Goal: Information Seeking & Learning: Learn about a topic

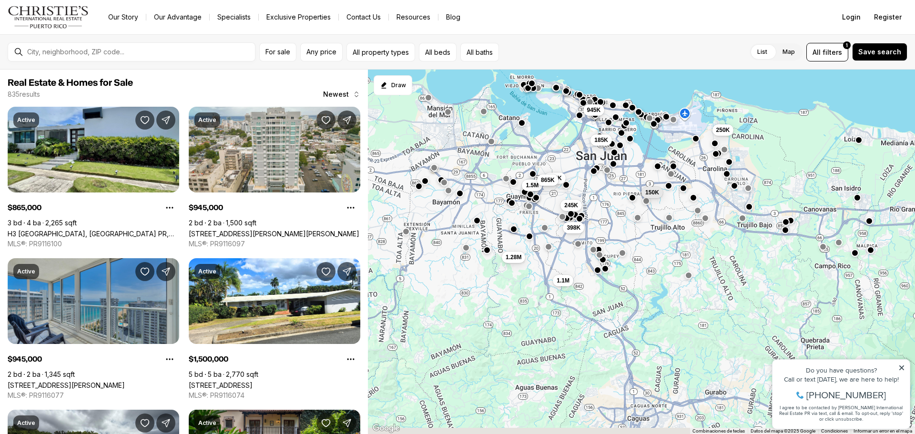
drag, startPoint x: 569, startPoint y: 178, endPoint x: 528, endPoint y: 13, distance: 170.0
click at [528, 11] on div "Go to: Homepage Our Story Our Advantage Specialists Exclusive Properties Contac…" at bounding box center [457, 217] width 915 height 434
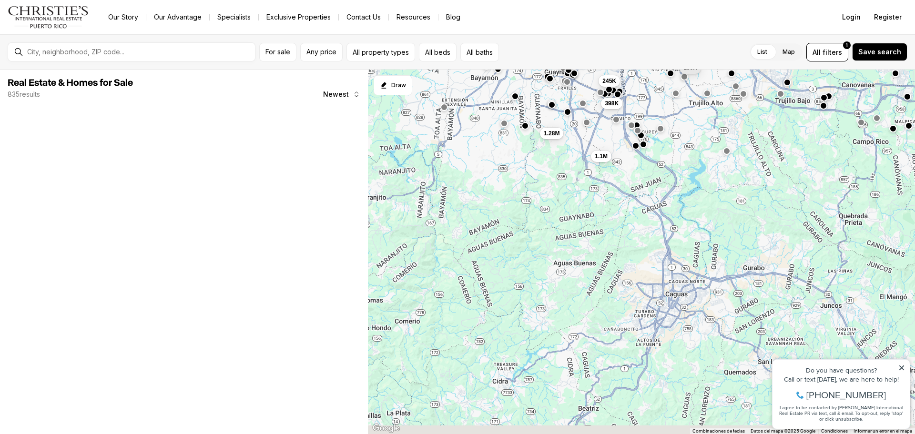
drag, startPoint x: 595, startPoint y: 174, endPoint x: 603, endPoint y: 157, distance: 18.6
click at [603, 157] on div "150K 185K 250K 1.5M 398K 245K 1.28M 1.1M 945K 235K 865K" at bounding box center [641, 252] width 547 height 365
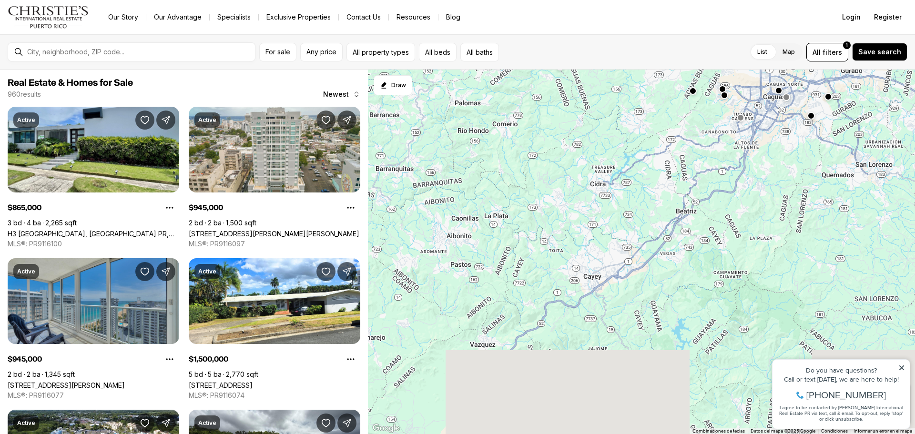
drag, startPoint x: 605, startPoint y: 215, endPoint x: 635, endPoint y: 151, distance: 70.2
click at [635, 151] on div "1.28M 1.1M" at bounding box center [641, 252] width 547 height 365
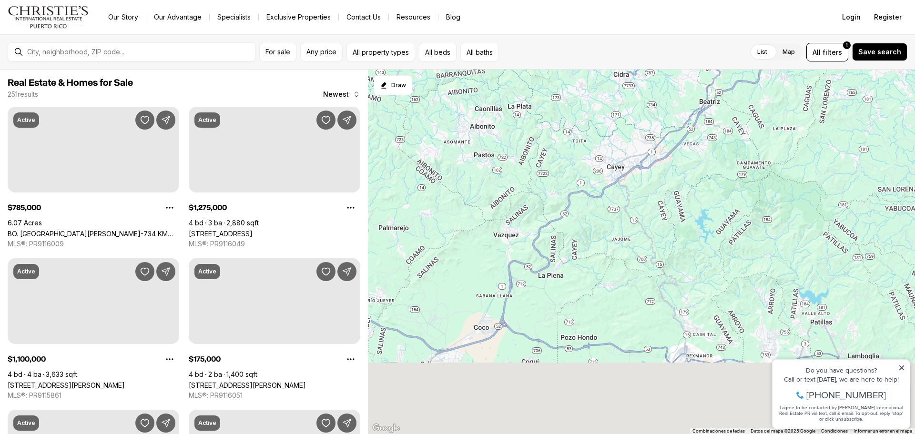
drag, startPoint x: 585, startPoint y: 185, endPoint x: 581, endPoint y: 215, distance: 29.9
click at [586, 179] on div at bounding box center [641, 252] width 547 height 365
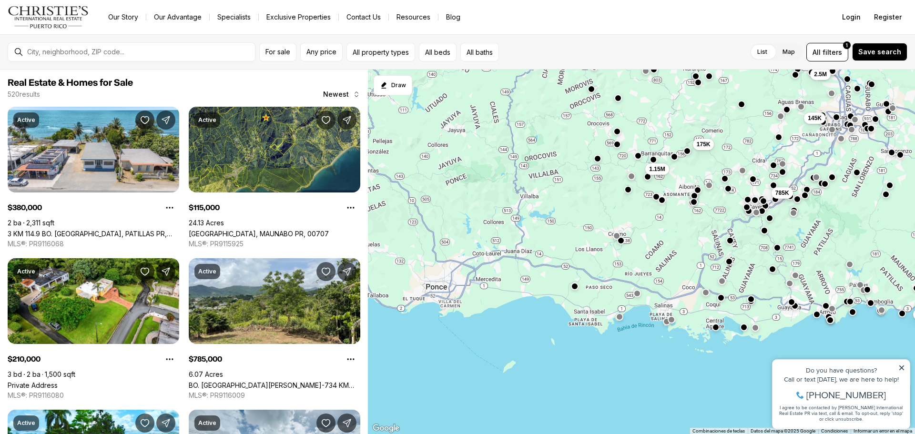
drag, startPoint x: 503, startPoint y: 293, endPoint x: 661, endPoint y: 284, distance: 158.1
click at [661, 284] on div "785K 267K 115K 380K 175K 210K 156K 175K 1.15M 2.5M 145K" at bounding box center [641, 252] width 547 height 365
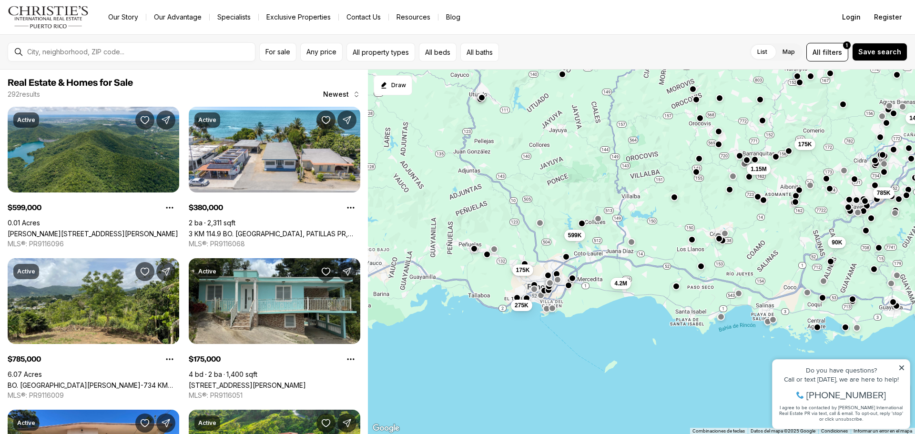
drag, startPoint x: 444, startPoint y: 290, endPoint x: 543, endPoint y: 290, distance: 99.2
click at [549, 290] on div "785K 90K 380K 259K 250K 175K 1.15M 145K 599K 4.2M 275K 175K" at bounding box center [641, 252] width 547 height 365
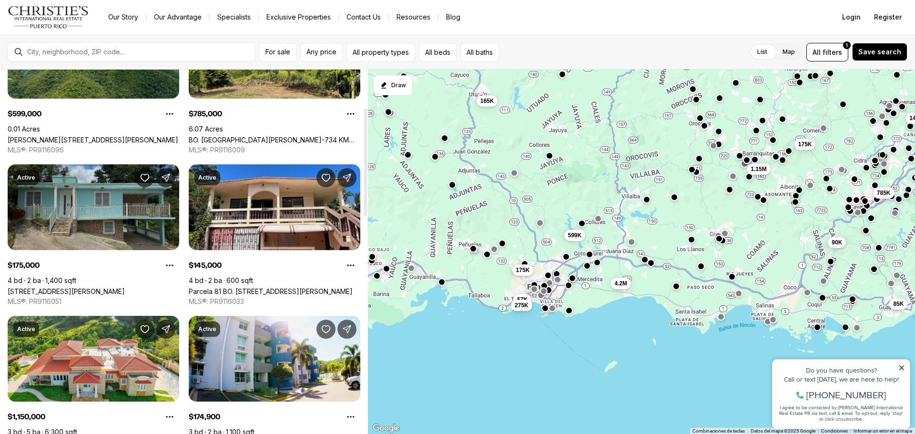
scroll to position [143, 0]
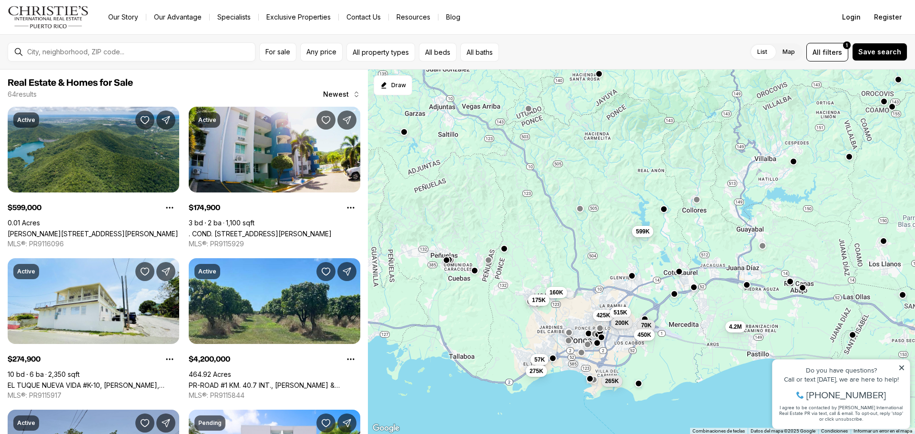
drag, startPoint x: 569, startPoint y: 262, endPoint x: 593, endPoint y: 249, distance: 27.3
click at [593, 249] on div "70K 425K 450K 515K 599K 200K 160K 265K 57K 4.2M 275K 175K" at bounding box center [641, 252] width 547 height 365
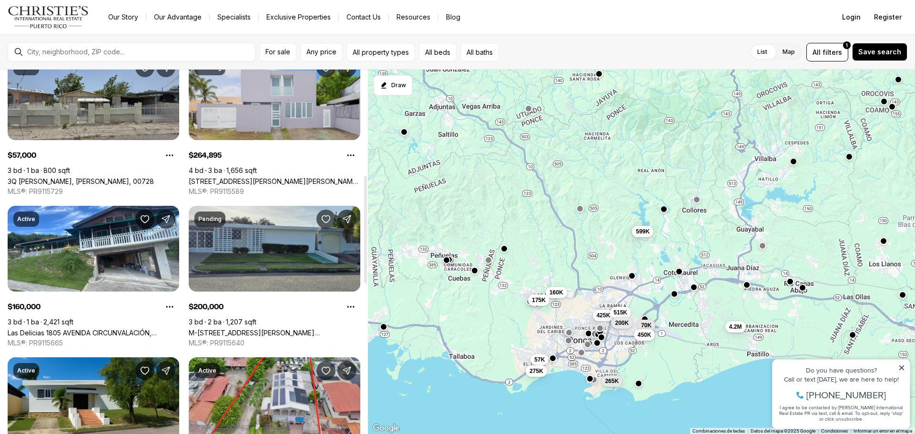
scroll to position [381, 0]
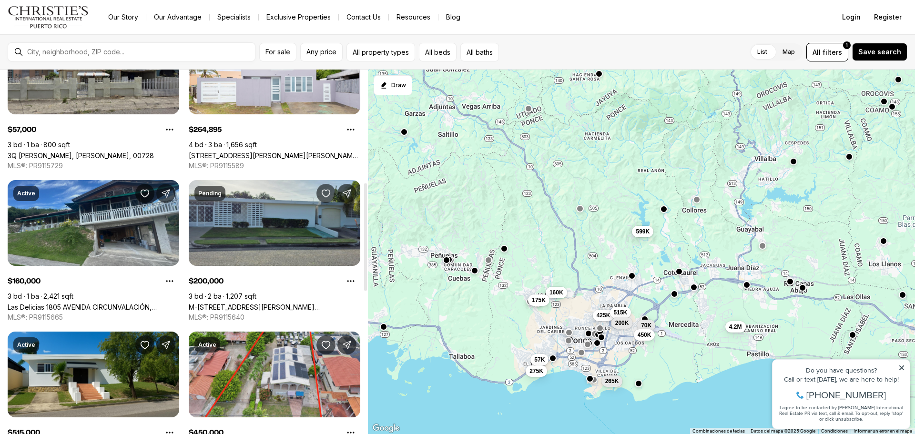
click at [132, 303] on link "Las Delicias 1805 AVENIDA CIRCUNVALACIÓN, PONCE PR, 00731" at bounding box center [94, 307] width 172 height 8
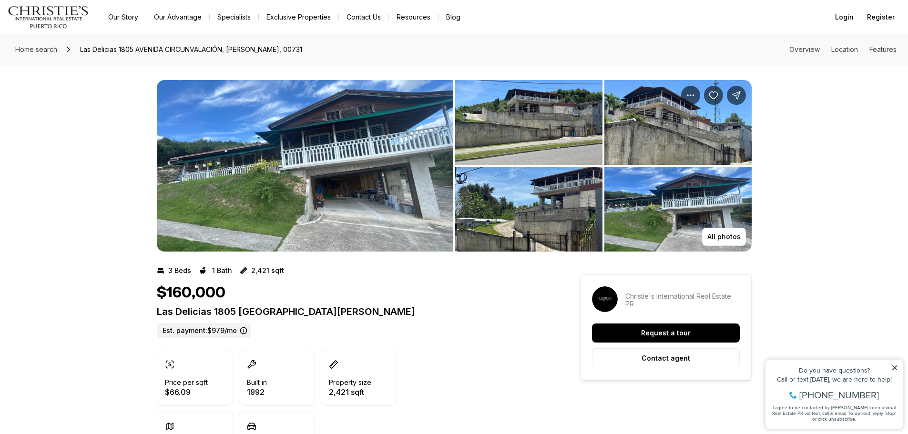
click at [361, 170] on img "View image gallery" at bounding box center [305, 166] width 297 height 172
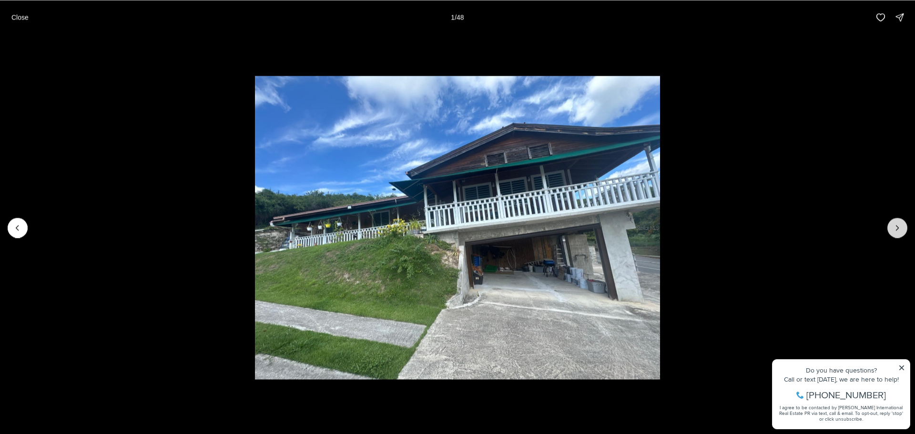
click at [902, 227] on button "Next slide" at bounding box center [898, 228] width 20 height 20
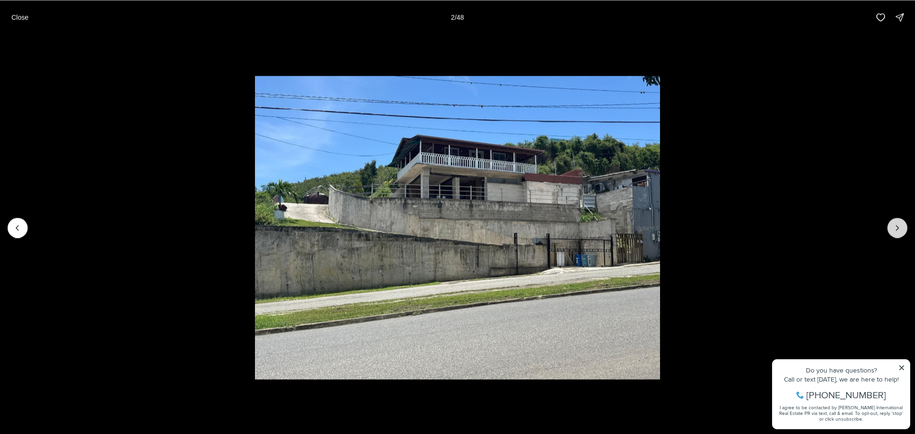
click at [896, 229] on icon "Next slide" at bounding box center [898, 228] width 10 height 10
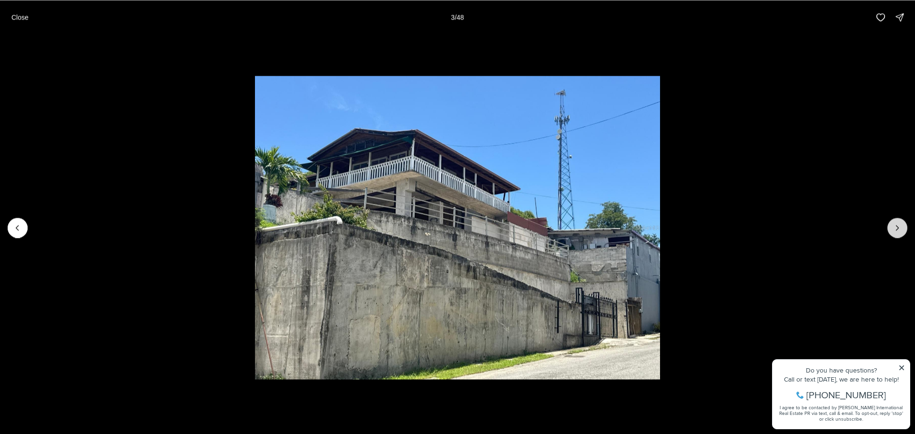
click at [896, 229] on icon "Next slide" at bounding box center [898, 228] width 10 height 10
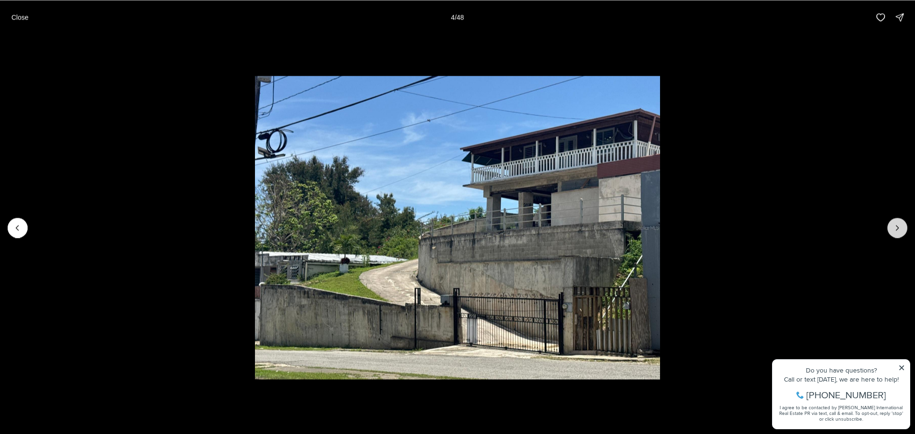
click at [896, 229] on icon "Next slide" at bounding box center [898, 228] width 10 height 10
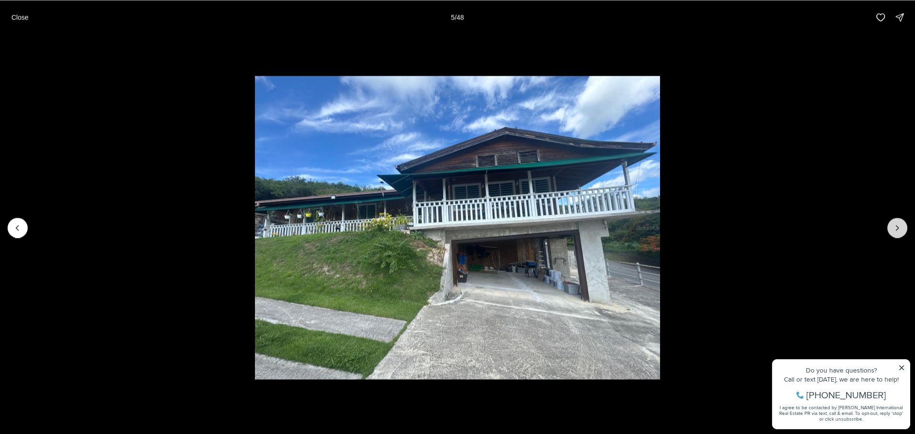
click at [896, 229] on icon "Next slide" at bounding box center [898, 228] width 10 height 10
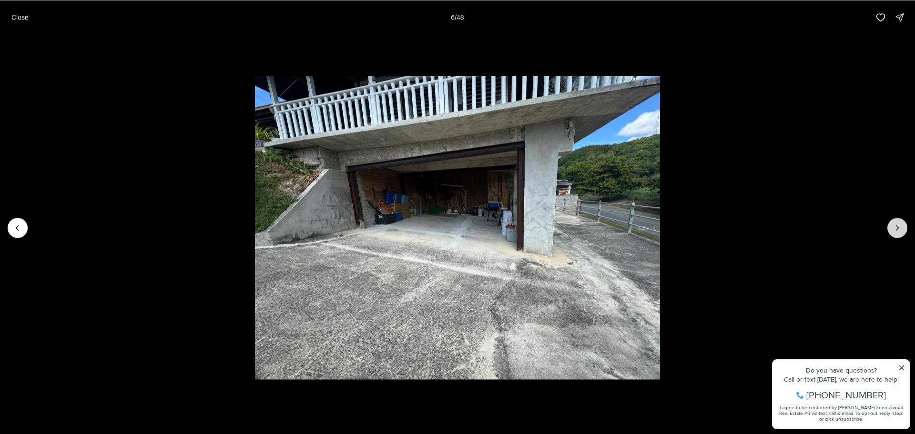
click at [896, 229] on icon "Next slide" at bounding box center [898, 228] width 10 height 10
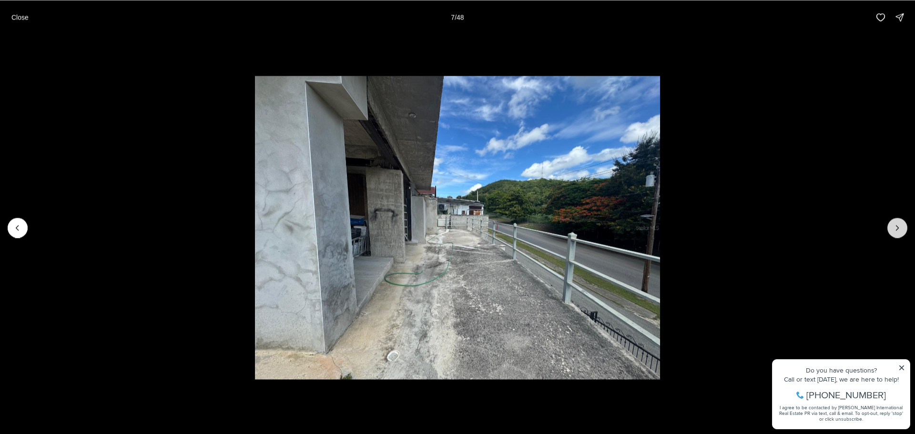
click at [896, 229] on icon "Next slide" at bounding box center [898, 228] width 10 height 10
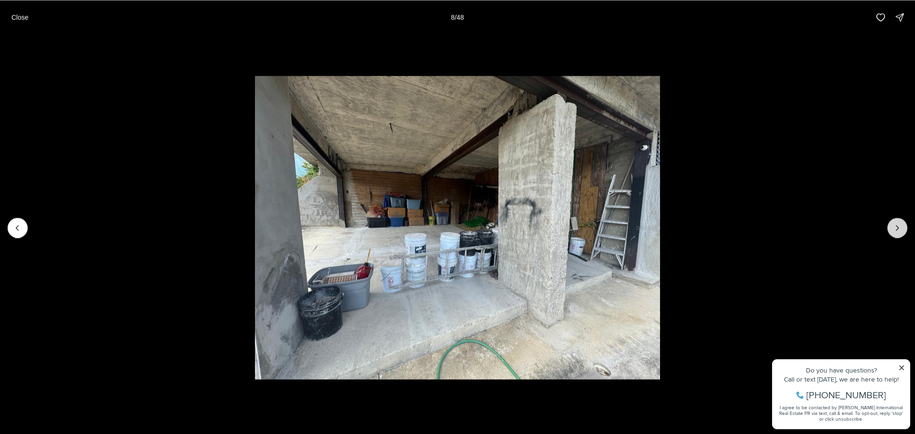
click at [896, 229] on icon "Next slide" at bounding box center [898, 228] width 10 height 10
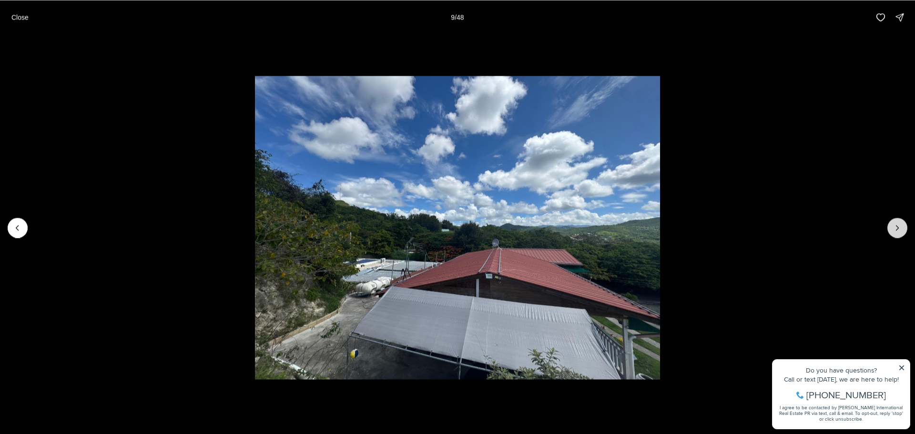
click at [896, 229] on icon "Next slide" at bounding box center [898, 228] width 10 height 10
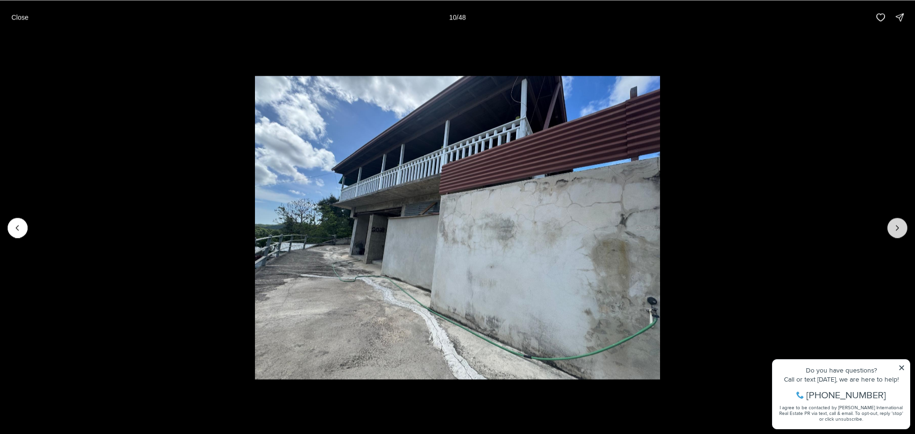
click at [896, 229] on icon "Next slide" at bounding box center [898, 228] width 10 height 10
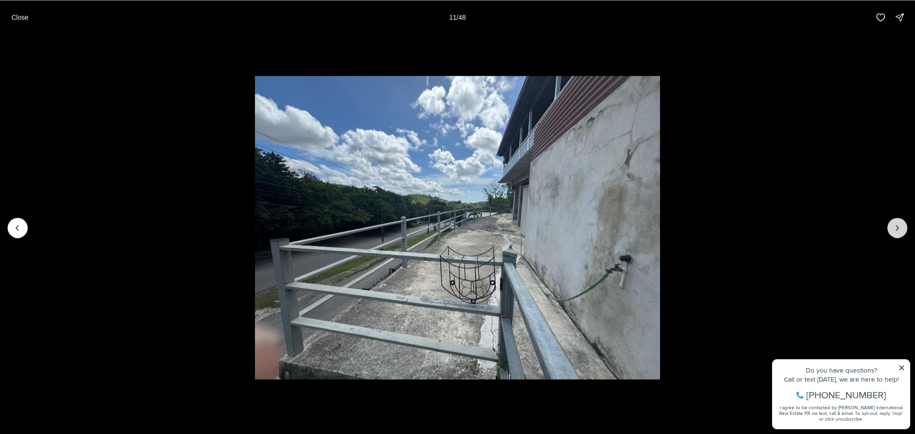
click at [896, 229] on icon "Next slide" at bounding box center [898, 228] width 10 height 10
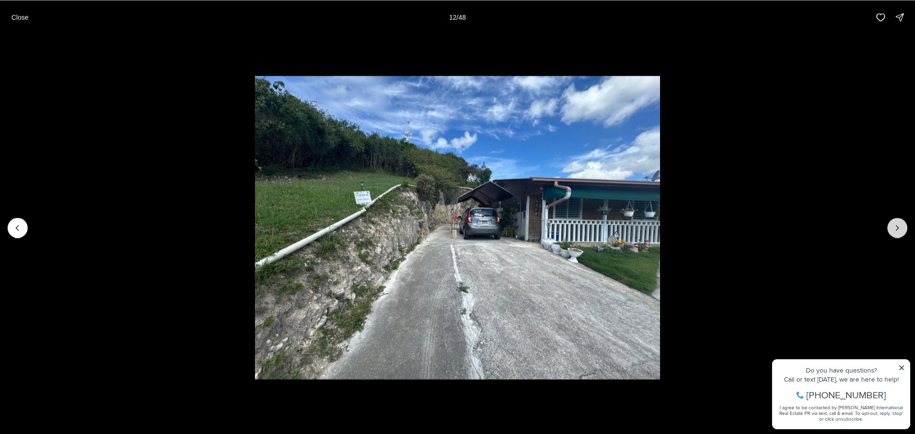
click at [896, 229] on icon "Next slide" at bounding box center [898, 228] width 10 height 10
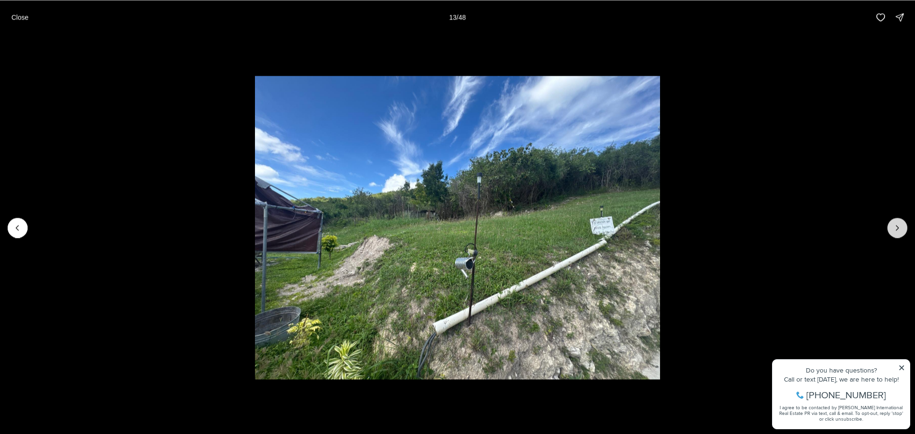
click at [896, 229] on icon "Next slide" at bounding box center [898, 228] width 10 height 10
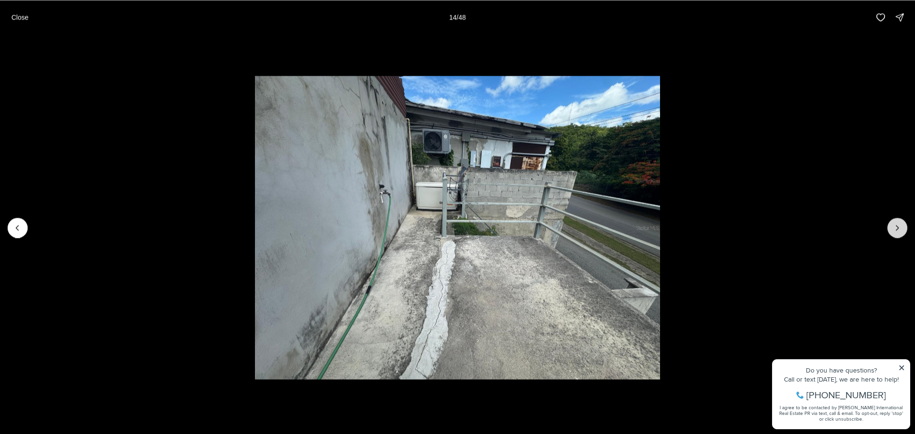
click at [896, 229] on icon "Next slide" at bounding box center [898, 228] width 10 height 10
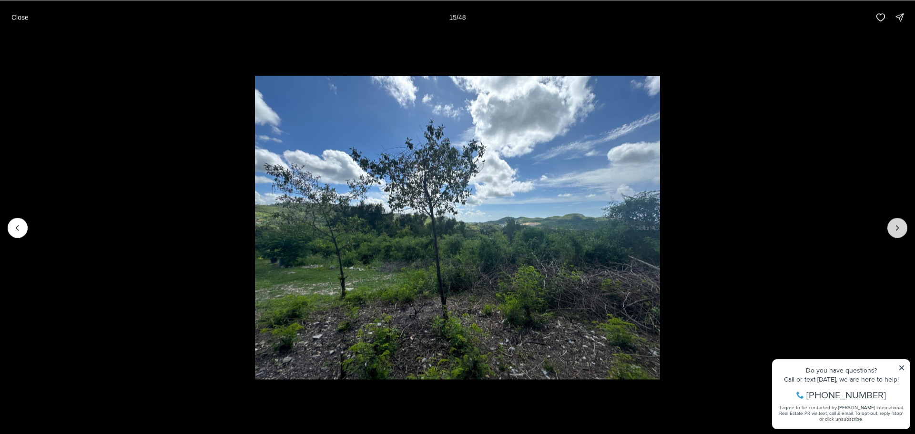
click at [896, 229] on icon "Next slide" at bounding box center [898, 228] width 10 height 10
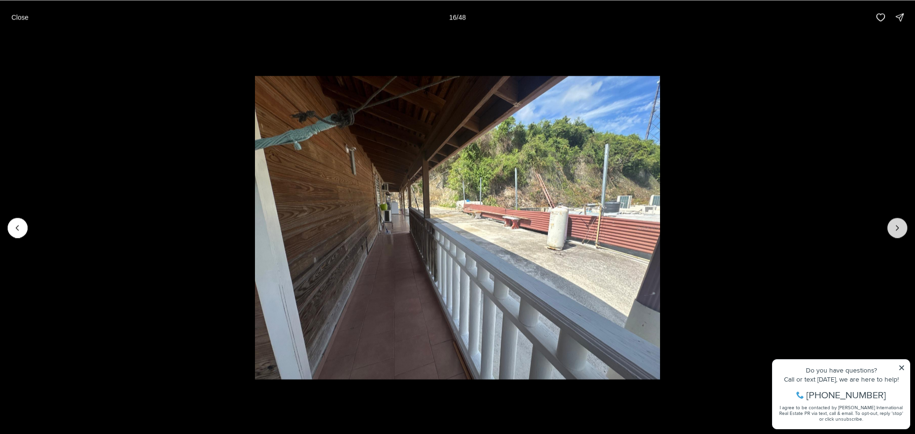
click at [896, 229] on icon "Next slide" at bounding box center [898, 228] width 10 height 10
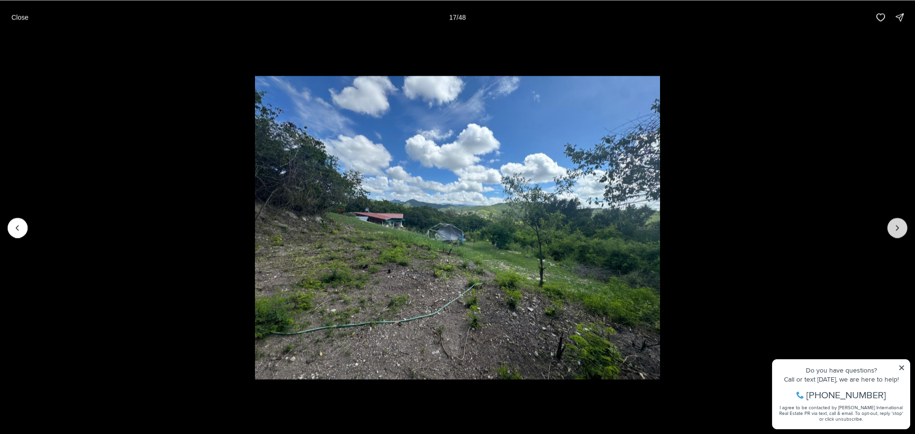
click at [896, 229] on icon "Next slide" at bounding box center [898, 228] width 10 height 10
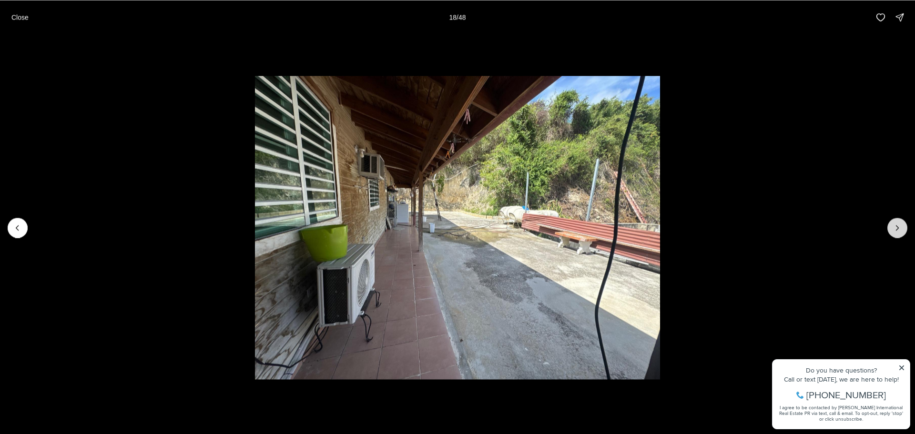
click at [896, 229] on icon "Next slide" at bounding box center [898, 228] width 10 height 10
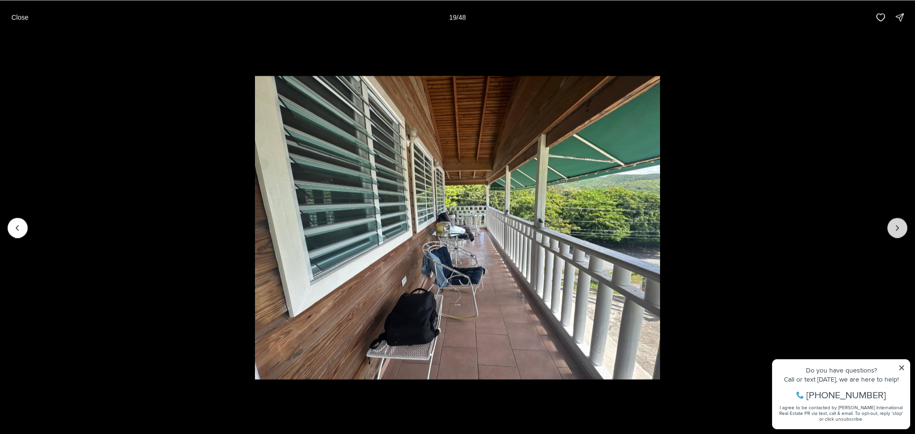
click at [896, 229] on icon "Next slide" at bounding box center [898, 228] width 10 height 10
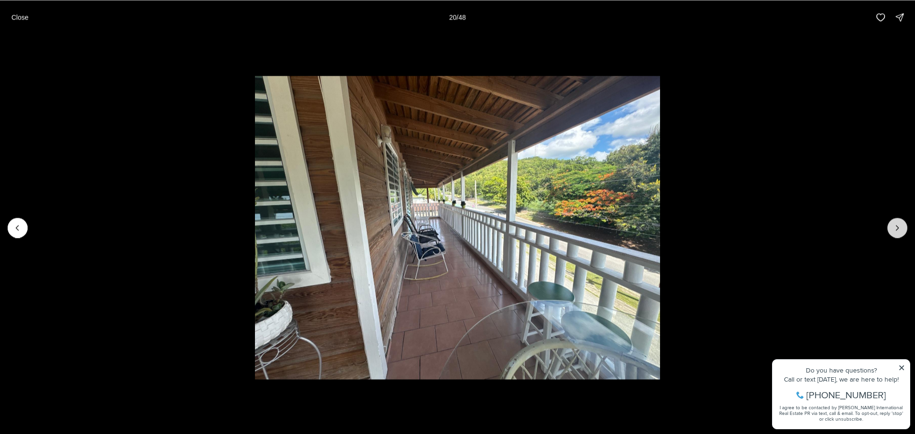
click at [896, 229] on icon "Next slide" at bounding box center [898, 228] width 10 height 10
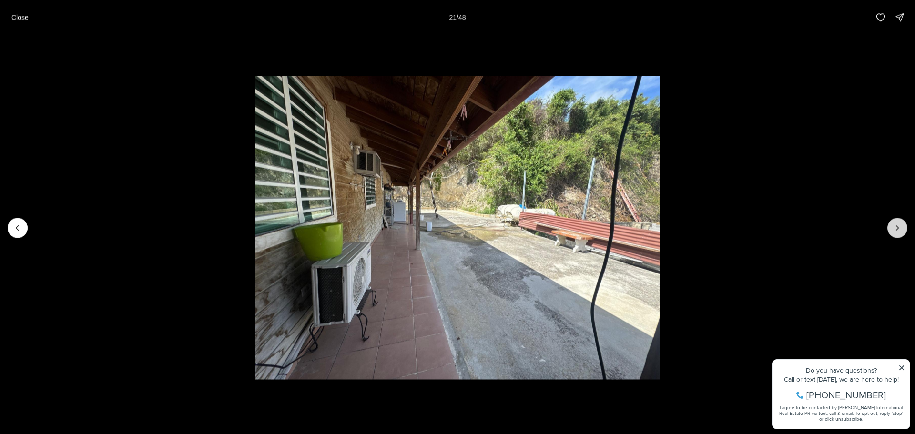
click at [896, 229] on icon "Next slide" at bounding box center [898, 228] width 10 height 10
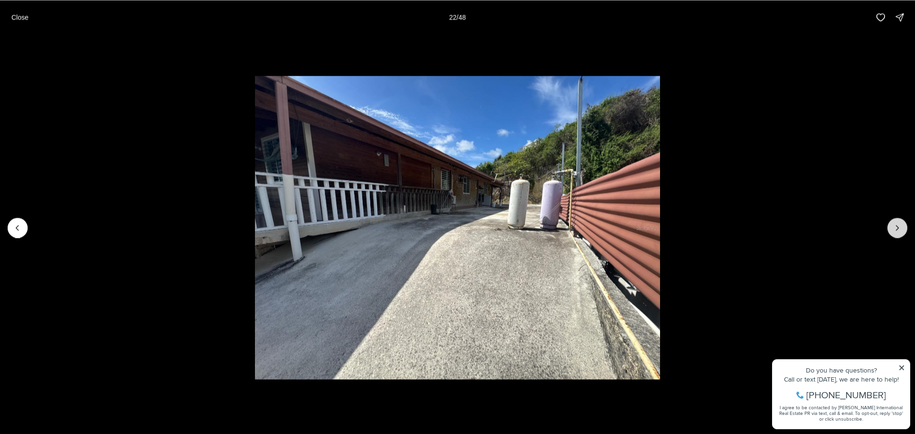
click at [896, 229] on icon "Next slide" at bounding box center [898, 228] width 10 height 10
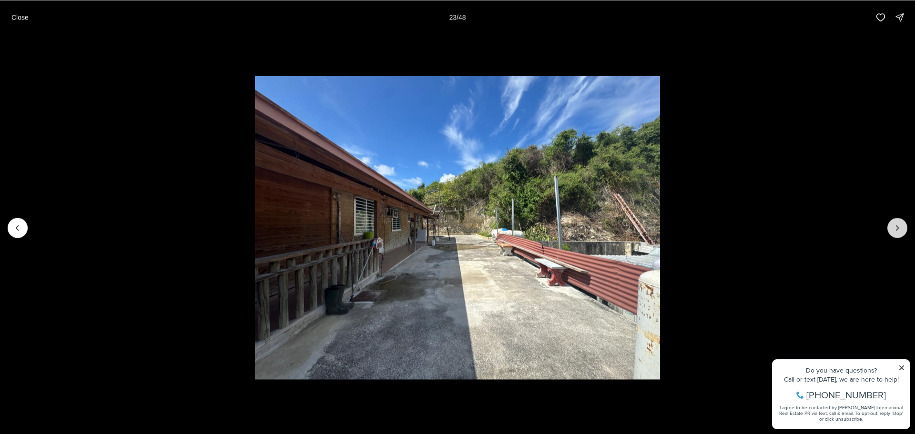
click at [896, 229] on icon "Next slide" at bounding box center [898, 228] width 10 height 10
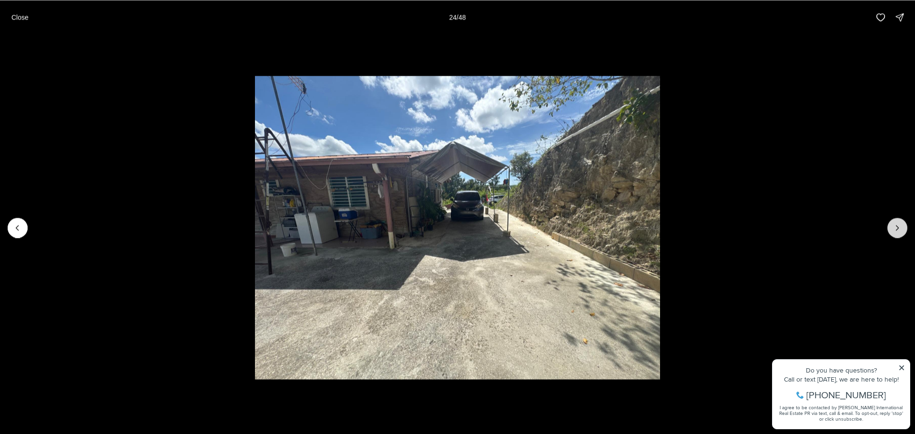
click at [896, 229] on icon "Next slide" at bounding box center [898, 228] width 10 height 10
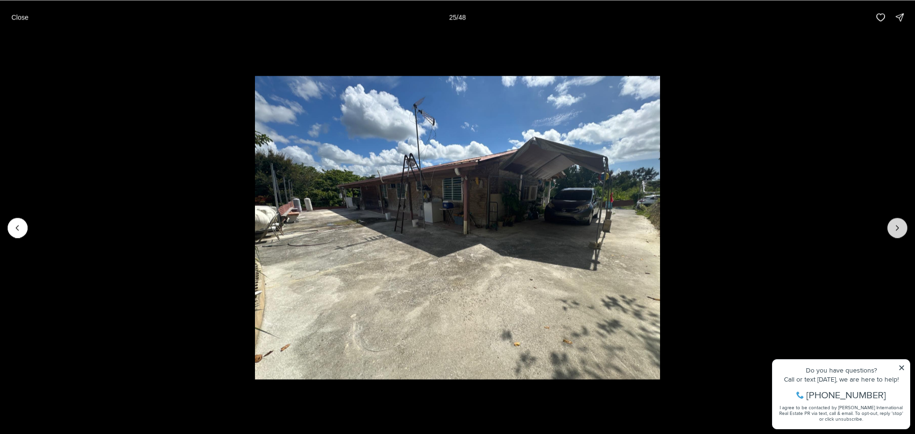
click at [896, 229] on icon "Next slide" at bounding box center [898, 228] width 10 height 10
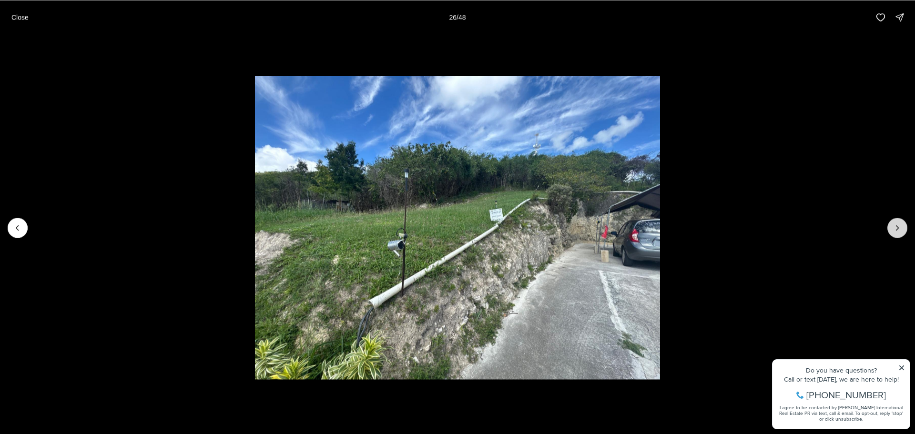
click at [896, 229] on icon "Next slide" at bounding box center [898, 228] width 10 height 10
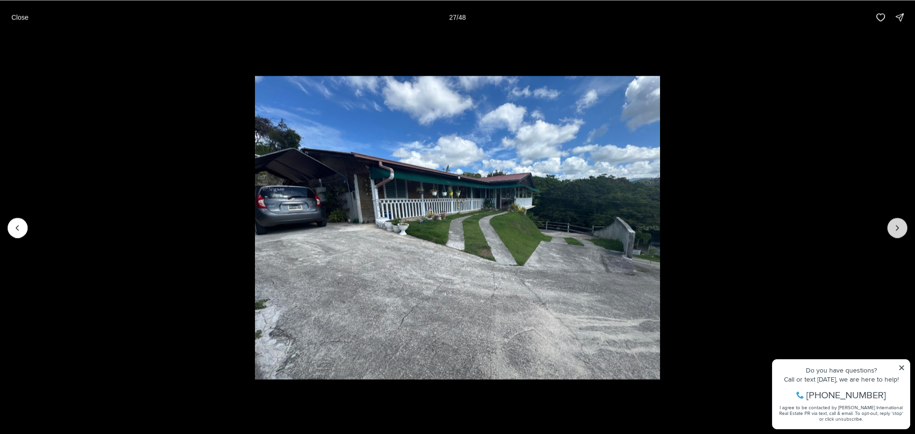
click at [896, 229] on icon "Next slide" at bounding box center [898, 228] width 10 height 10
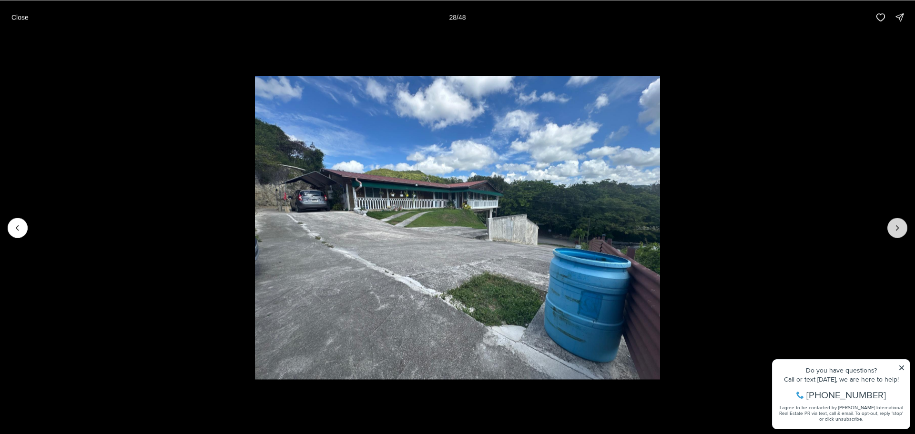
click at [896, 229] on icon "Next slide" at bounding box center [898, 228] width 10 height 10
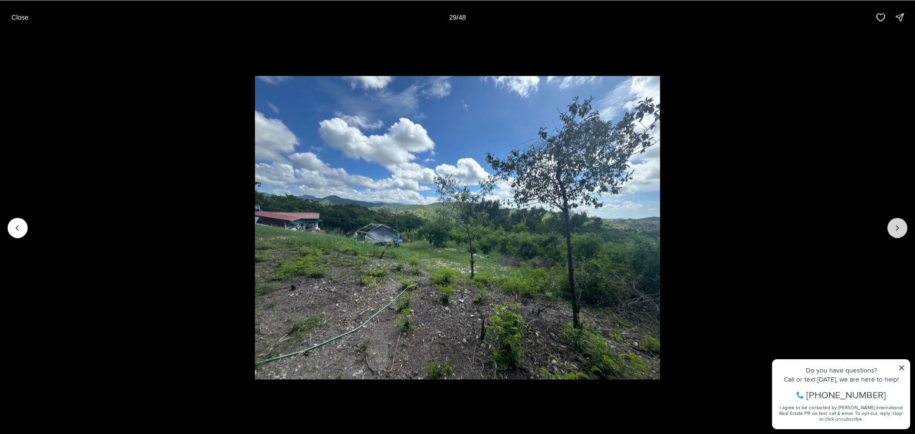
click at [896, 229] on icon "Next slide" at bounding box center [898, 228] width 10 height 10
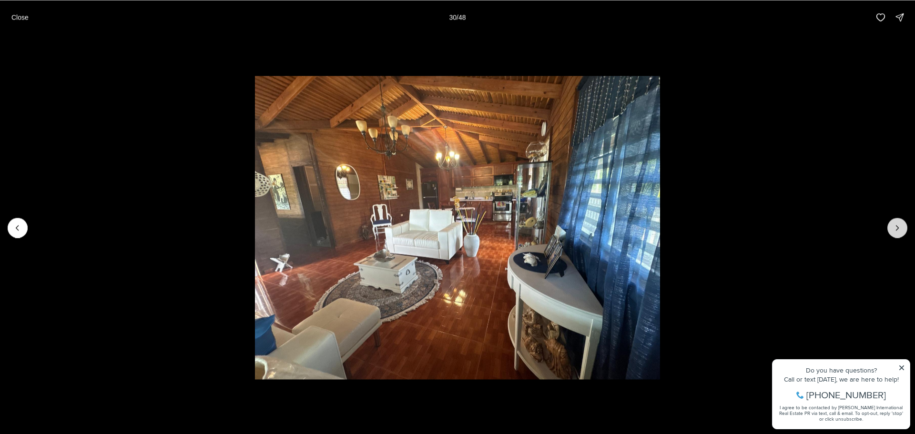
click at [896, 229] on icon "Next slide" at bounding box center [898, 228] width 10 height 10
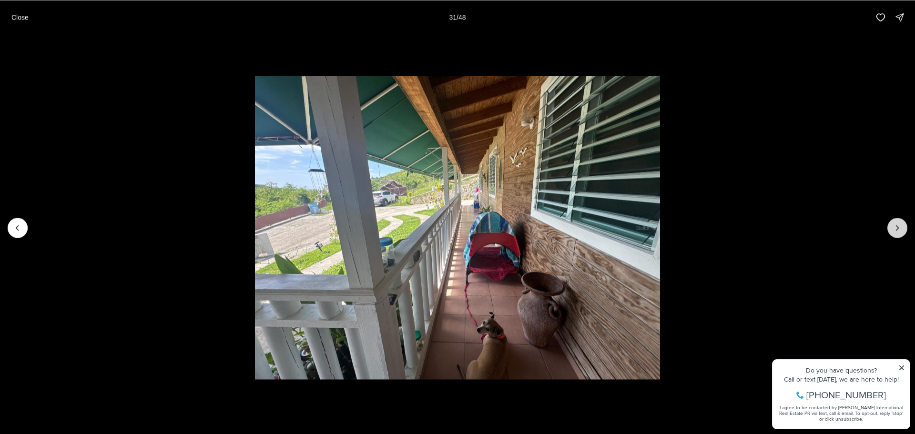
click at [896, 229] on icon "Next slide" at bounding box center [898, 228] width 10 height 10
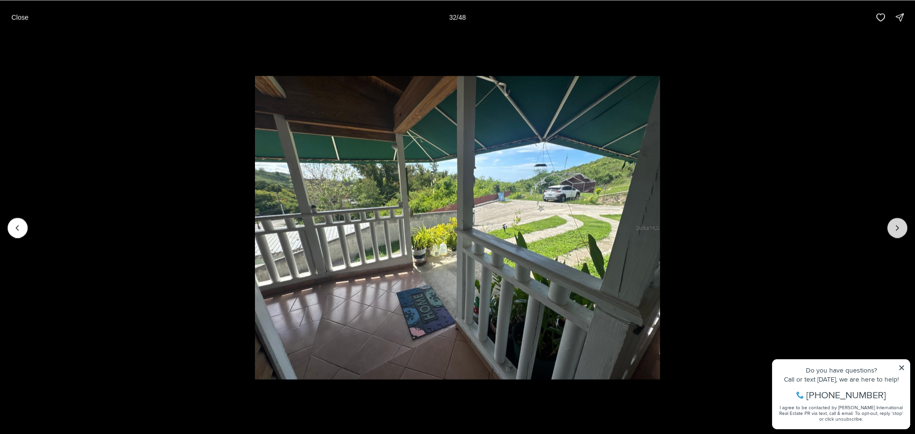
click at [896, 229] on icon "Next slide" at bounding box center [898, 228] width 10 height 10
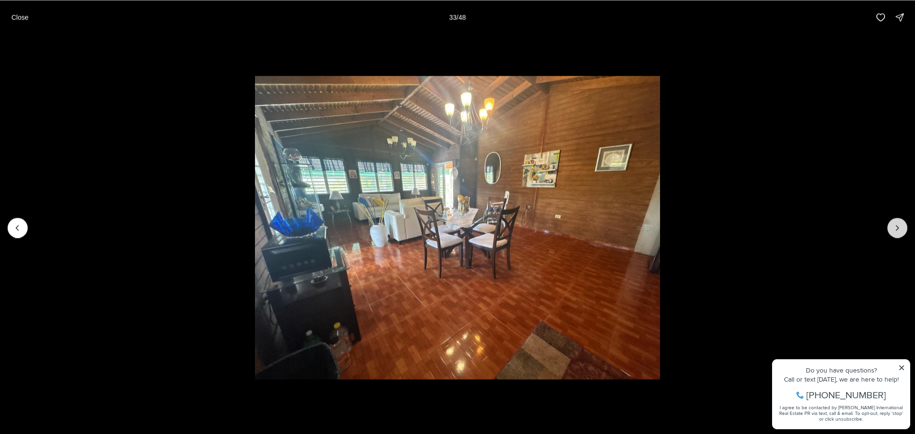
click at [896, 229] on icon "Next slide" at bounding box center [898, 228] width 10 height 10
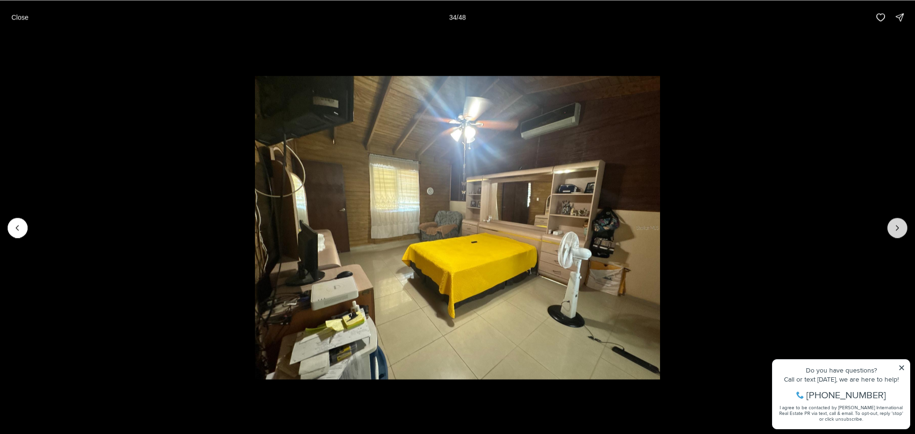
click at [896, 229] on icon "Next slide" at bounding box center [898, 228] width 10 height 10
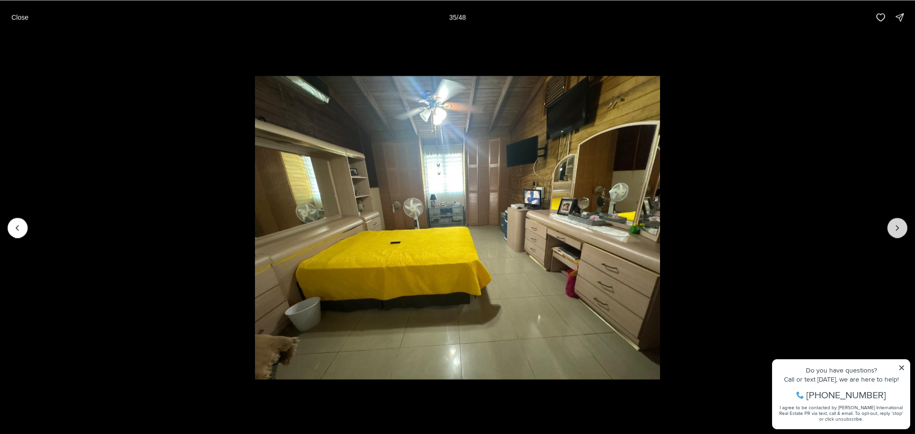
click at [896, 229] on icon "Next slide" at bounding box center [898, 228] width 10 height 10
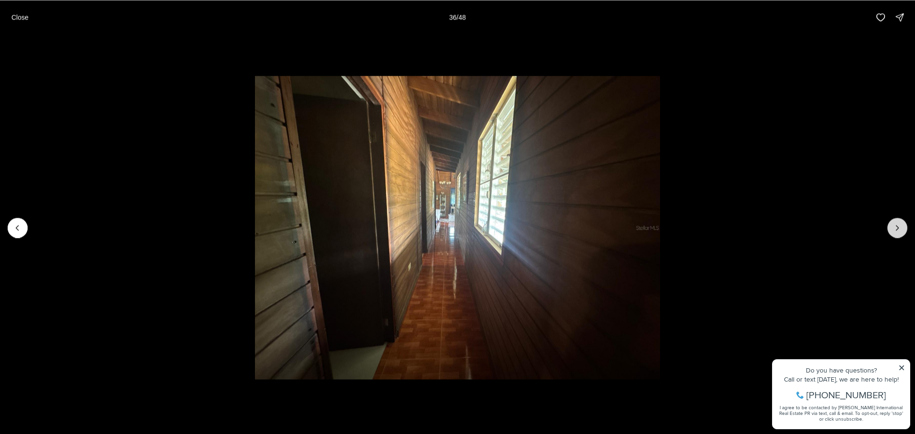
click at [896, 229] on icon "Next slide" at bounding box center [898, 228] width 10 height 10
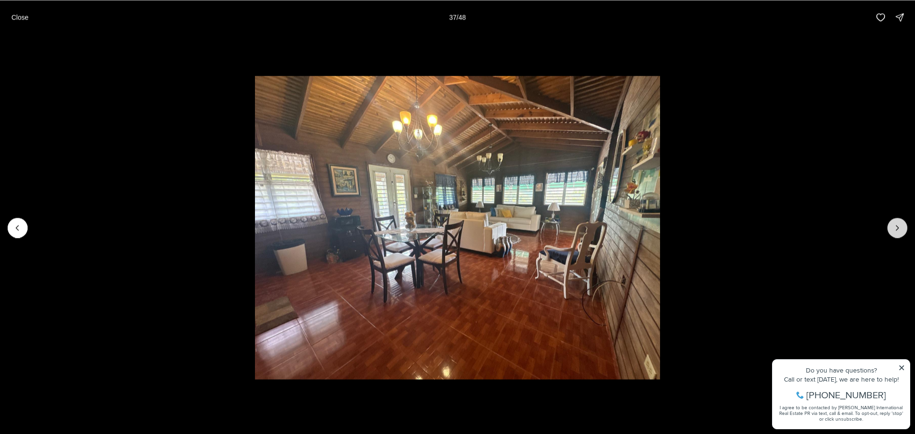
click at [896, 229] on icon "Next slide" at bounding box center [898, 228] width 10 height 10
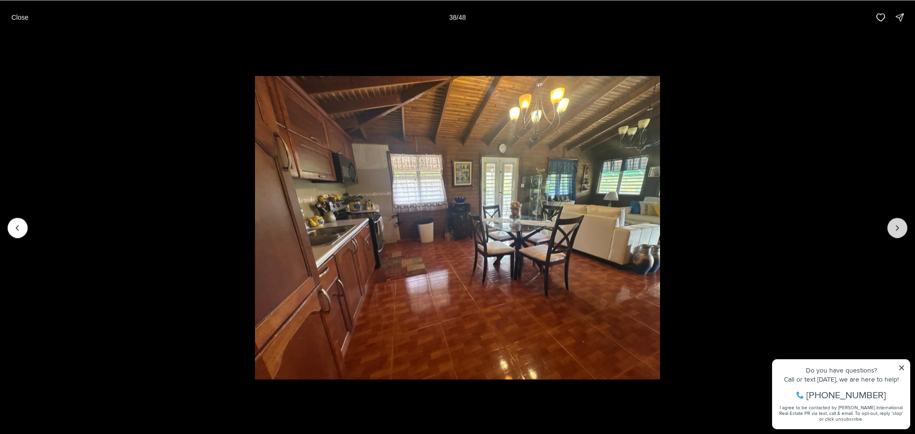
click at [896, 229] on icon "Next slide" at bounding box center [898, 228] width 10 height 10
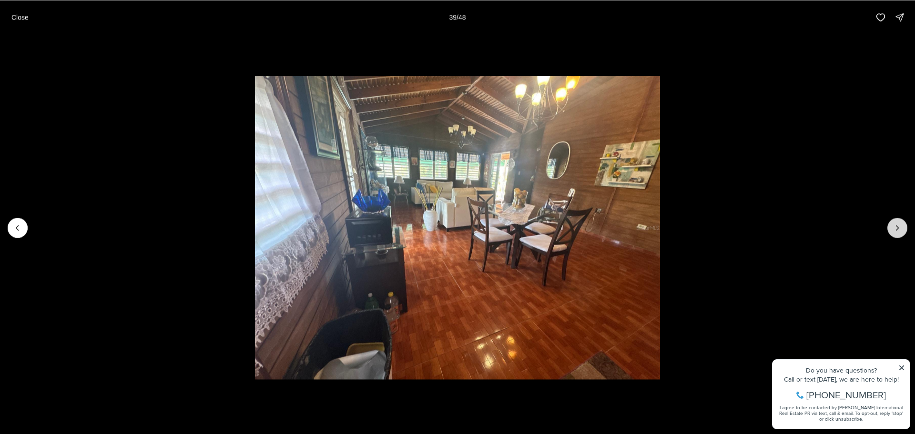
click at [896, 229] on icon "Next slide" at bounding box center [898, 228] width 10 height 10
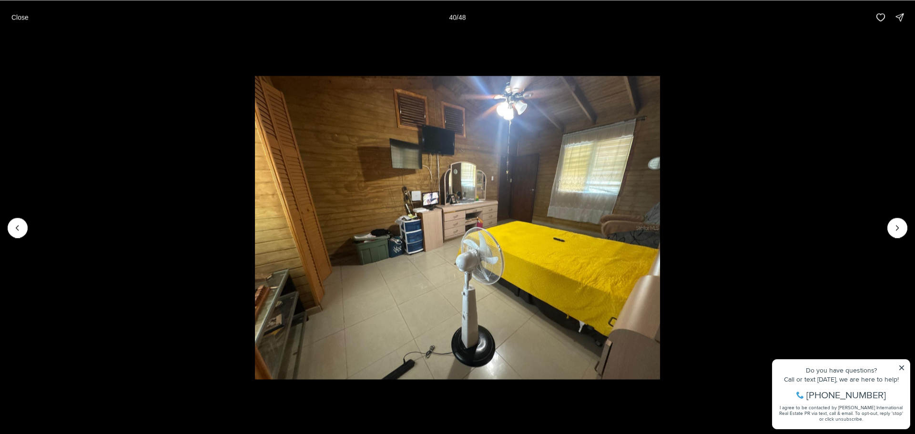
click at [12, 16] on p "Close" at bounding box center [19, 17] width 17 height 8
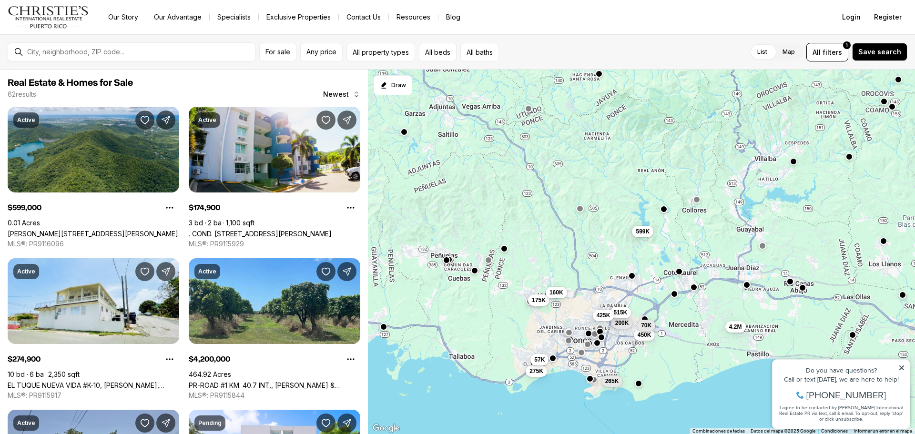
scroll to position [381, 0]
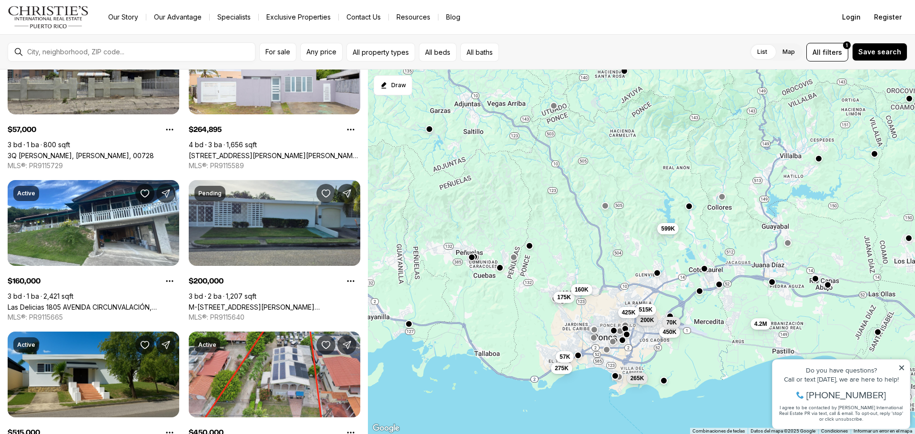
drag, startPoint x: 559, startPoint y: 410, endPoint x: 587, endPoint y: 407, distance: 27.8
click at [587, 407] on div "599K 175K 275K 4.2M 57K 265K 160K 200K 515K 450K 70K 425K" at bounding box center [641, 252] width 547 height 365
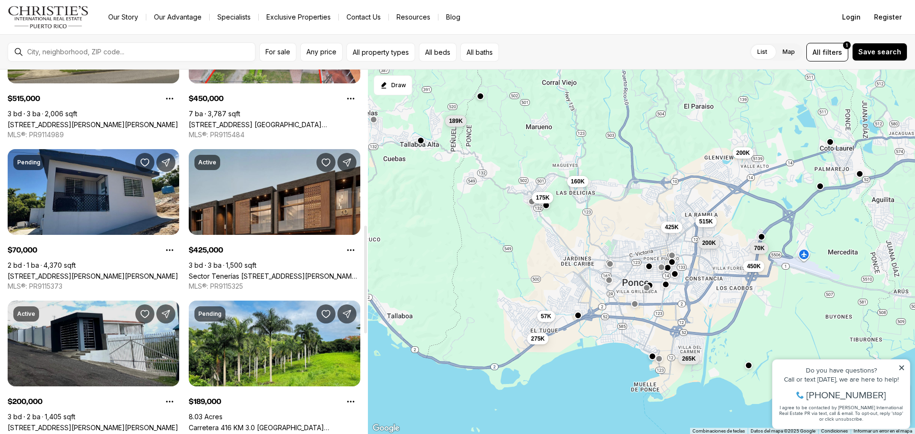
scroll to position [572, 0]
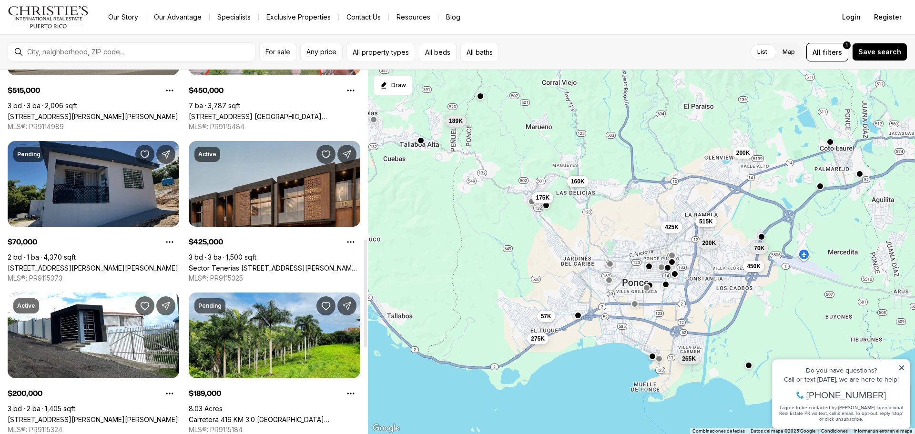
click at [104, 264] on link "[STREET_ADDRESS][PERSON_NAME][PERSON_NAME]" at bounding box center [93, 268] width 171 height 8
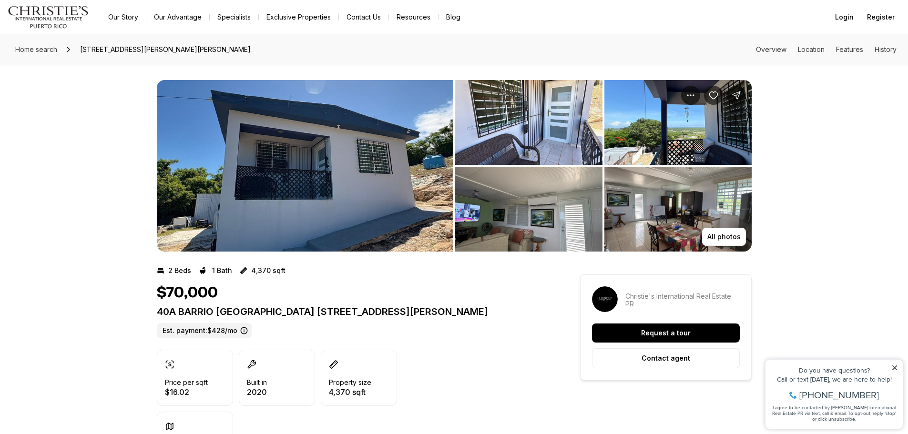
click at [343, 190] on img "View image gallery" at bounding box center [305, 166] width 297 height 172
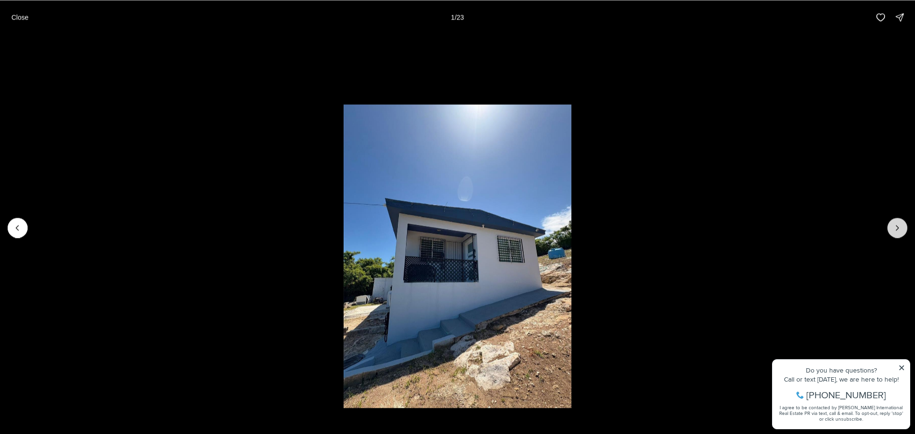
click at [901, 224] on icon "Next slide" at bounding box center [898, 228] width 10 height 10
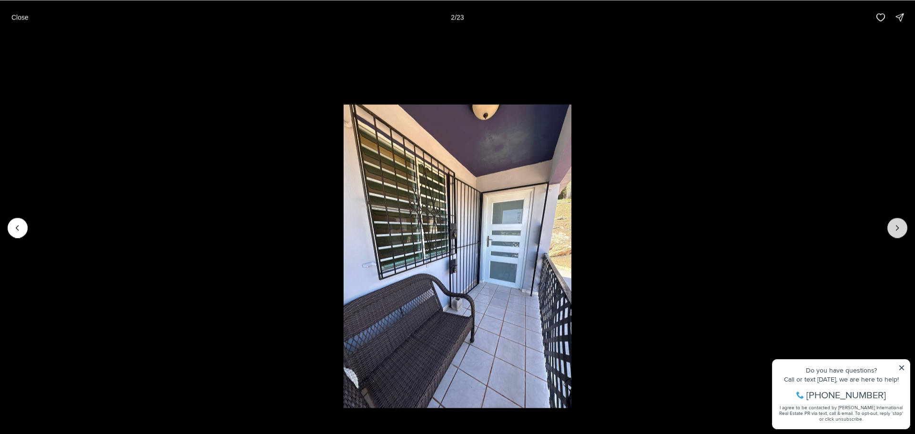
click at [901, 224] on icon "Next slide" at bounding box center [898, 228] width 10 height 10
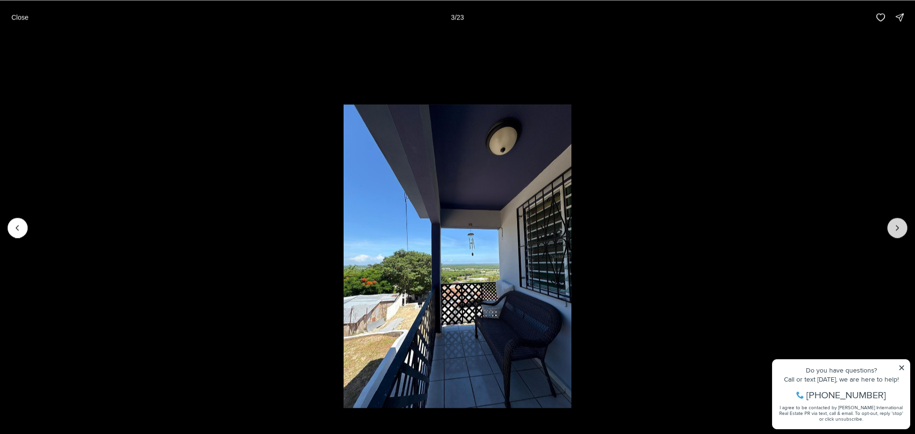
click at [901, 224] on icon "Next slide" at bounding box center [898, 228] width 10 height 10
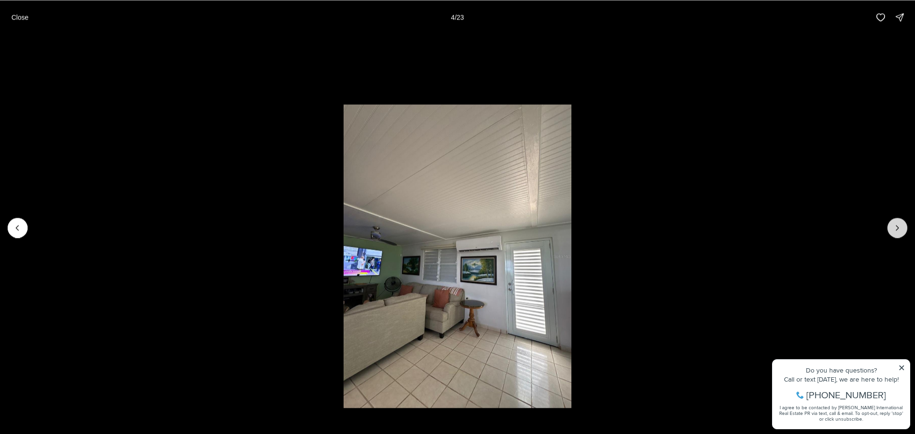
click at [901, 224] on icon "Next slide" at bounding box center [898, 228] width 10 height 10
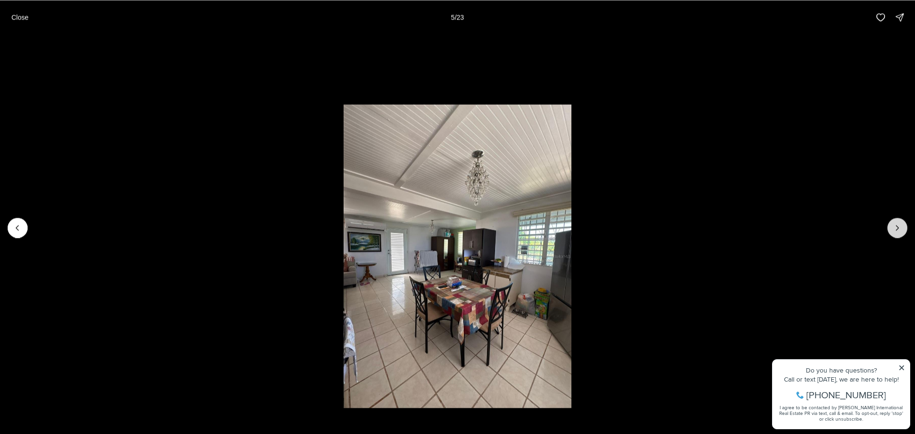
click at [901, 224] on icon "Next slide" at bounding box center [898, 228] width 10 height 10
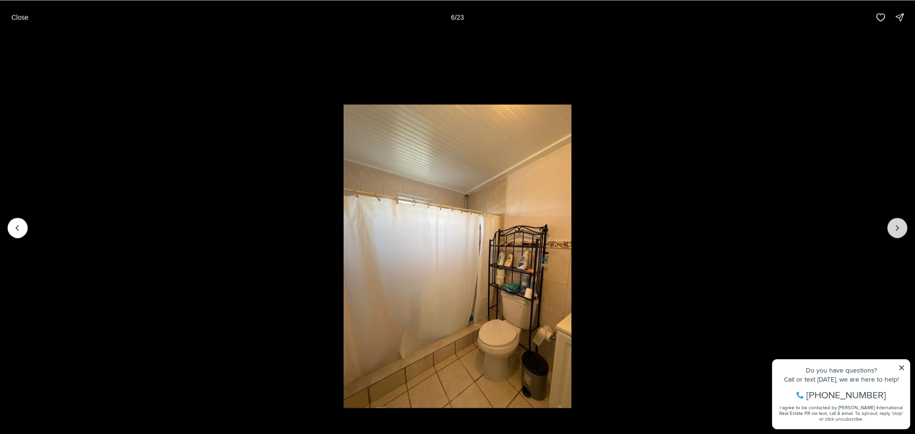
click at [901, 224] on icon "Next slide" at bounding box center [898, 228] width 10 height 10
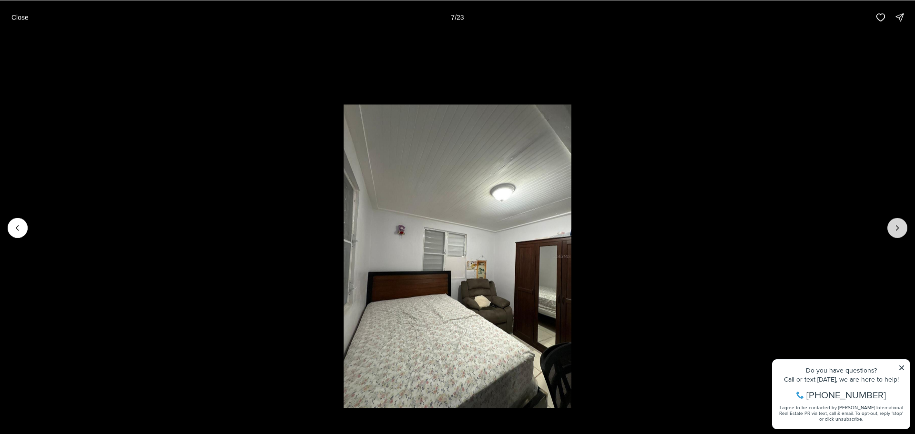
click at [901, 224] on icon "Next slide" at bounding box center [898, 228] width 10 height 10
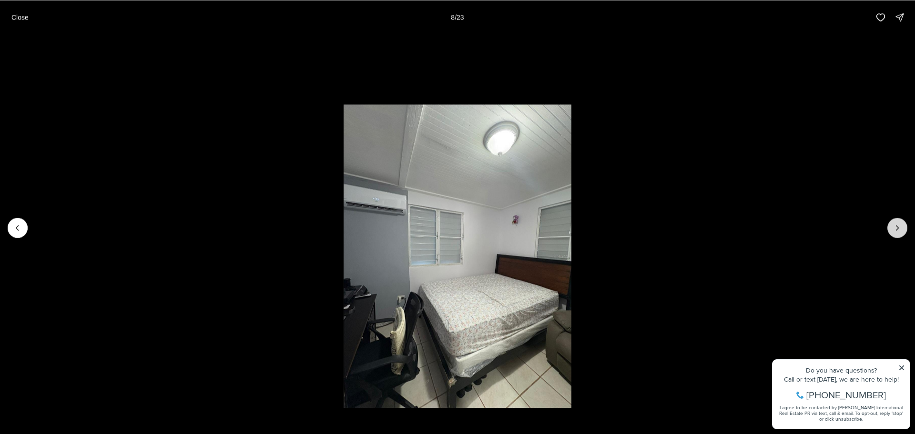
click at [901, 224] on icon "Next slide" at bounding box center [898, 228] width 10 height 10
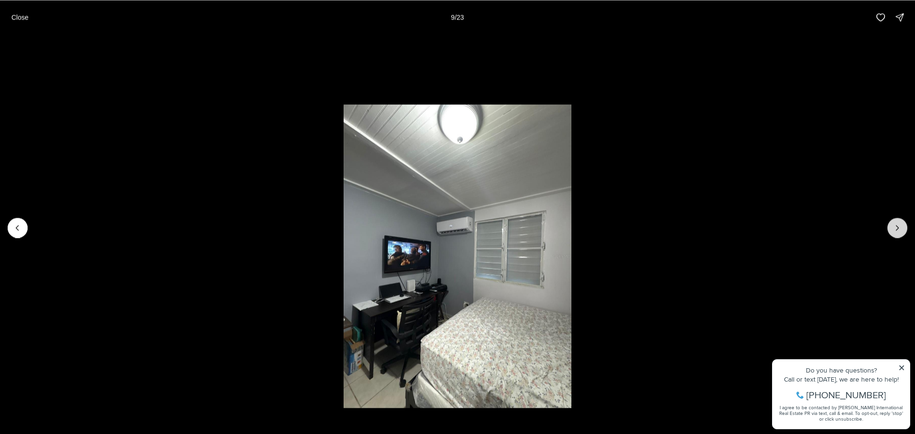
click at [901, 224] on icon "Next slide" at bounding box center [898, 228] width 10 height 10
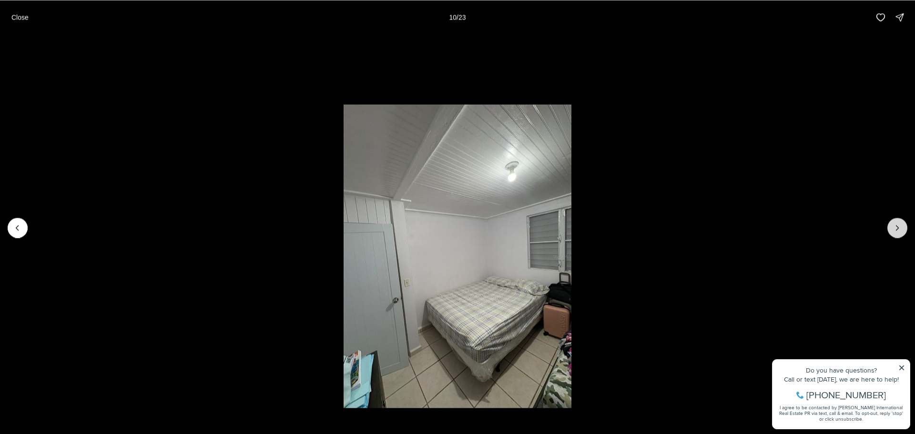
click at [901, 224] on icon "Next slide" at bounding box center [898, 228] width 10 height 10
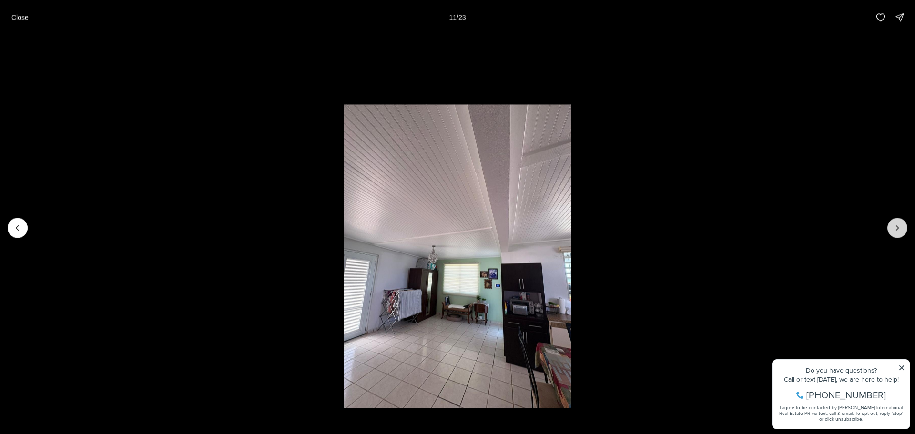
click at [901, 224] on icon "Next slide" at bounding box center [898, 228] width 10 height 10
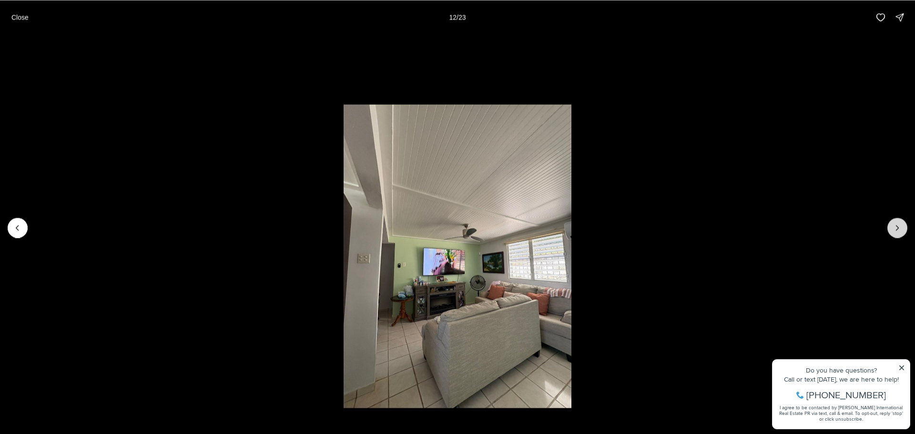
click at [901, 224] on icon "Next slide" at bounding box center [898, 228] width 10 height 10
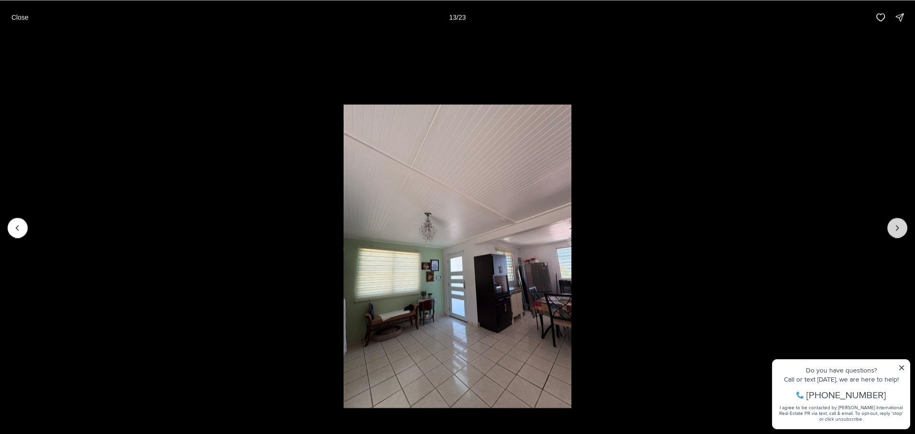
click at [901, 224] on icon "Next slide" at bounding box center [898, 228] width 10 height 10
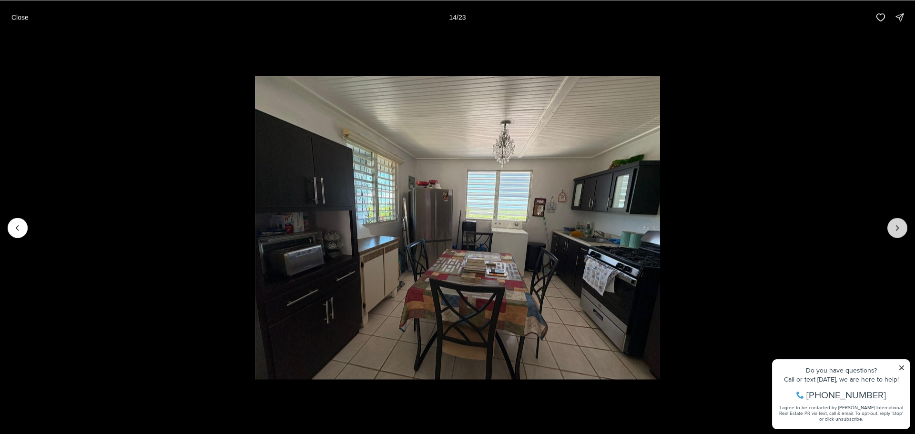
click at [901, 224] on icon "Next slide" at bounding box center [898, 228] width 10 height 10
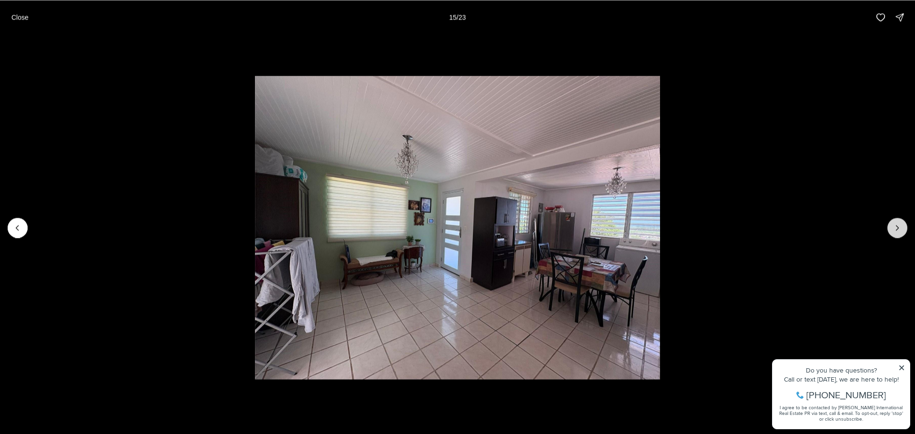
click at [901, 224] on icon "Next slide" at bounding box center [898, 228] width 10 height 10
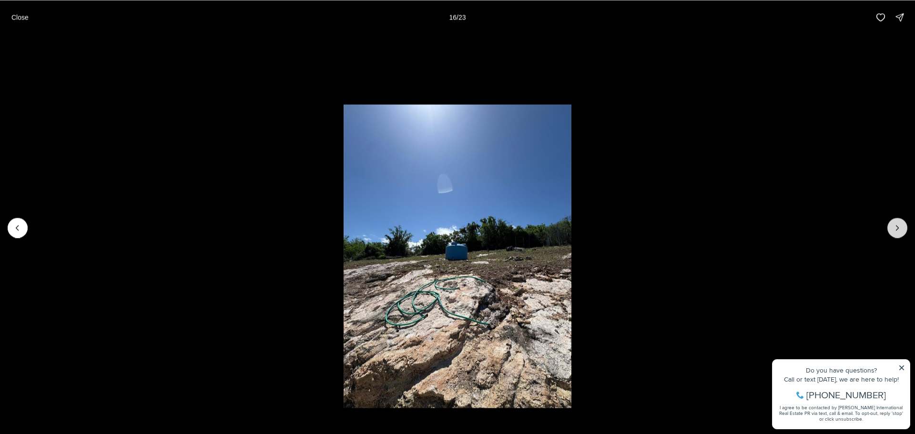
click at [901, 224] on icon "Next slide" at bounding box center [898, 228] width 10 height 10
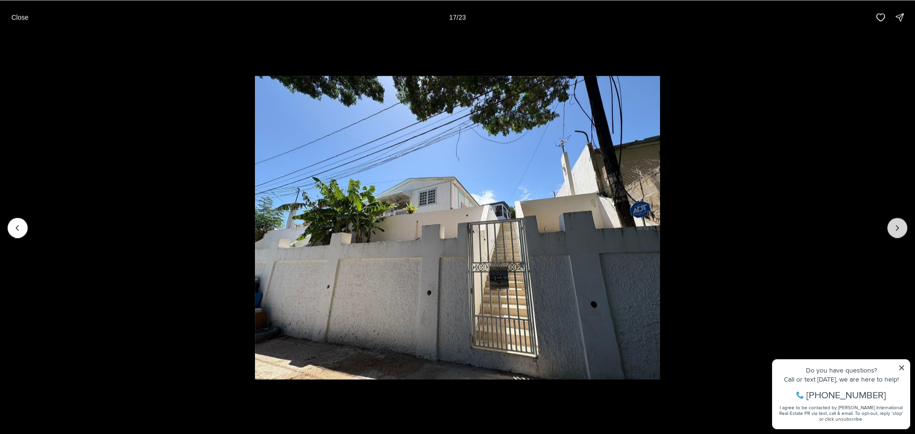
click at [897, 228] on icon "Next slide" at bounding box center [898, 228] width 10 height 10
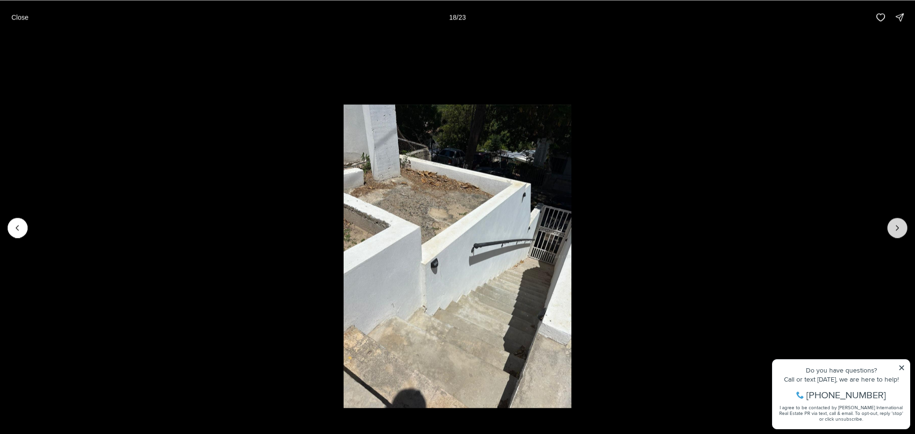
click at [897, 228] on icon "Next slide" at bounding box center [898, 228] width 10 height 10
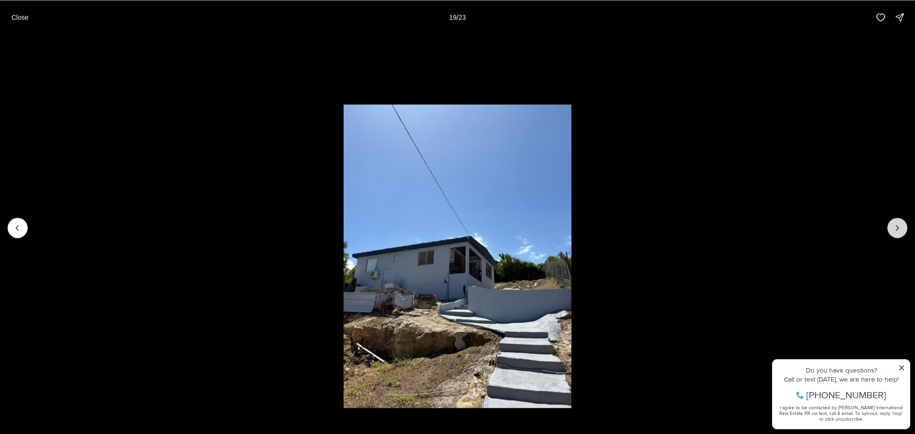
click at [897, 228] on icon "Next slide" at bounding box center [898, 228] width 10 height 10
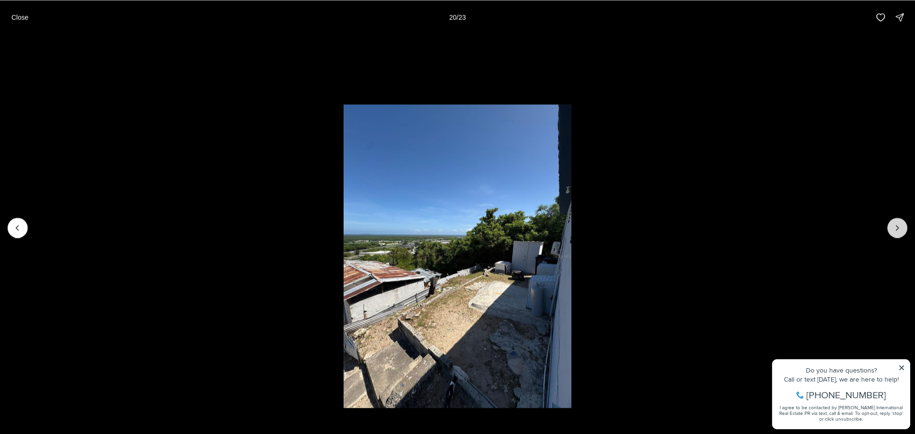
click at [897, 228] on icon "Next slide" at bounding box center [898, 228] width 10 height 10
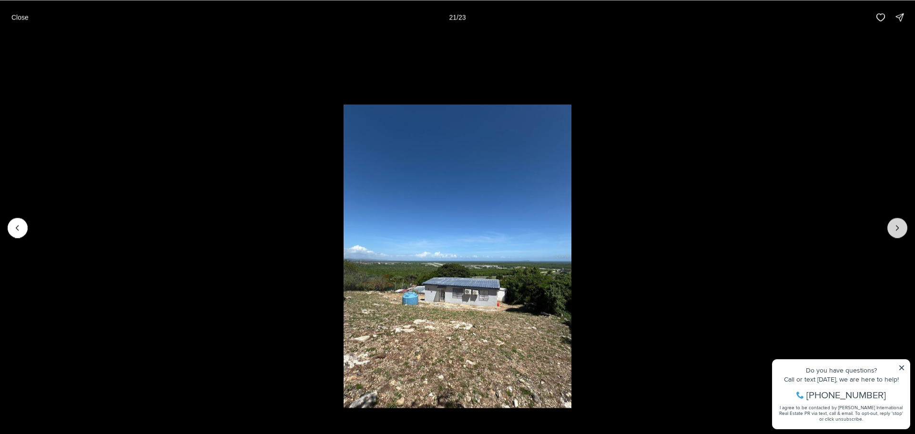
click at [897, 228] on icon "Next slide" at bounding box center [898, 228] width 10 height 10
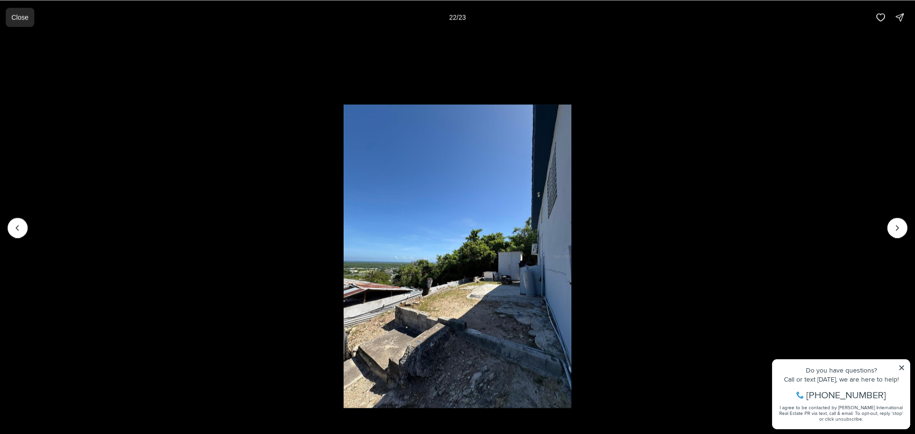
click at [23, 20] on p "Close" at bounding box center [19, 17] width 17 height 8
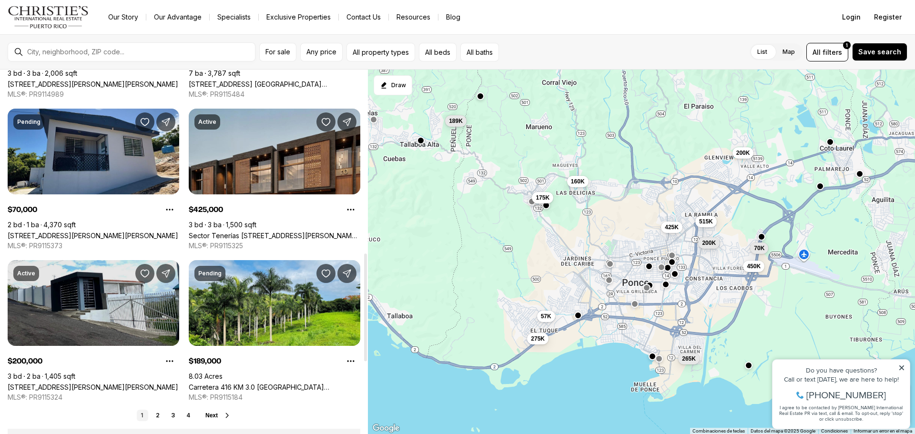
scroll to position [620, 0]
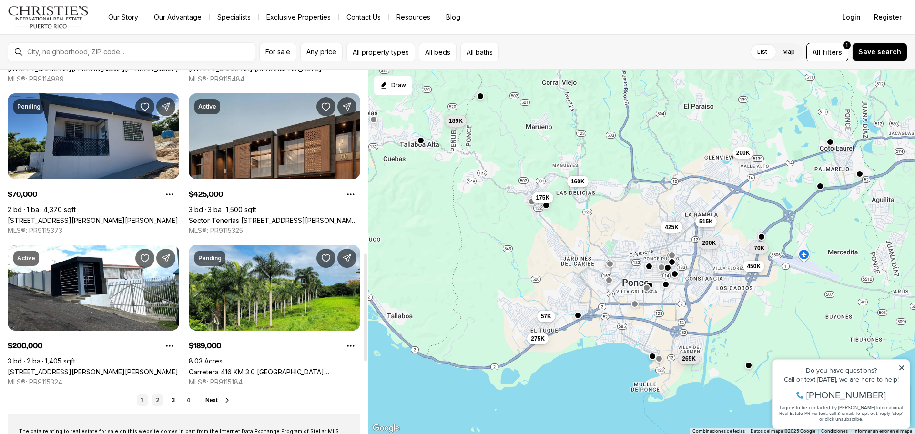
click at [157, 400] on link "2" at bounding box center [157, 400] width 11 height 11
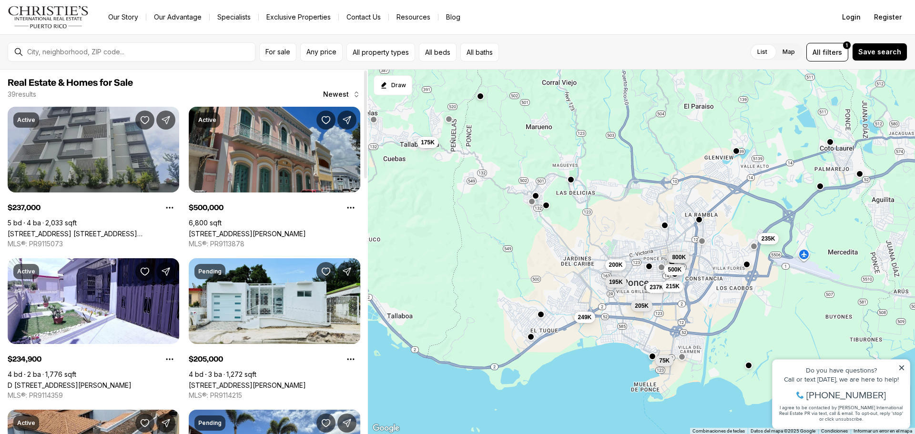
click at [291, 230] on link "[STREET_ADDRESS][PERSON_NAME]" at bounding box center [247, 234] width 117 height 8
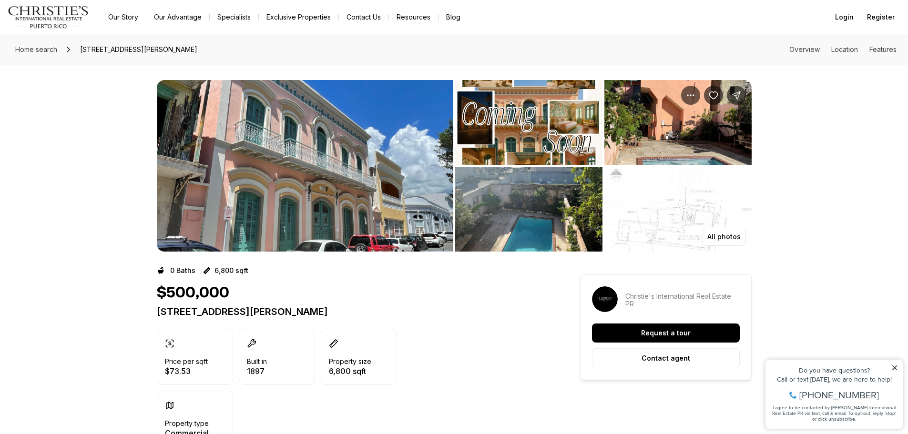
click at [363, 211] on img "View image gallery" at bounding box center [305, 166] width 297 height 172
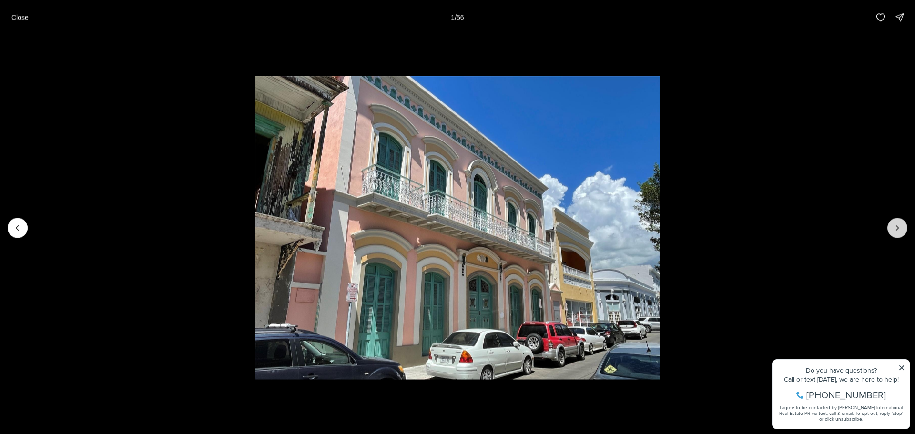
click at [902, 225] on button "Next slide" at bounding box center [898, 228] width 20 height 20
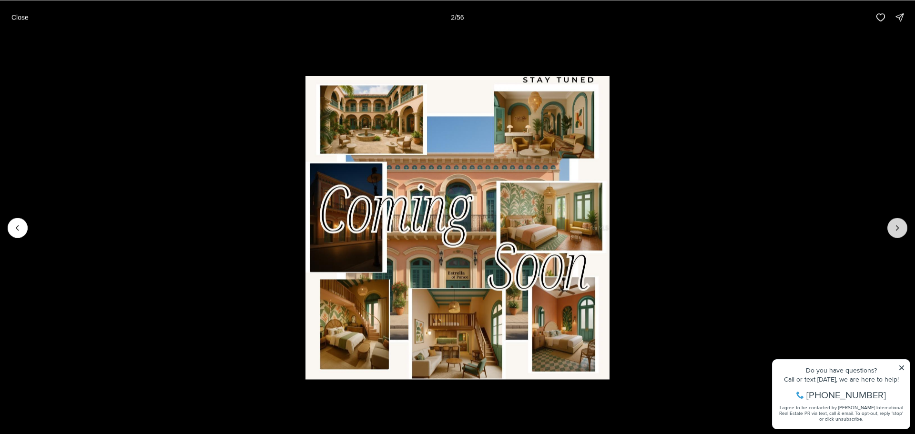
click at [902, 225] on icon "Next slide" at bounding box center [898, 228] width 10 height 10
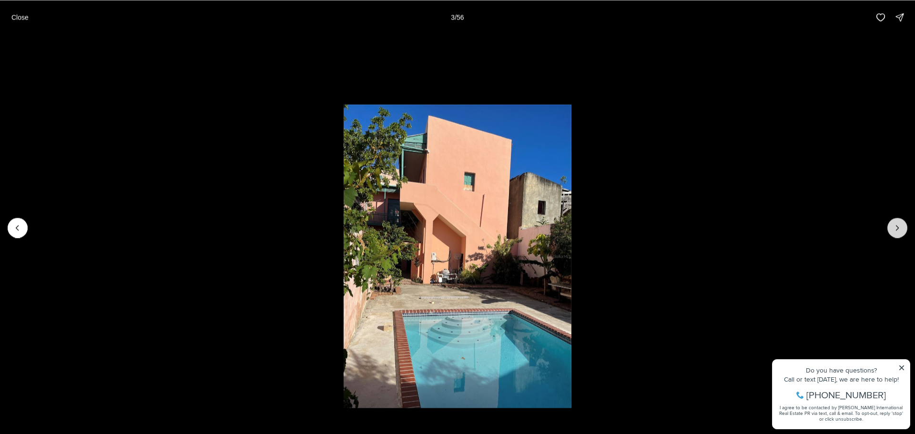
click at [902, 225] on icon "Next slide" at bounding box center [898, 228] width 10 height 10
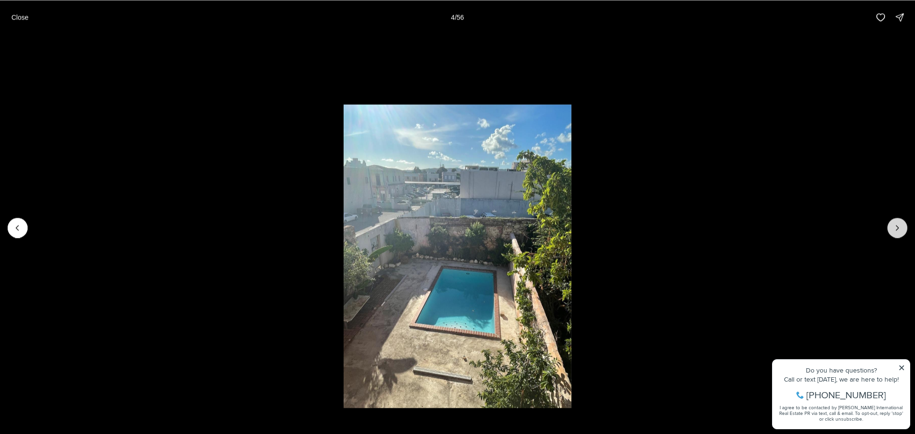
click at [902, 225] on icon "Next slide" at bounding box center [898, 228] width 10 height 10
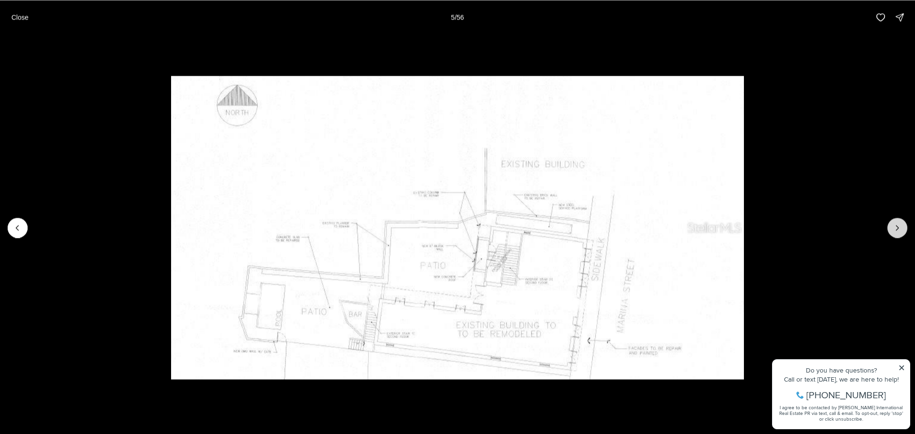
click at [902, 225] on icon "Next slide" at bounding box center [898, 228] width 10 height 10
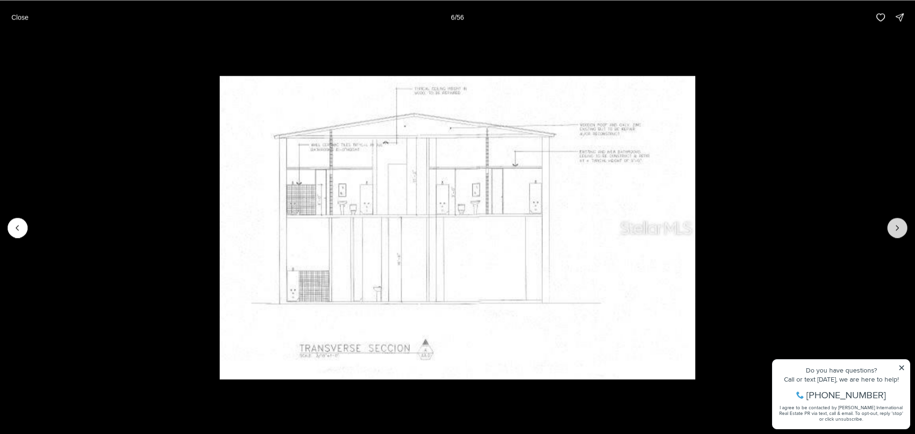
click at [902, 225] on icon "Next slide" at bounding box center [898, 228] width 10 height 10
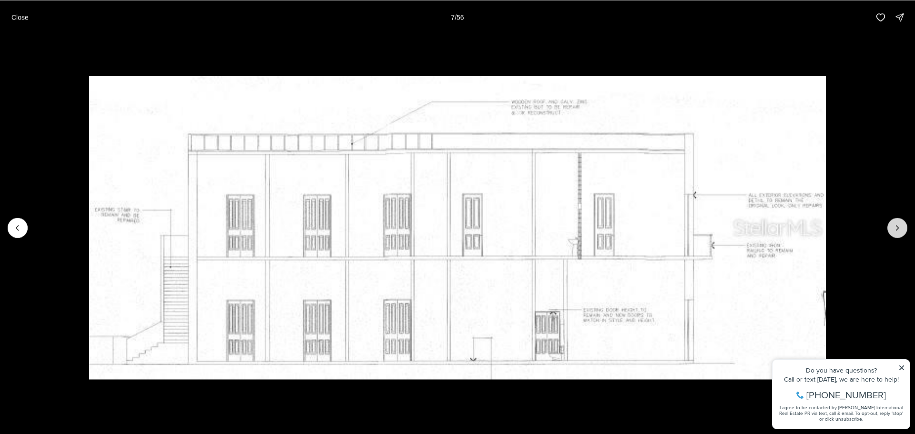
click at [902, 225] on icon "Next slide" at bounding box center [898, 228] width 10 height 10
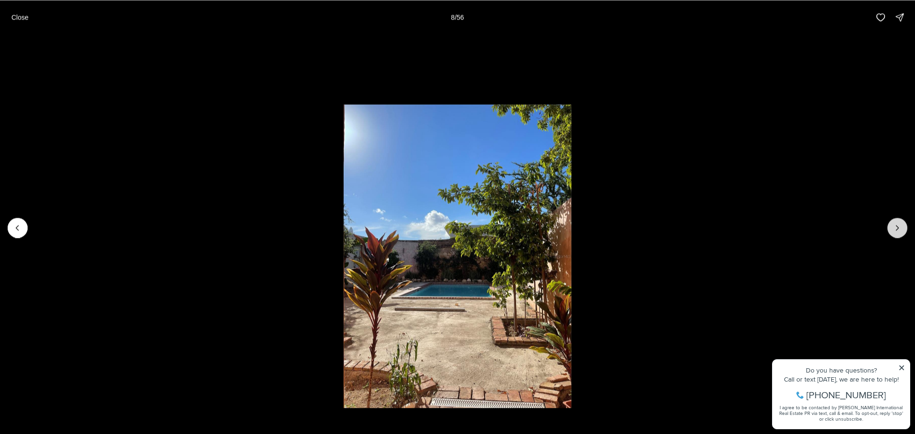
click at [902, 225] on icon "Next slide" at bounding box center [898, 228] width 10 height 10
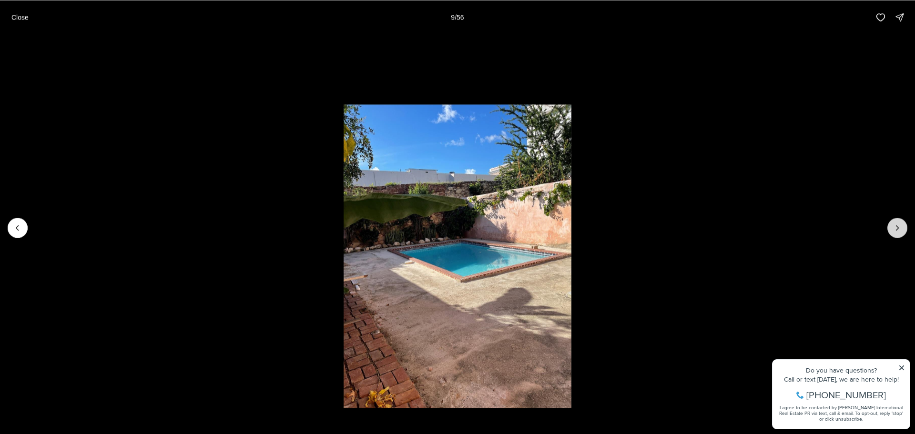
click at [902, 225] on icon "Next slide" at bounding box center [898, 228] width 10 height 10
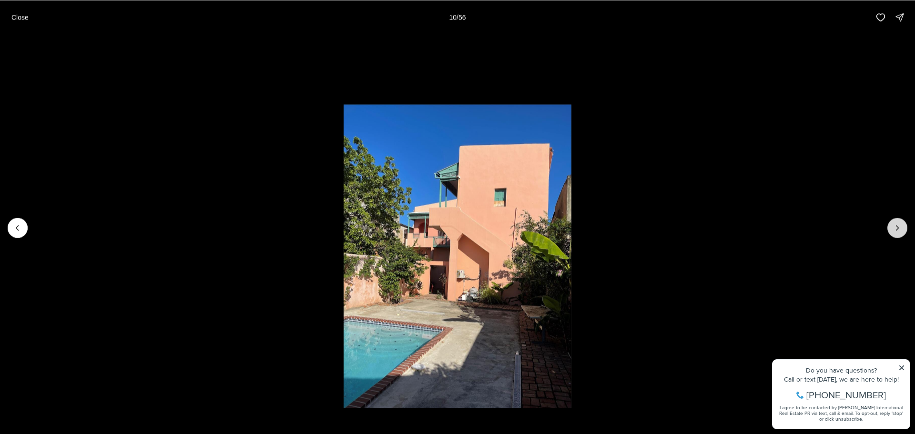
click at [902, 225] on icon "Next slide" at bounding box center [898, 228] width 10 height 10
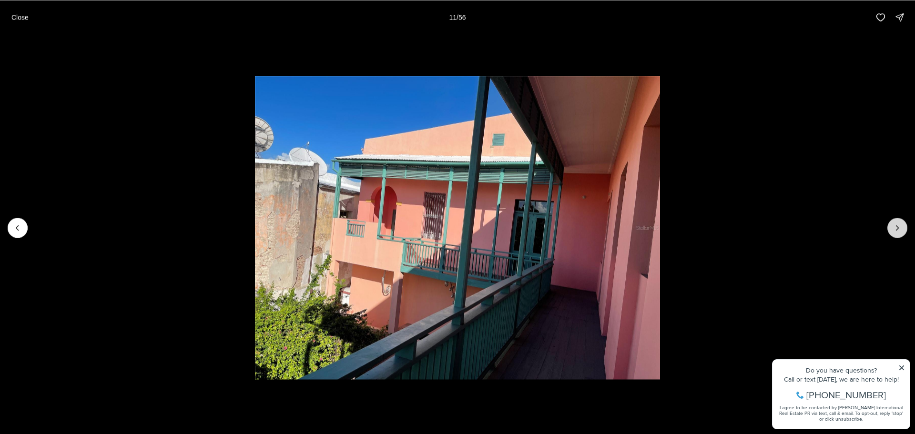
click at [902, 225] on icon "Next slide" at bounding box center [898, 228] width 10 height 10
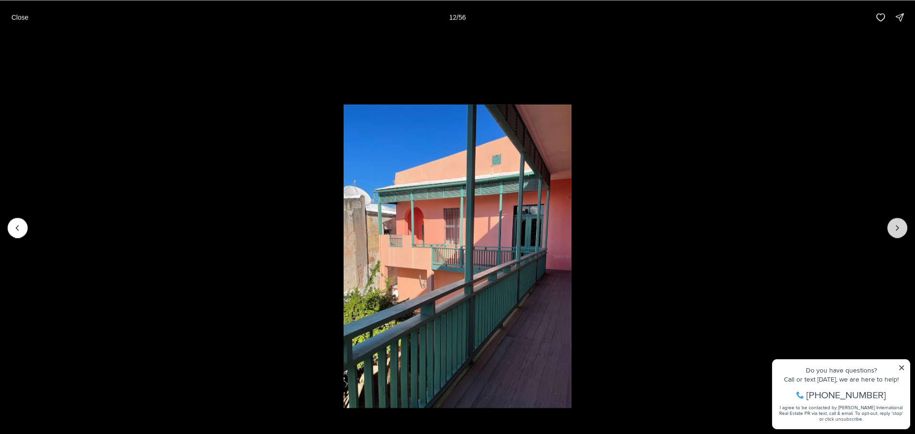
click at [902, 225] on icon "Next slide" at bounding box center [898, 228] width 10 height 10
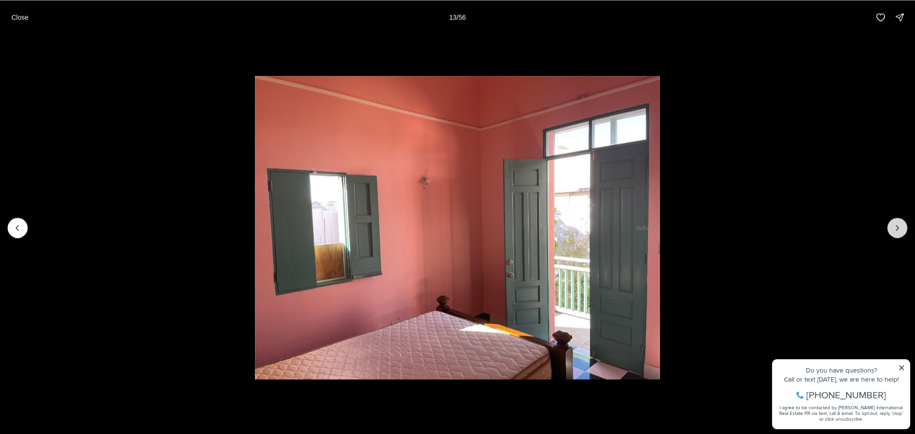
click at [902, 225] on icon "Next slide" at bounding box center [898, 228] width 10 height 10
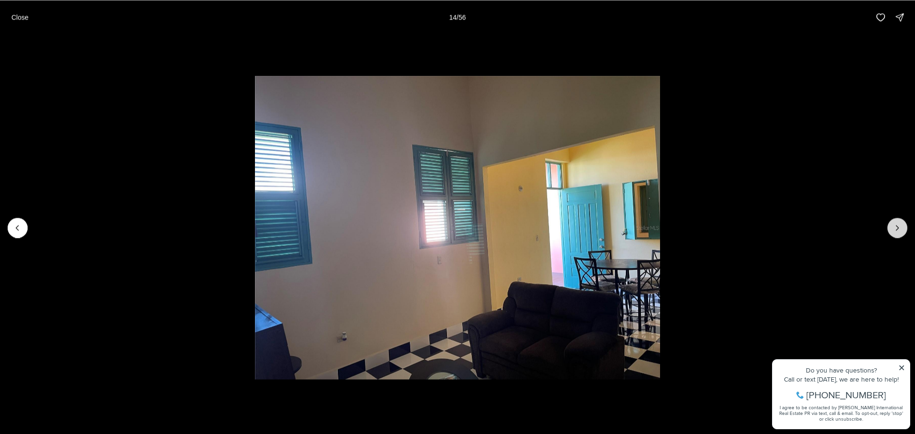
click at [902, 225] on icon "Next slide" at bounding box center [898, 228] width 10 height 10
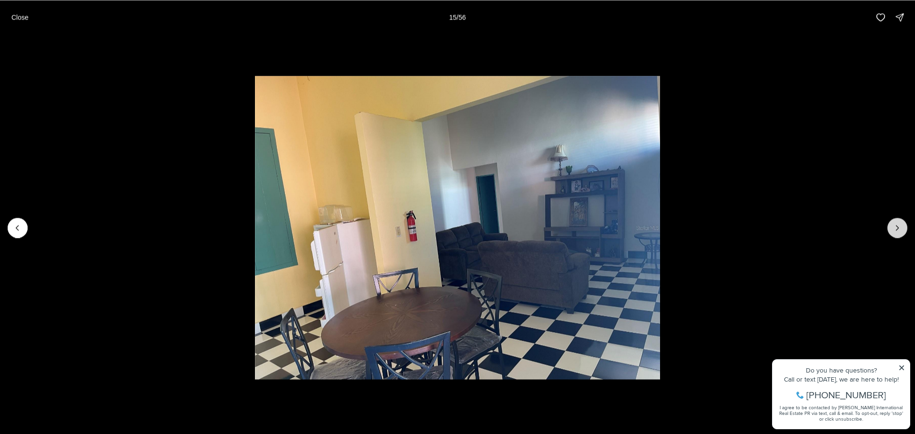
click at [902, 225] on icon "Next slide" at bounding box center [898, 228] width 10 height 10
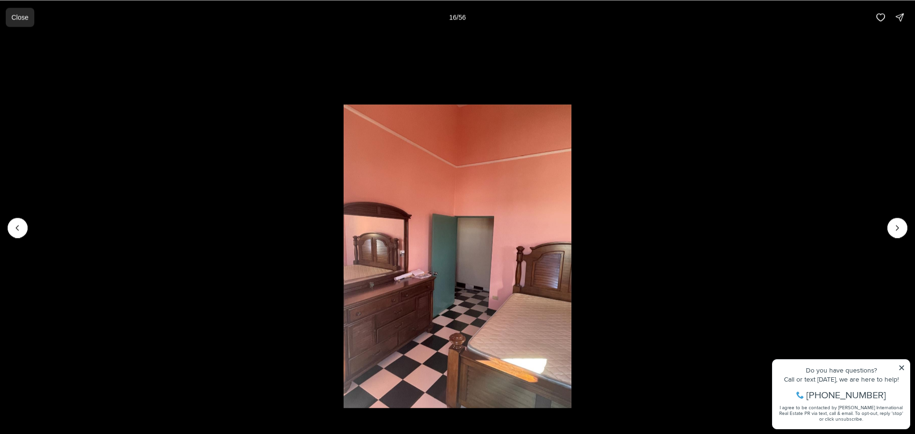
click at [15, 22] on button "Close" at bounding box center [20, 17] width 29 height 19
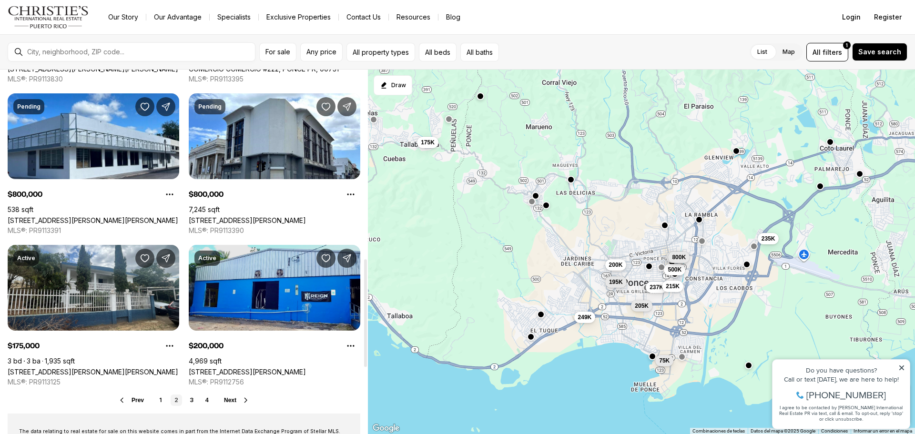
scroll to position [667, 0]
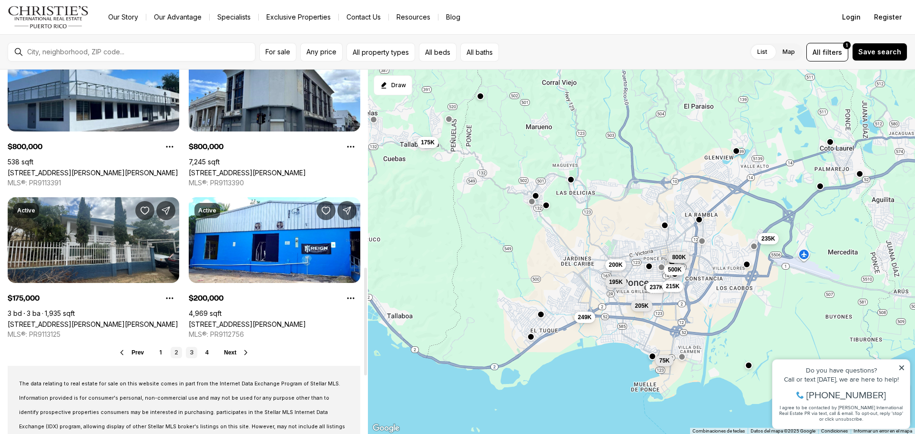
click at [194, 355] on link "3" at bounding box center [191, 352] width 11 height 11
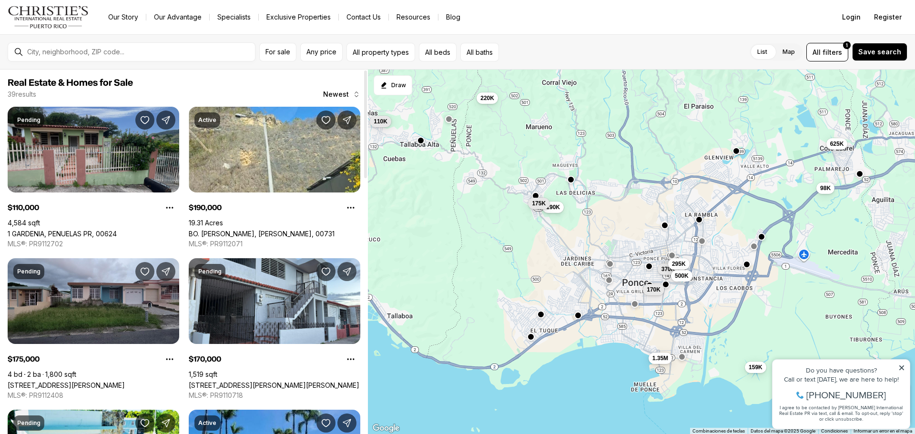
click at [117, 230] on link "1 GARDENIA, PENUELAS PR, 00624" at bounding box center [62, 234] width 109 height 8
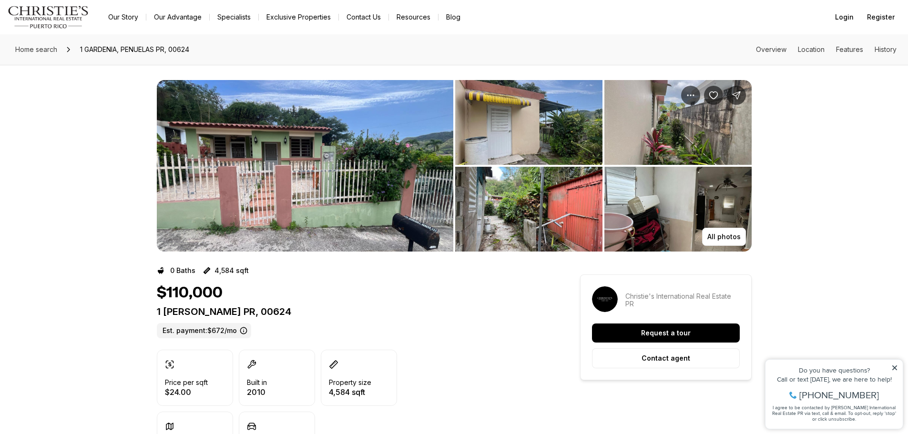
click at [307, 148] on img "View image gallery" at bounding box center [305, 166] width 297 height 172
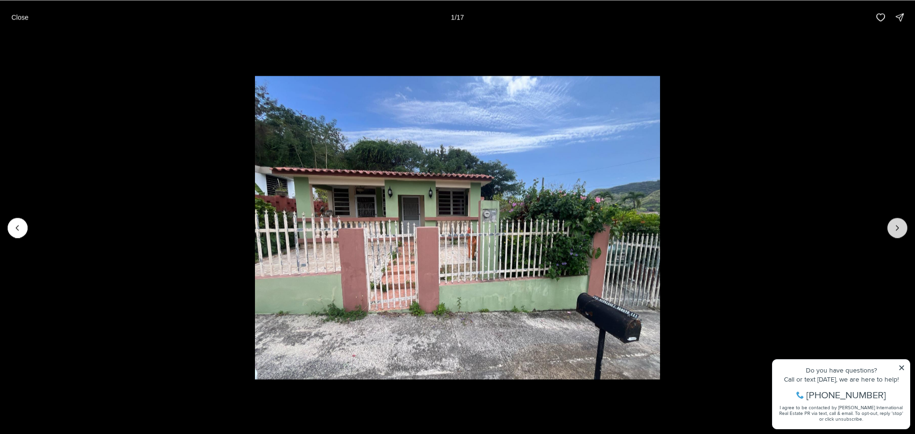
click at [900, 228] on icon "Next slide" at bounding box center [898, 228] width 10 height 10
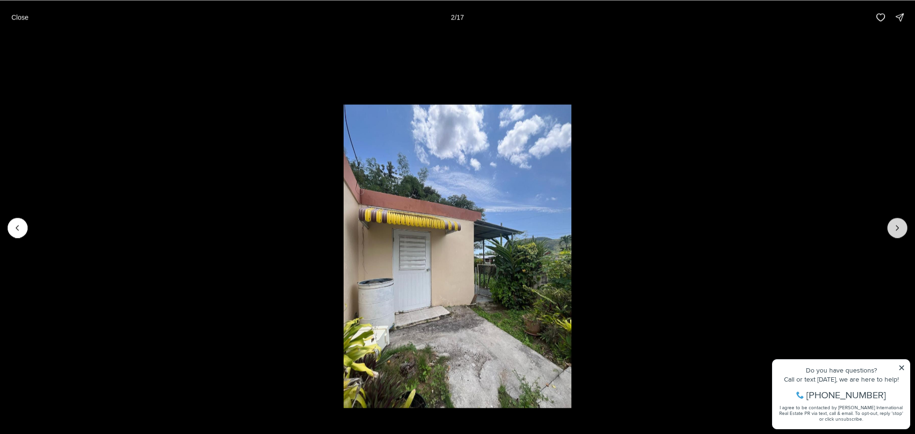
click at [900, 228] on icon "Next slide" at bounding box center [898, 228] width 10 height 10
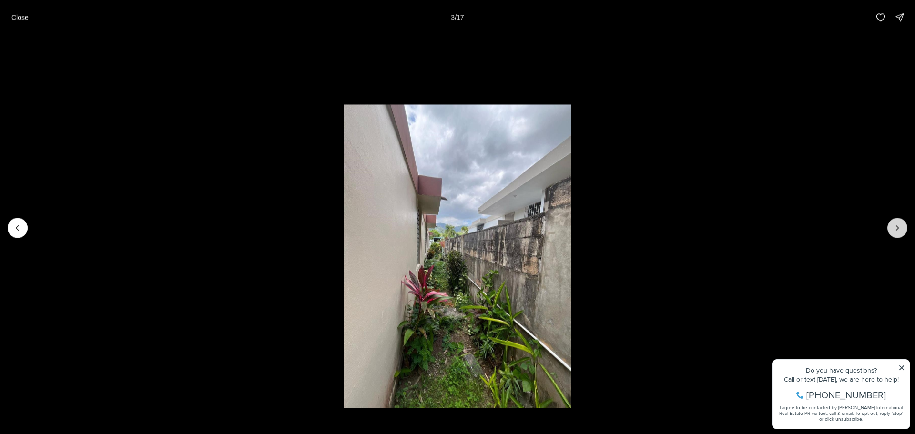
click at [900, 228] on icon "Next slide" at bounding box center [898, 228] width 10 height 10
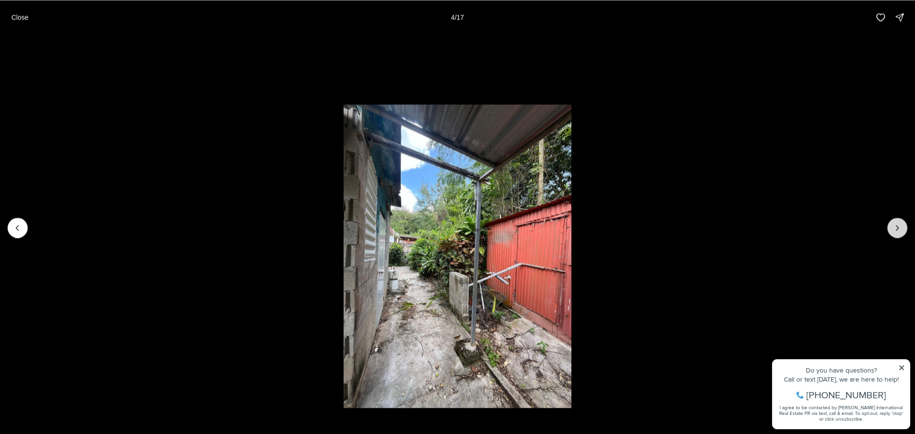
click at [900, 228] on icon "Next slide" at bounding box center [898, 228] width 10 height 10
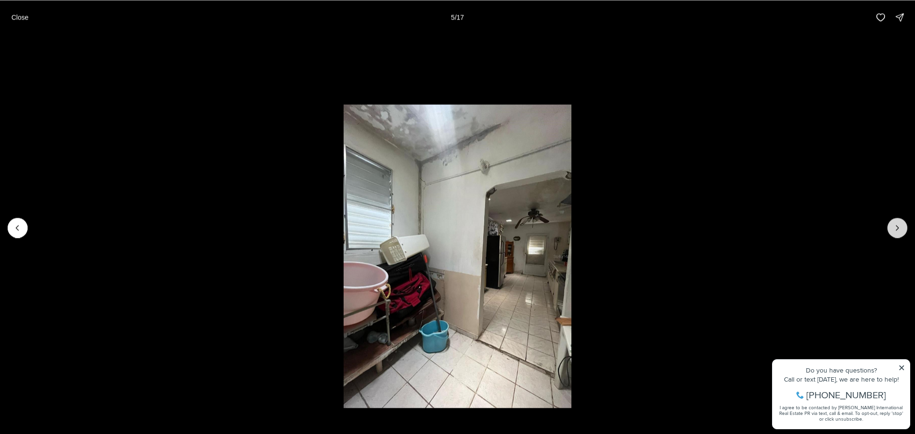
click at [900, 228] on icon "Next slide" at bounding box center [898, 228] width 10 height 10
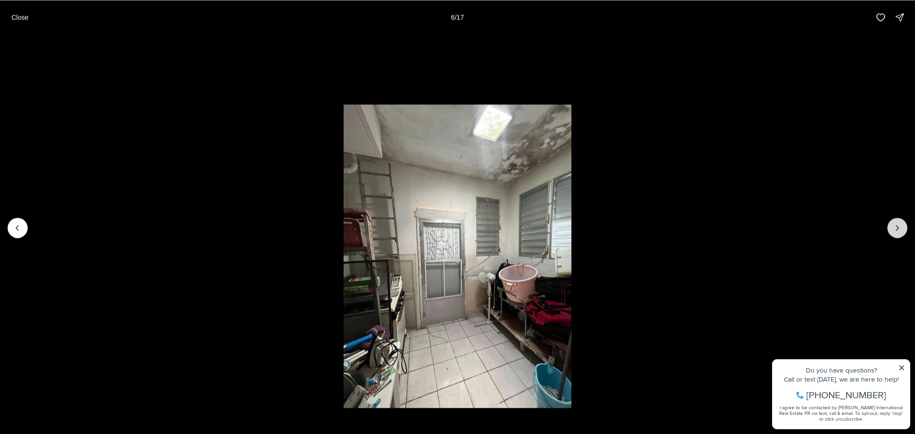
click at [900, 228] on icon "Next slide" at bounding box center [898, 228] width 10 height 10
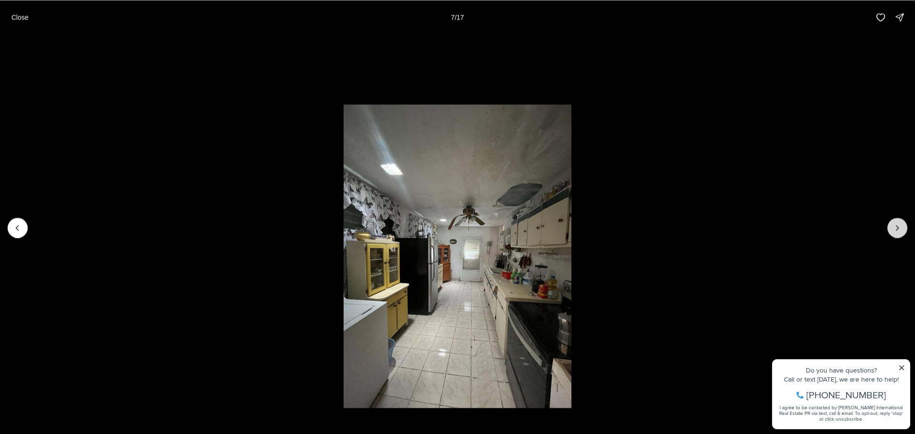
click at [900, 228] on icon "Next slide" at bounding box center [898, 228] width 10 height 10
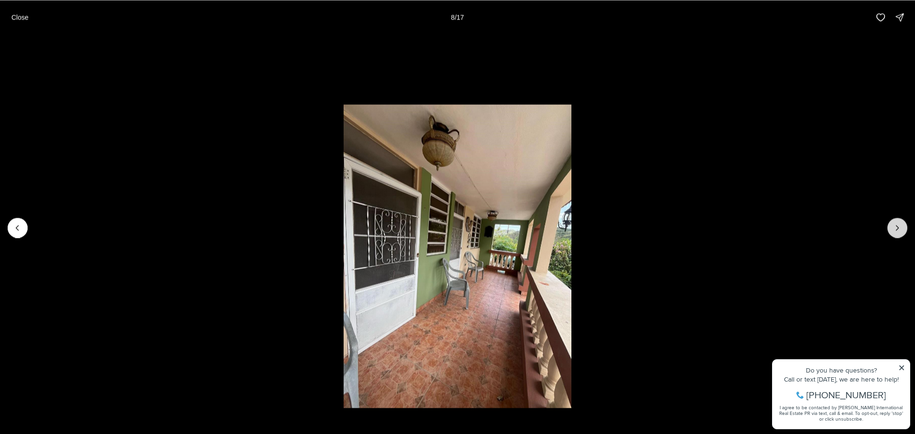
click at [900, 228] on icon "Next slide" at bounding box center [898, 228] width 10 height 10
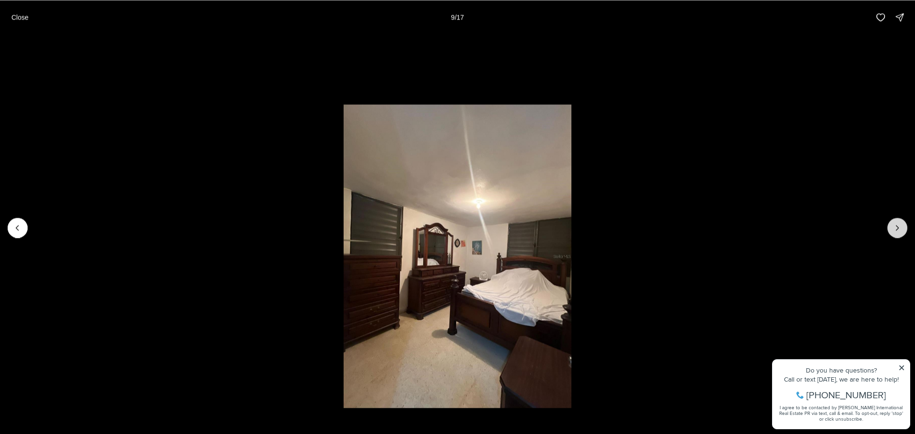
click at [900, 228] on icon "Next slide" at bounding box center [898, 228] width 10 height 10
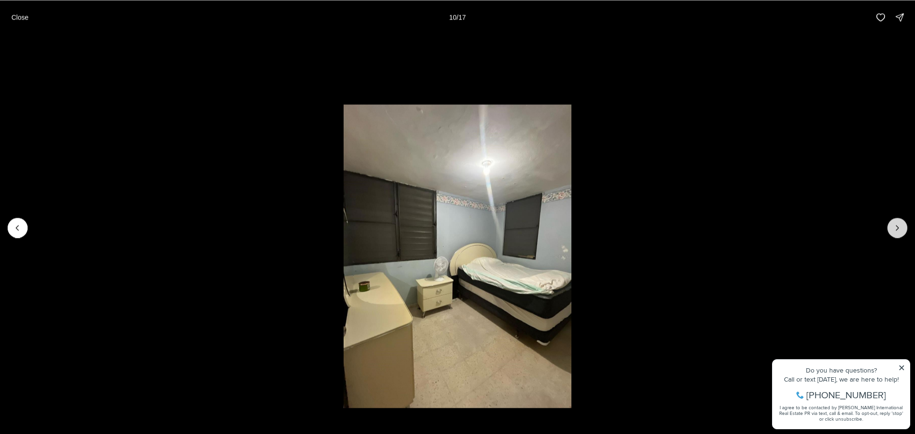
click at [900, 228] on icon "Next slide" at bounding box center [898, 228] width 10 height 10
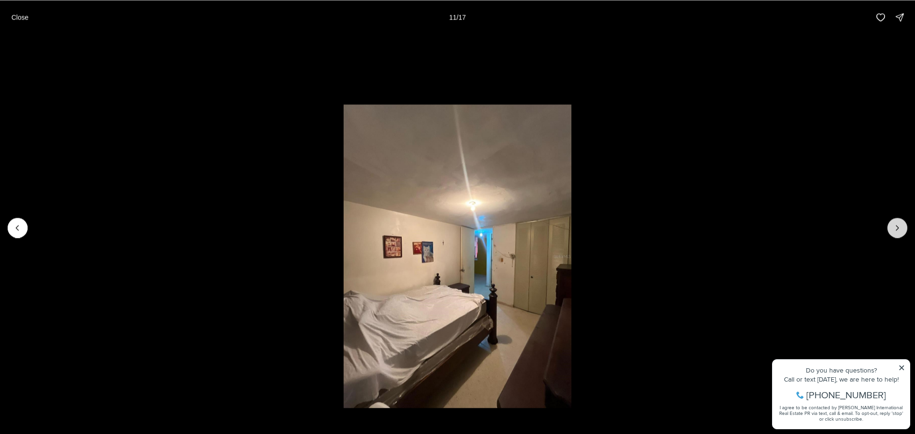
click at [900, 228] on icon "Next slide" at bounding box center [898, 228] width 10 height 10
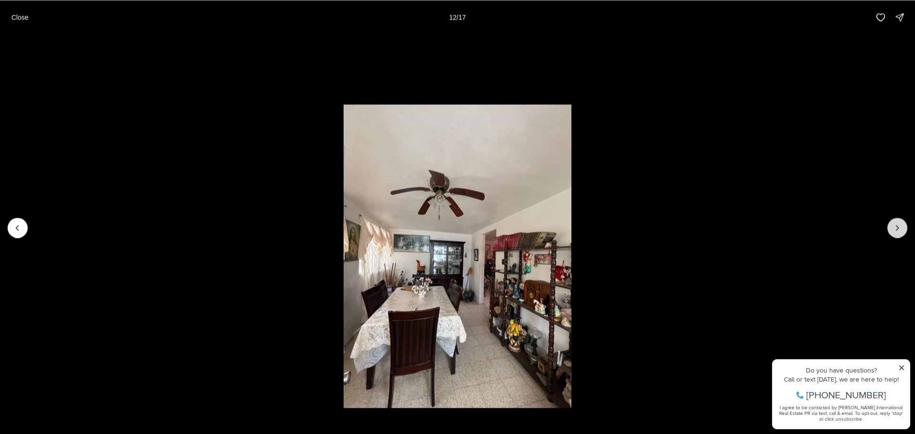
click at [900, 228] on icon "Next slide" at bounding box center [898, 228] width 10 height 10
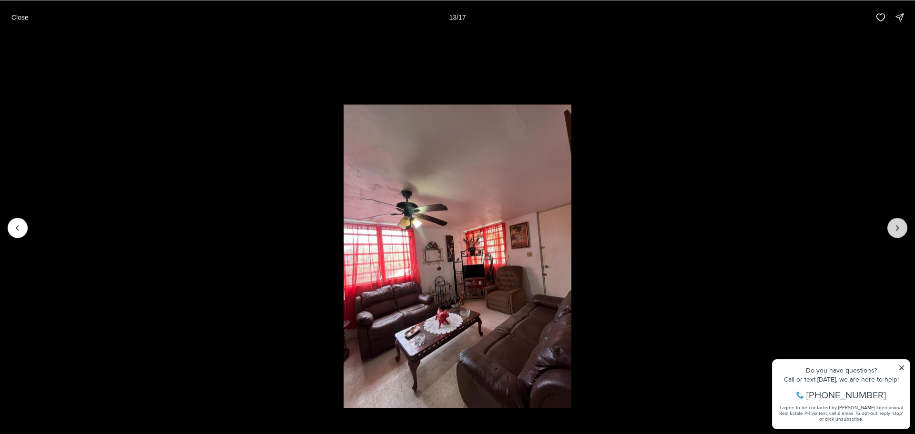
click at [900, 228] on icon "Next slide" at bounding box center [898, 228] width 10 height 10
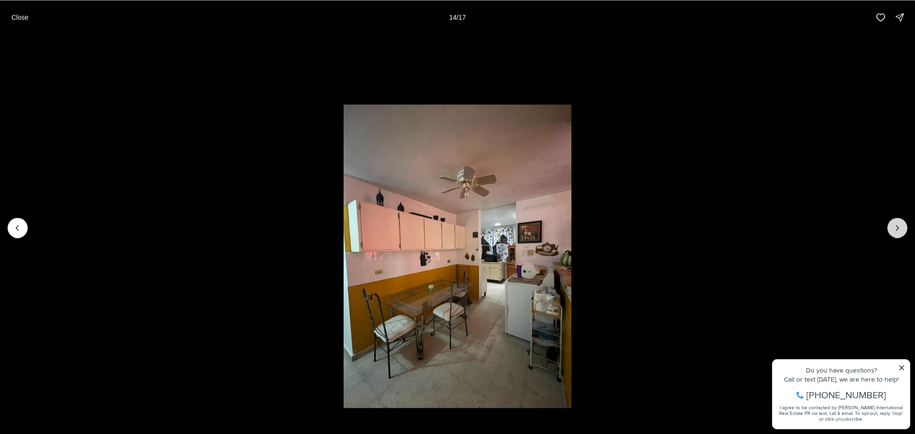
click at [898, 228] on icon "Next slide" at bounding box center [898, 228] width 10 height 10
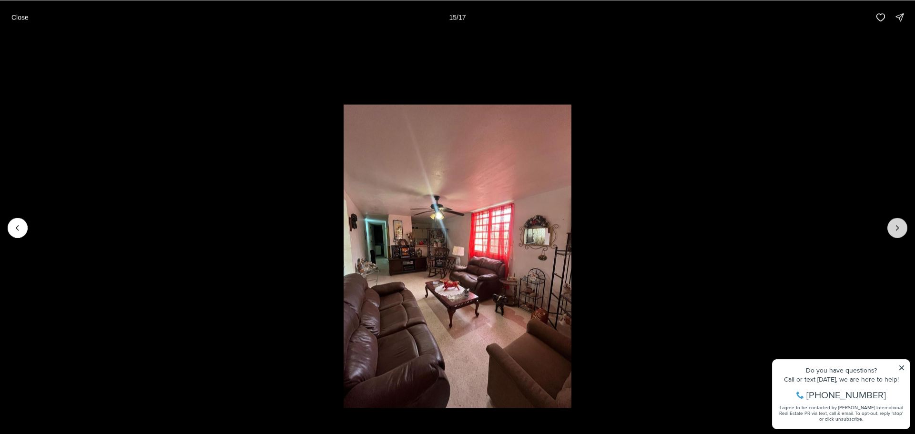
click at [898, 228] on icon "Next slide" at bounding box center [898, 228] width 10 height 10
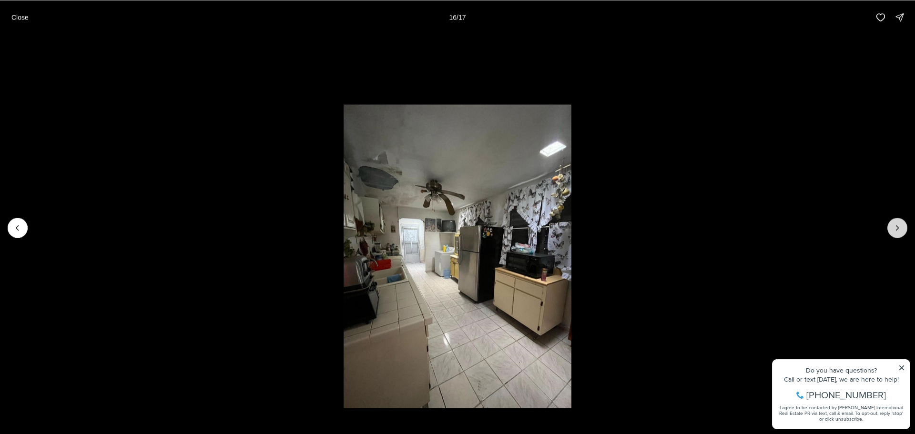
click at [898, 228] on icon "Next slide" at bounding box center [898, 228] width 10 height 10
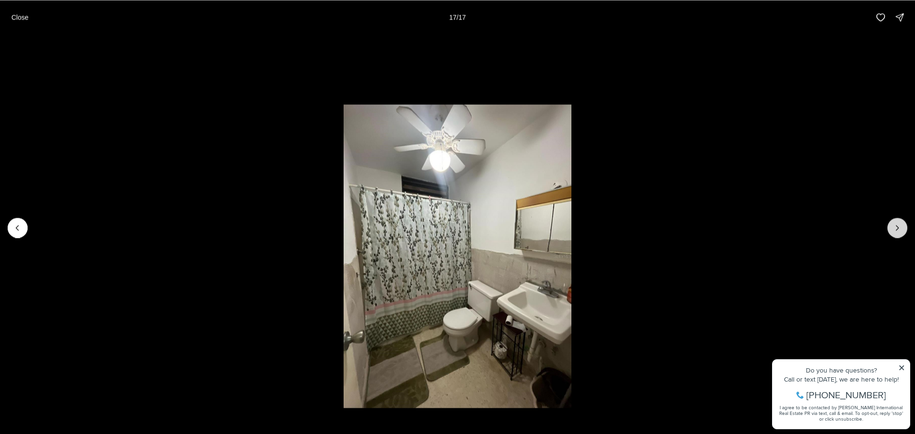
click at [898, 228] on div at bounding box center [898, 228] width 20 height 20
click at [722, 249] on li "17 of 17" at bounding box center [457, 227] width 915 height 387
click at [25, 18] on p "Close" at bounding box center [19, 17] width 17 height 8
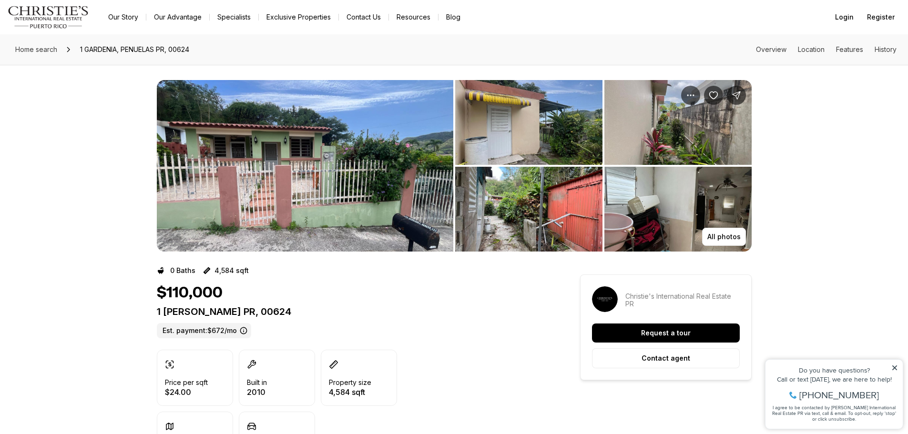
scroll to position [48, 0]
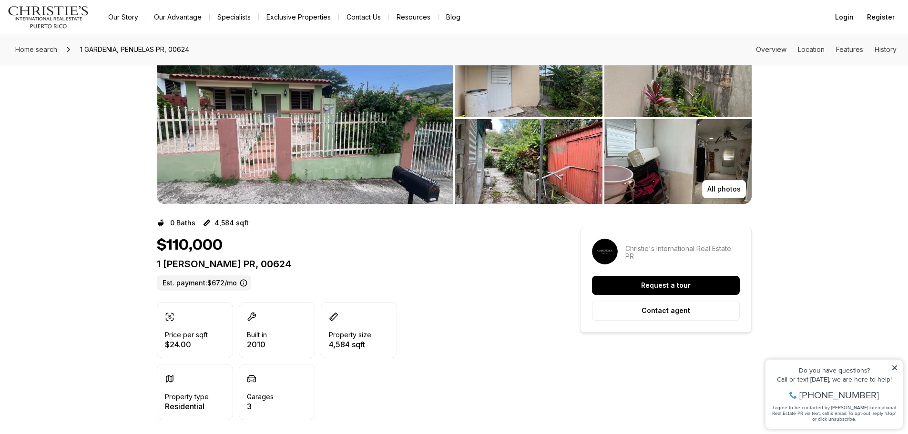
drag, startPoint x: 155, startPoint y: 262, endPoint x: 315, endPoint y: 263, distance: 159.2
copy p "1 GARDENIA PENUELAS PR, 00624"
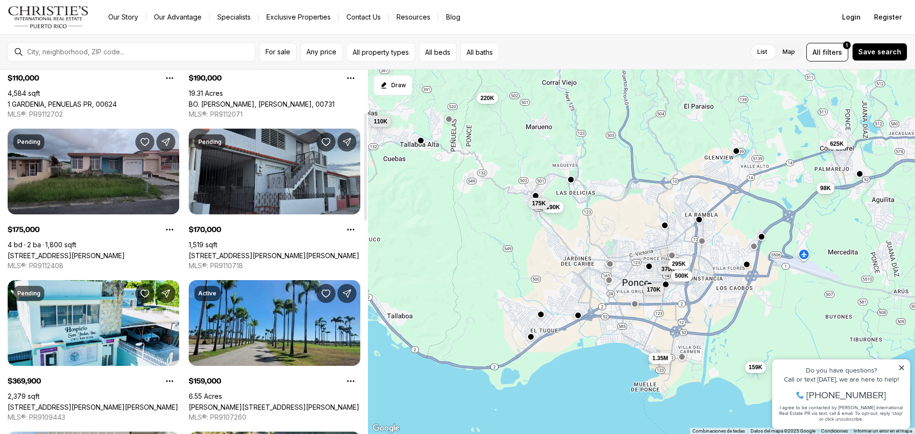
scroll to position [143, 0]
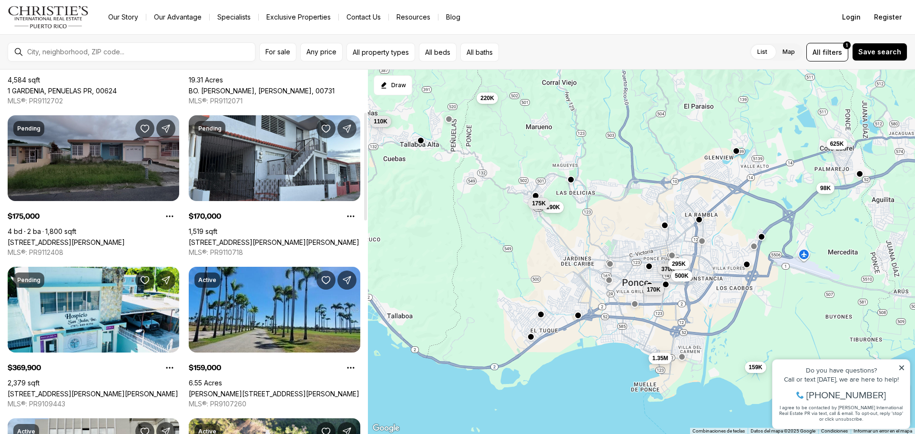
click at [125, 238] on link "[STREET_ADDRESS][PERSON_NAME]" at bounding box center [66, 242] width 117 height 8
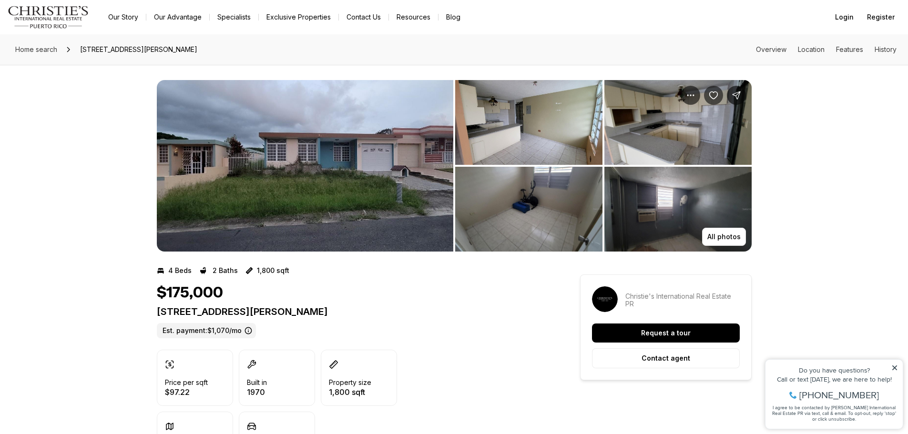
click at [353, 174] on img "View image gallery" at bounding box center [305, 166] width 297 height 172
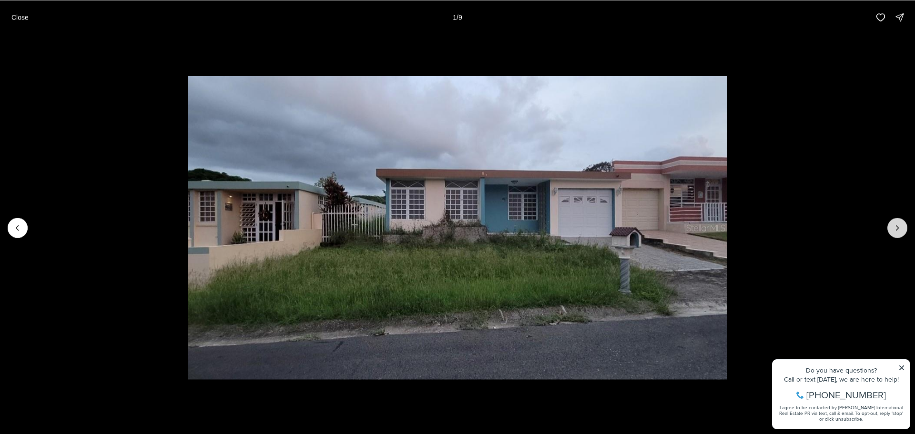
click at [902, 227] on icon "Next slide" at bounding box center [898, 228] width 10 height 10
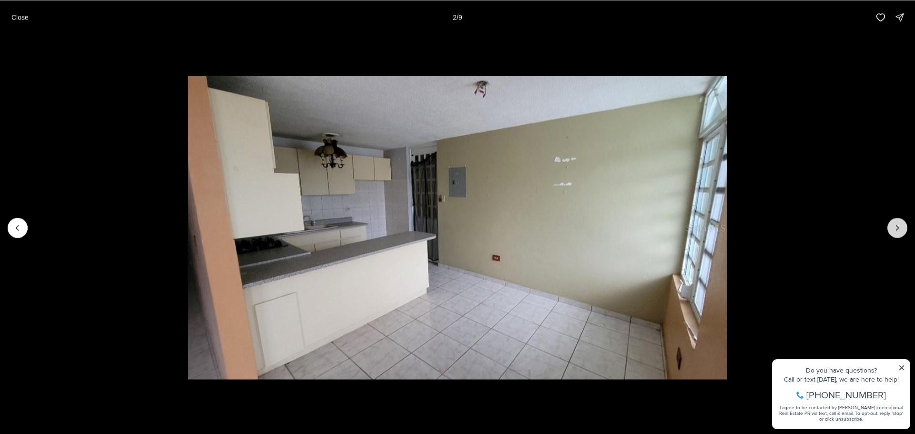
click at [902, 227] on icon "Next slide" at bounding box center [898, 228] width 10 height 10
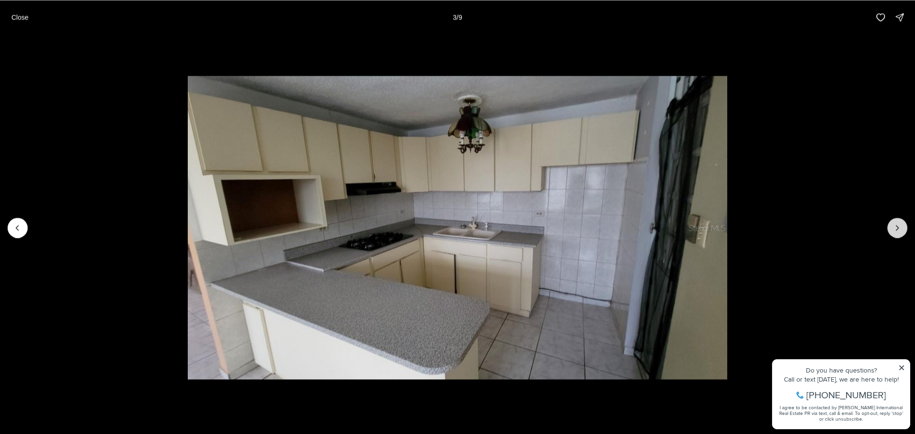
click at [902, 227] on icon "Next slide" at bounding box center [898, 228] width 10 height 10
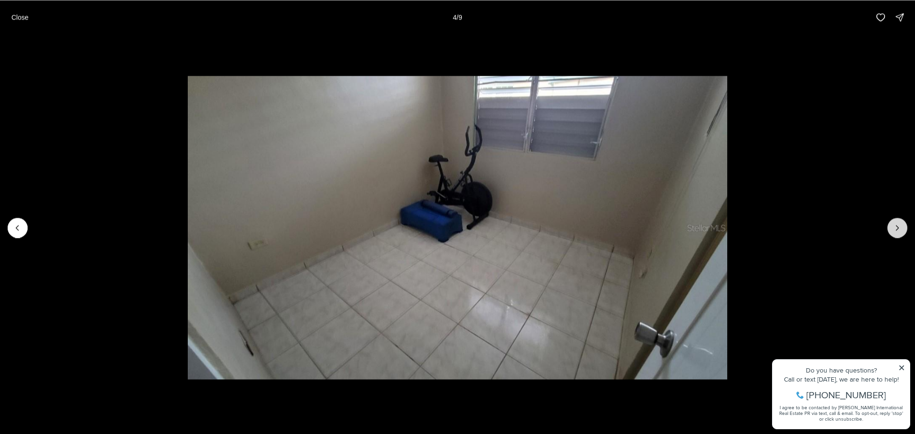
click at [902, 227] on icon "Next slide" at bounding box center [898, 228] width 10 height 10
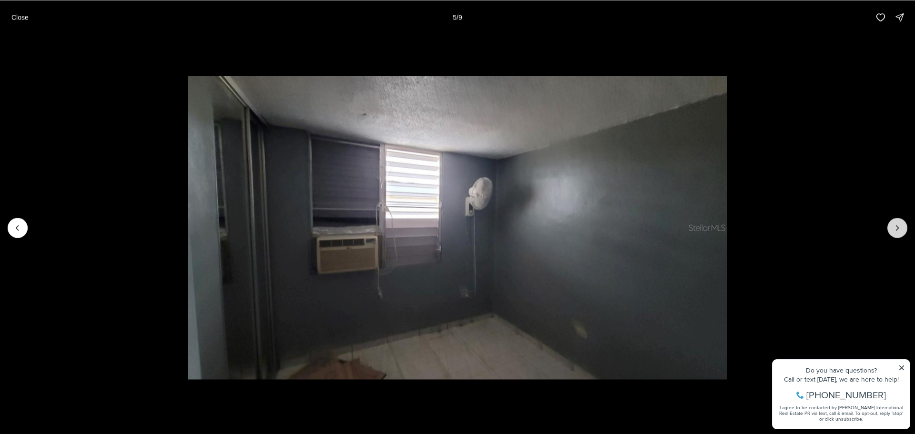
click at [902, 227] on icon "Next slide" at bounding box center [898, 228] width 10 height 10
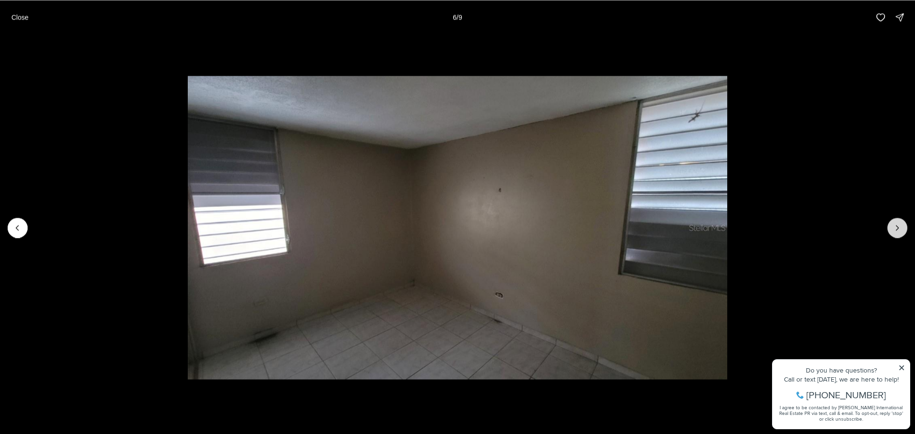
click at [902, 227] on icon "Next slide" at bounding box center [898, 228] width 10 height 10
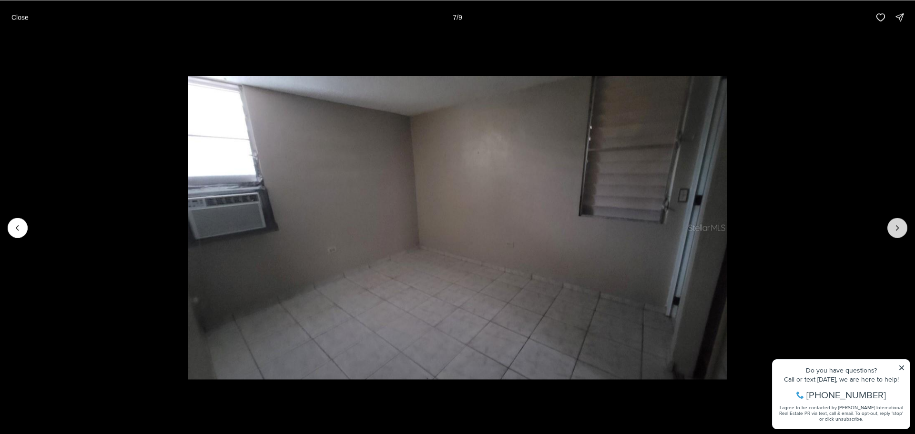
click at [902, 227] on icon "Next slide" at bounding box center [898, 228] width 10 height 10
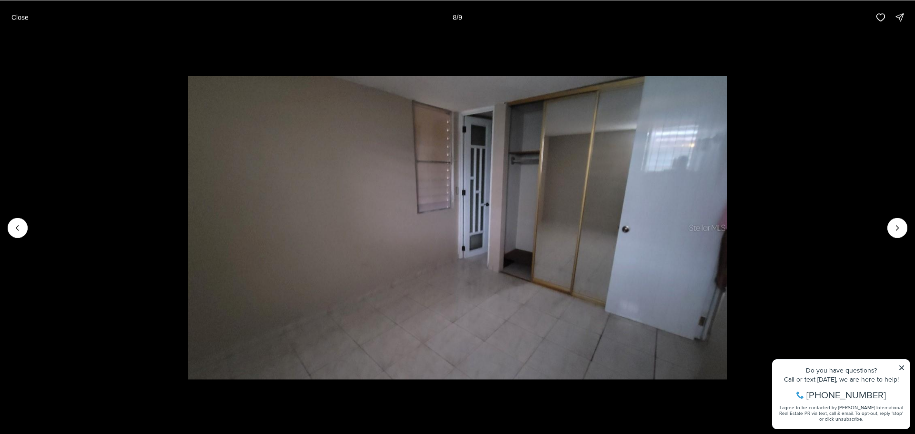
click at [28, 229] on li "8 of 9" at bounding box center [457, 227] width 915 height 387
click at [24, 229] on button "Previous slide" at bounding box center [18, 228] width 20 height 20
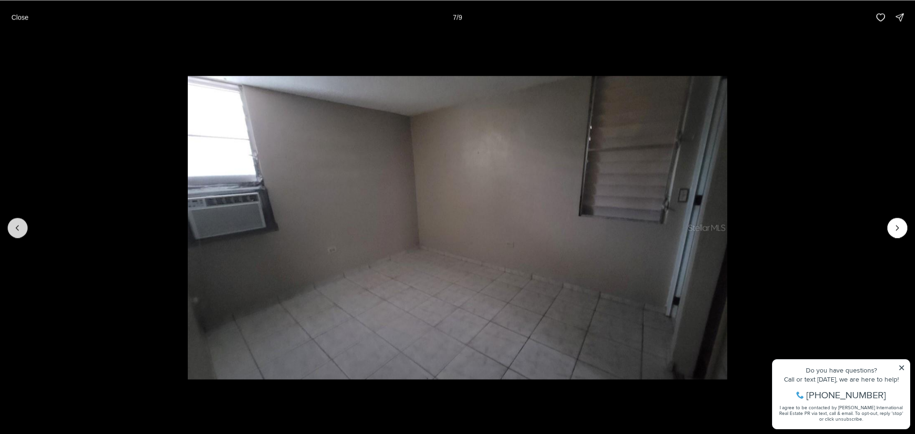
click at [24, 229] on button "Previous slide" at bounding box center [18, 228] width 20 height 20
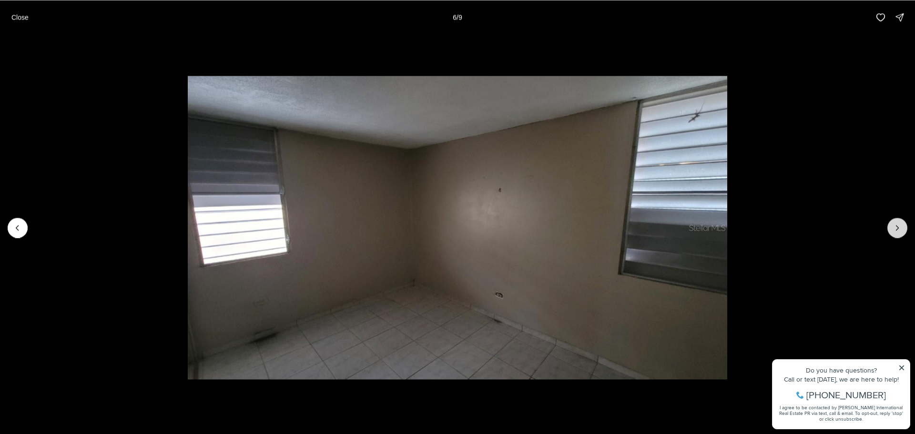
click at [898, 226] on icon "Next slide" at bounding box center [898, 228] width 10 height 10
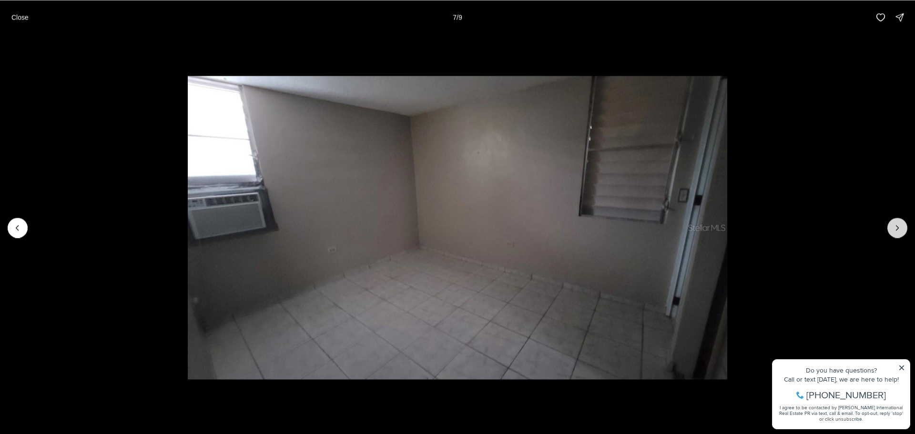
click at [898, 226] on icon "Next slide" at bounding box center [898, 228] width 10 height 10
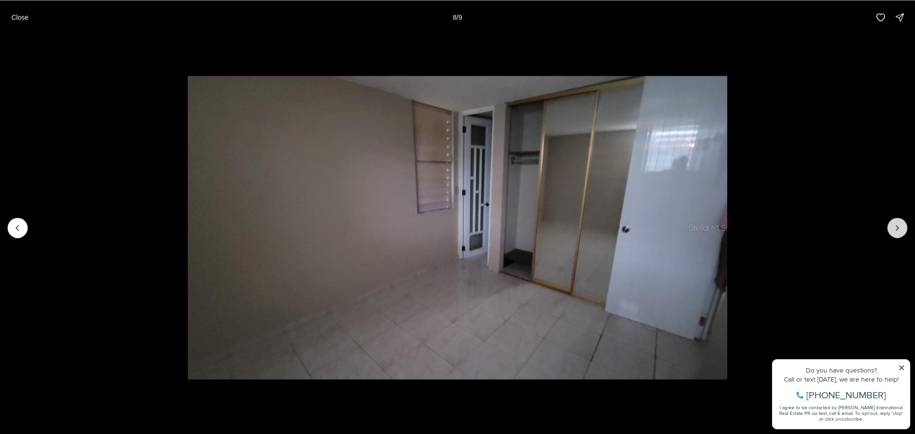
click at [898, 226] on icon "Next slide" at bounding box center [898, 228] width 10 height 10
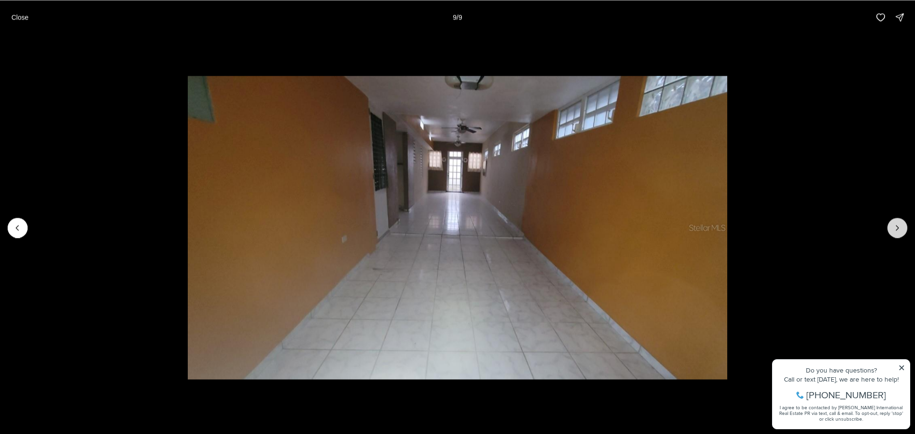
click at [898, 226] on div at bounding box center [898, 228] width 20 height 20
click at [823, 234] on li "9 of 9" at bounding box center [457, 227] width 915 height 387
click at [29, 18] on button "Close" at bounding box center [20, 17] width 29 height 19
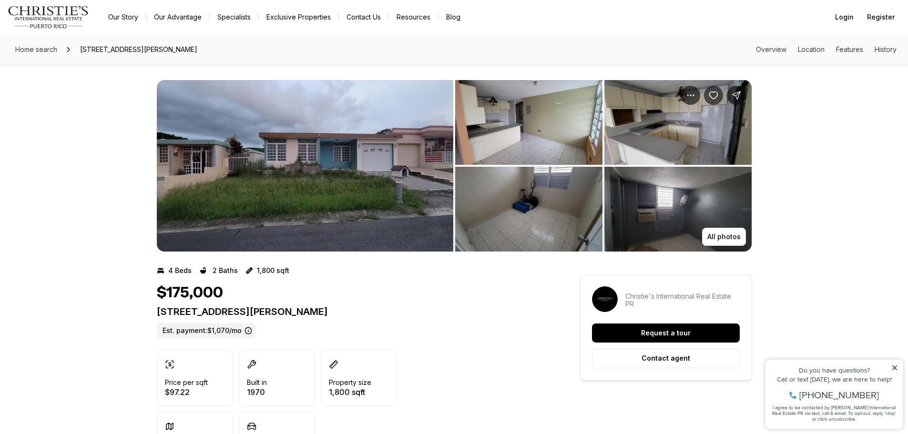
drag, startPoint x: 327, startPoint y: 309, endPoint x: 115, endPoint y: 310, distance: 211.2
copy p "4977 PELTADA ST PONCE PR, 00728"
click at [369, 162] on img "View image gallery" at bounding box center [305, 166] width 297 height 172
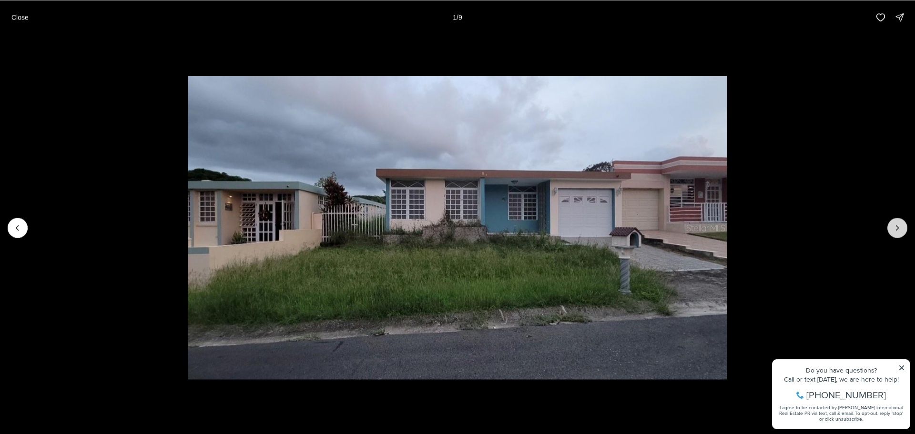
click at [902, 226] on icon "Next slide" at bounding box center [898, 228] width 10 height 10
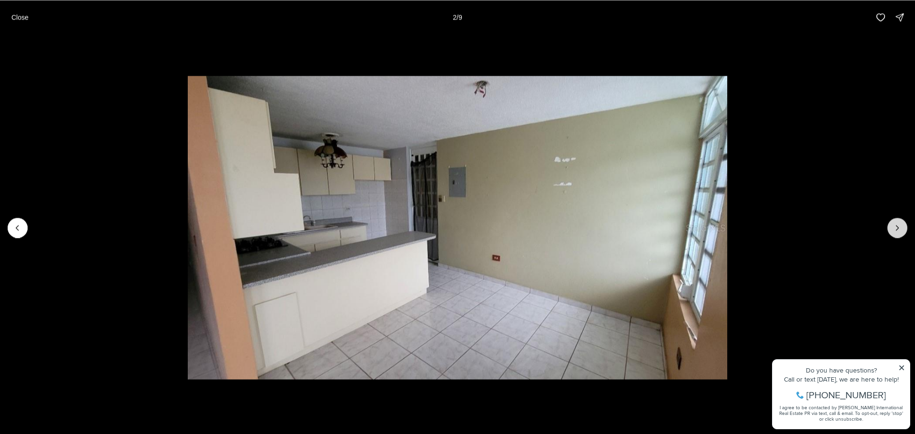
click at [902, 226] on icon "Next slide" at bounding box center [898, 228] width 10 height 10
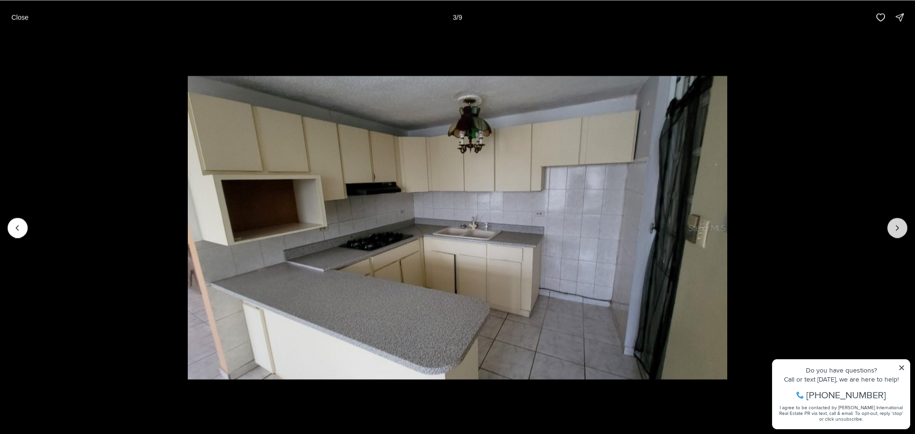
click at [902, 226] on icon "Next slide" at bounding box center [898, 228] width 10 height 10
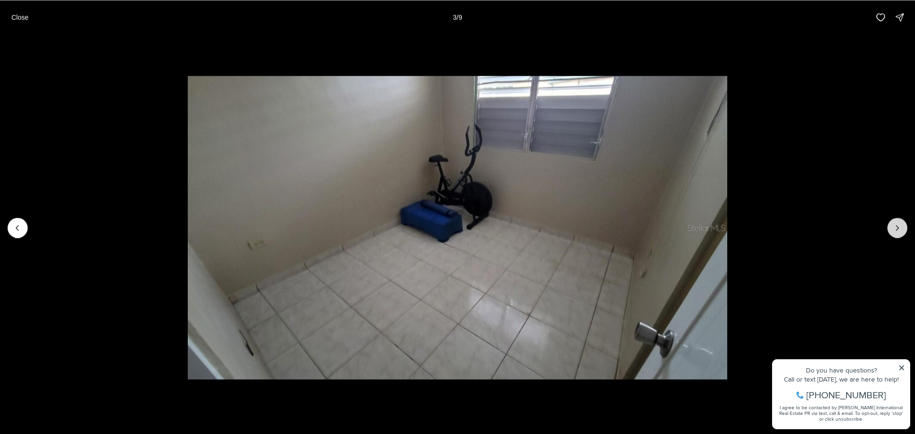
click at [902, 226] on icon "Next slide" at bounding box center [898, 228] width 10 height 10
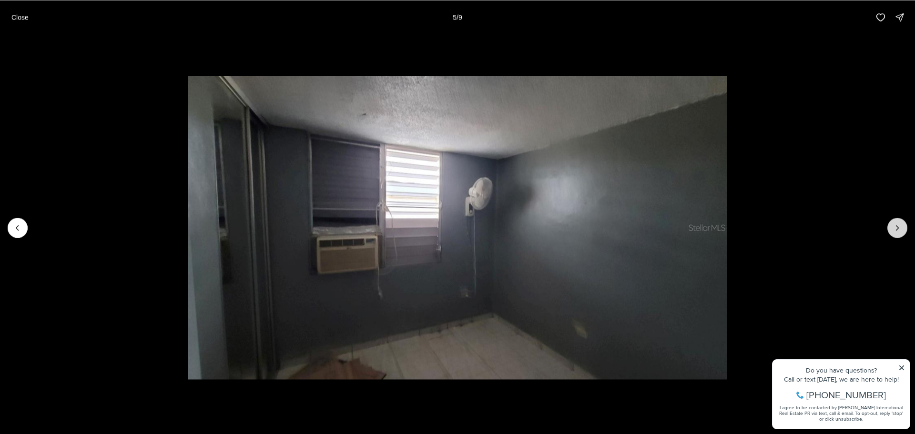
click at [902, 226] on icon "Next slide" at bounding box center [898, 228] width 10 height 10
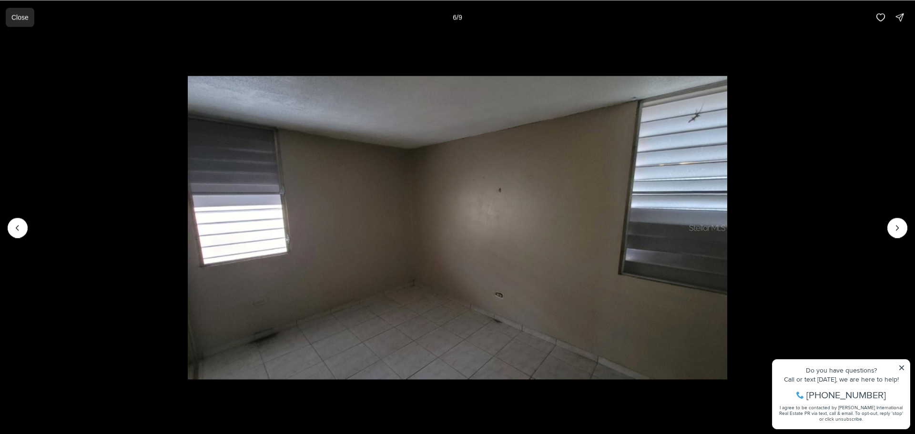
click at [16, 13] on p "Close" at bounding box center [19, 17] width 17 height 8
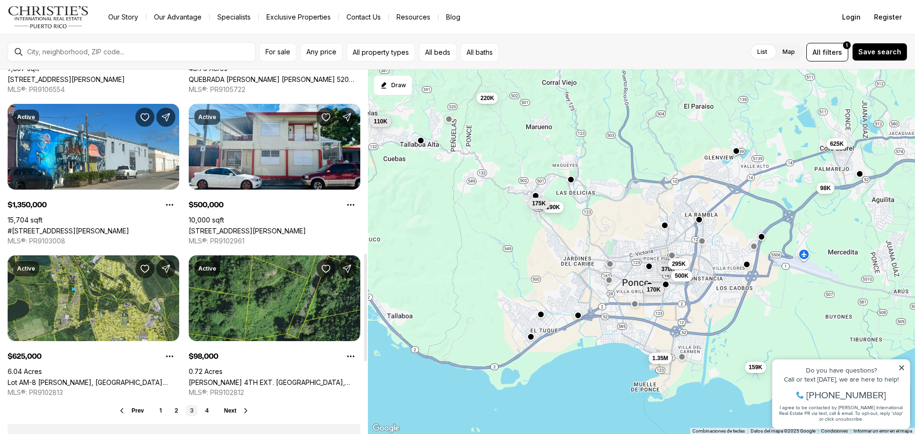
scroll to position [620, 0]
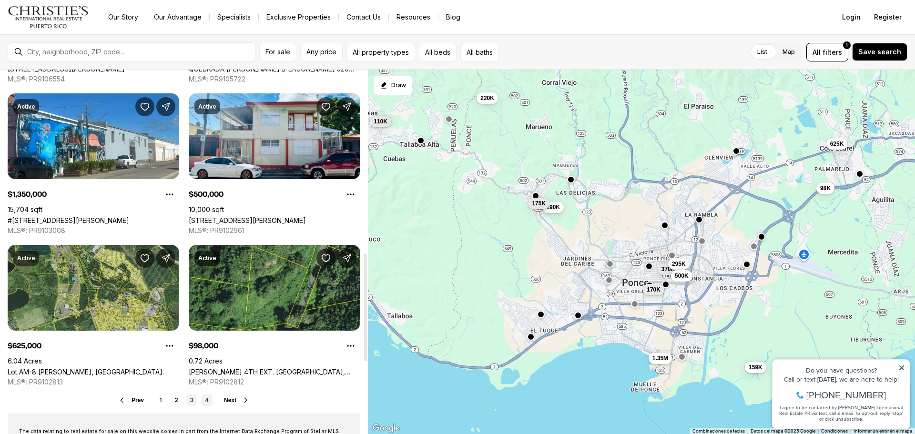
click at [208, 399] on link "4" at bounding box center [206, 400] width 11 height 11
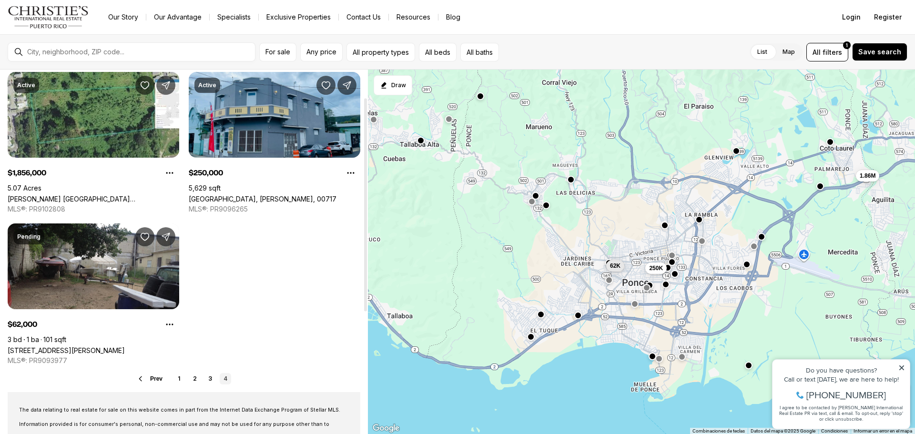
scroll to position [48, 0]
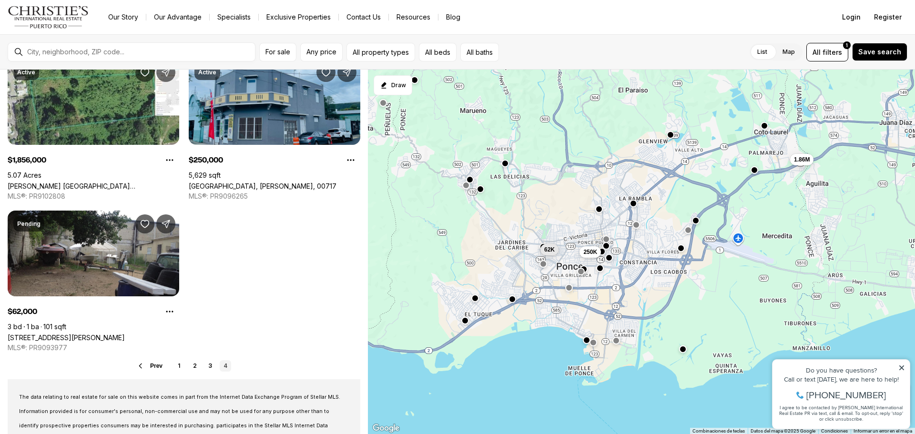
drag, startPoint x: 520, startPoint y: 256, endPoint x: 470, endPoint y: 241, distance: 52.7
click at [470, 241] on div "62K 1.86M 250K" at bounding box center [641, 252] width 547 height 365
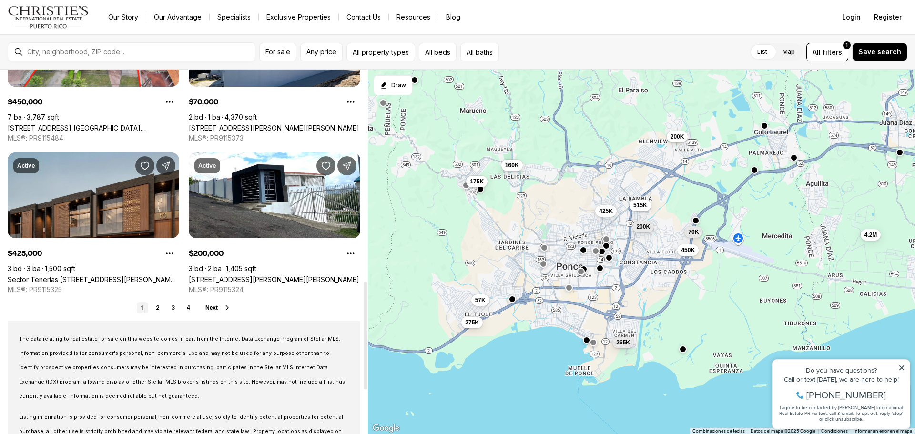
scroll to position [715, 0]
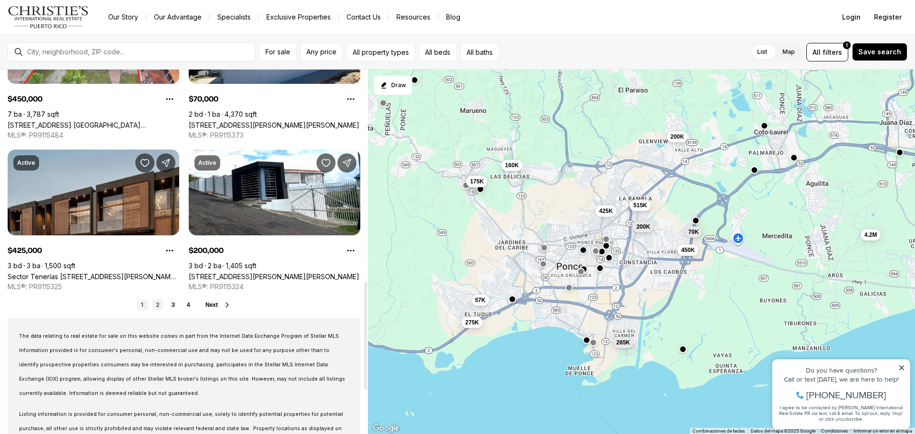
click at [157, 302] on link "2" at bounding box center [157, 304] width 11 height 11
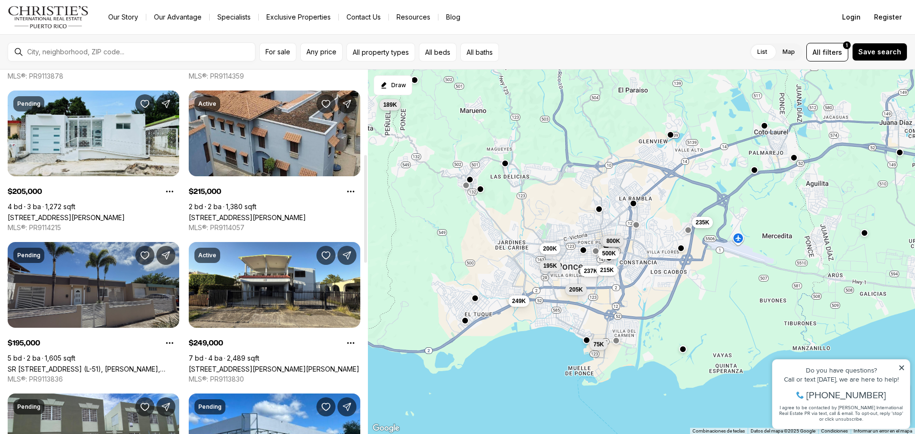
scroll to position [334, 0]
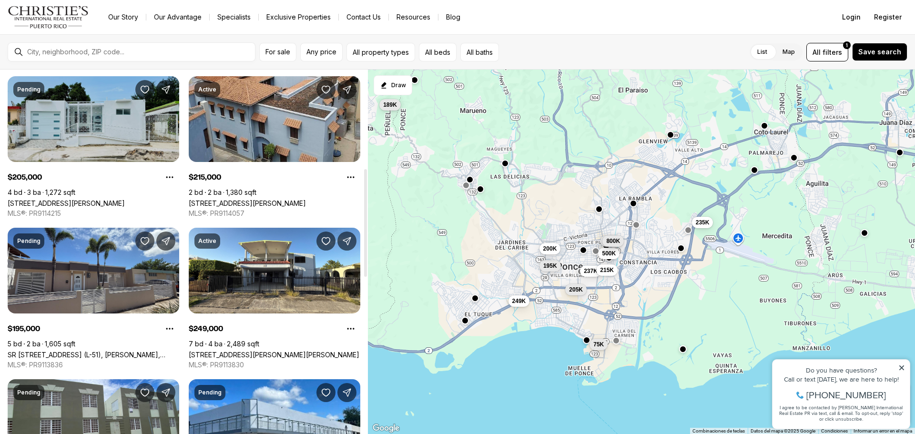
click at [124, 199] on link "[STREET_ADDRESS][PERSON_NAME]" at bounding box center [66, 203] width 117 height 8
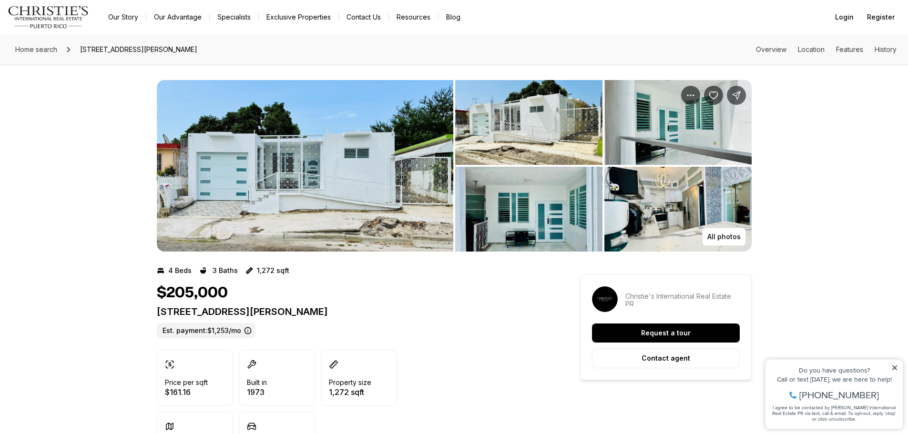
click at [362, 173] on img "View image gallery" at bounding box center [305, 166] width 297 height 172
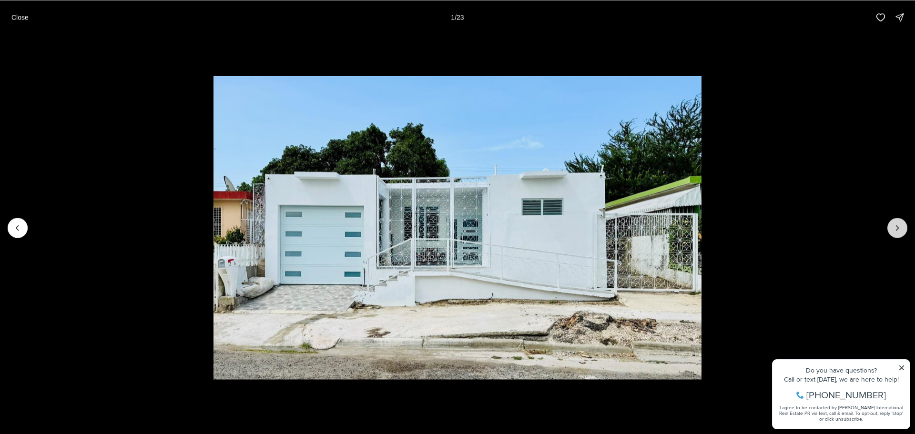
click at [898, 228] on icon "Next slide" at bounding box center [898, 228] width 10 height 10
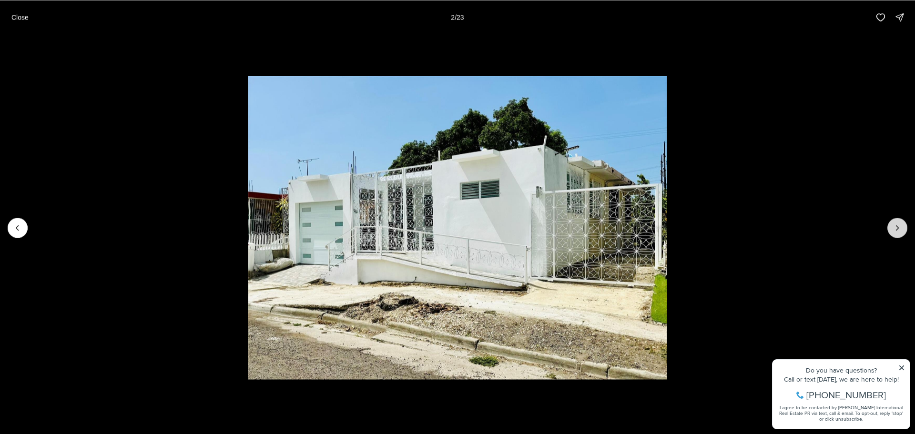
click at [898, 228] on icon "Next slide" at bounding box center [898, 228] width 10 height 10
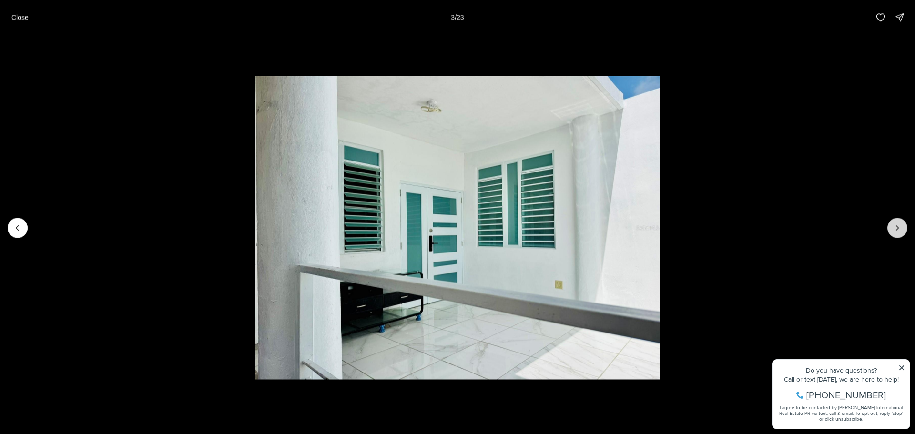
click at [898, 228] on icon "Next slide" at bounding box center [898, 228] width 10 height 10
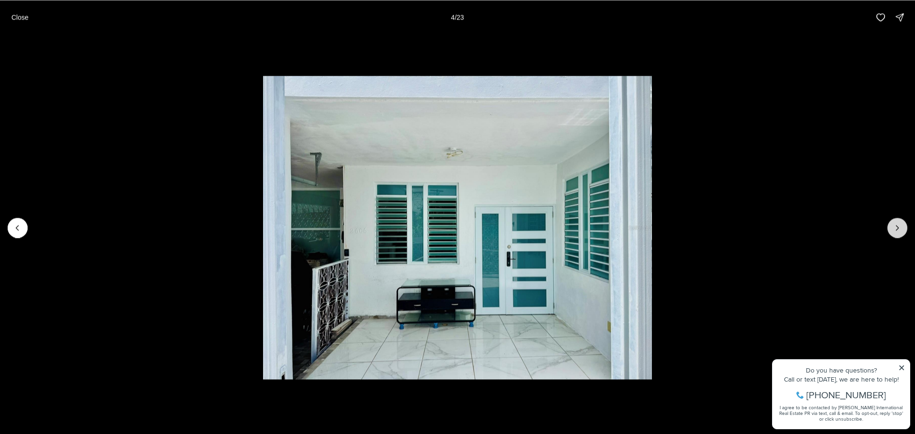
click at [898, 228] on icon "Next slide" at bounding box center [898, 228] width 10 height 10
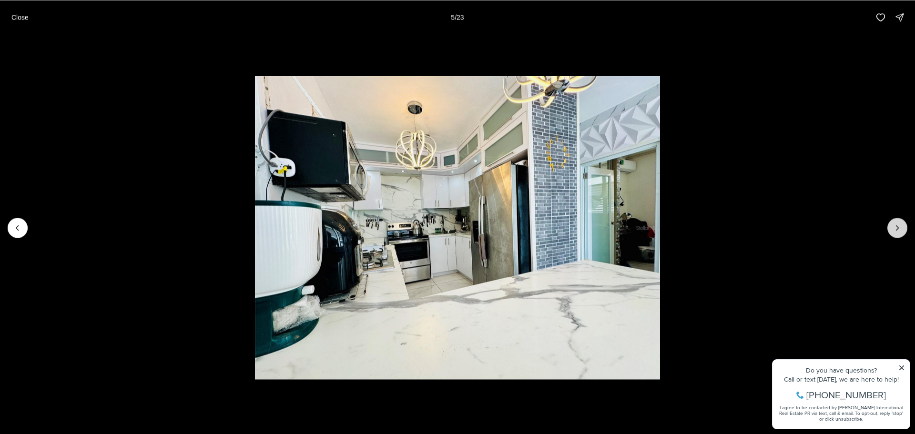
click at [898, 228] on icon "Next slide" at bounding box center [898, 228] width 10 height 10
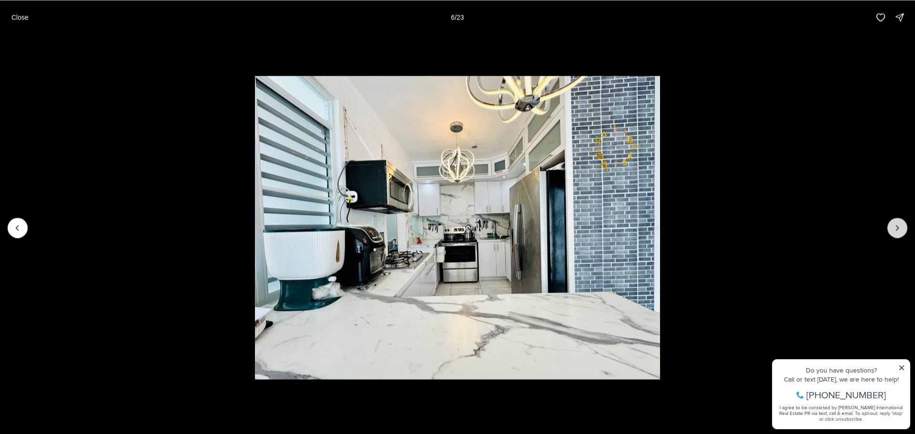
click at [898, 228] on icon "Next slide" at bounding box center [898, 228] width 10 height 10
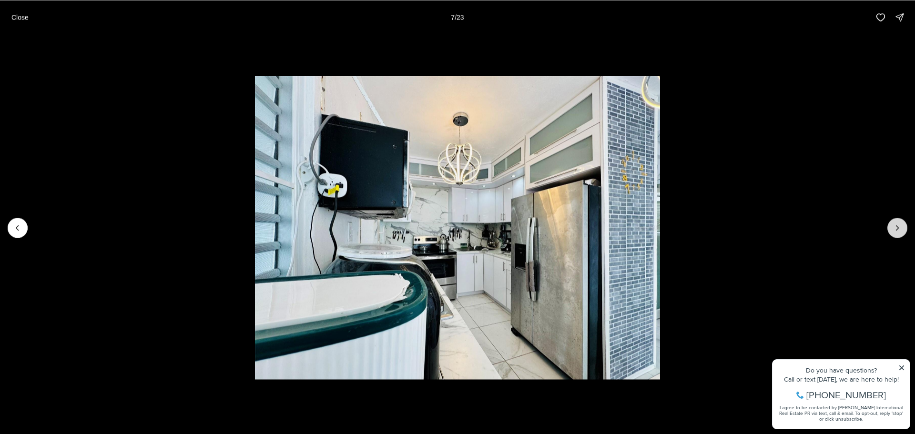
click at [898, 228] on icon "Next slide" at bounding box center [898, 228] width 10 height 10
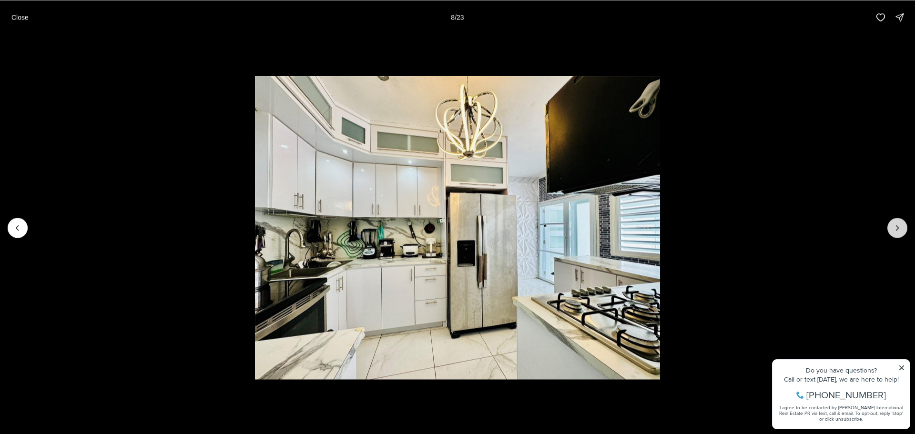
click at [896, 228] on icon "Next slide" at bounding box center [898, 228] width 10 height 10
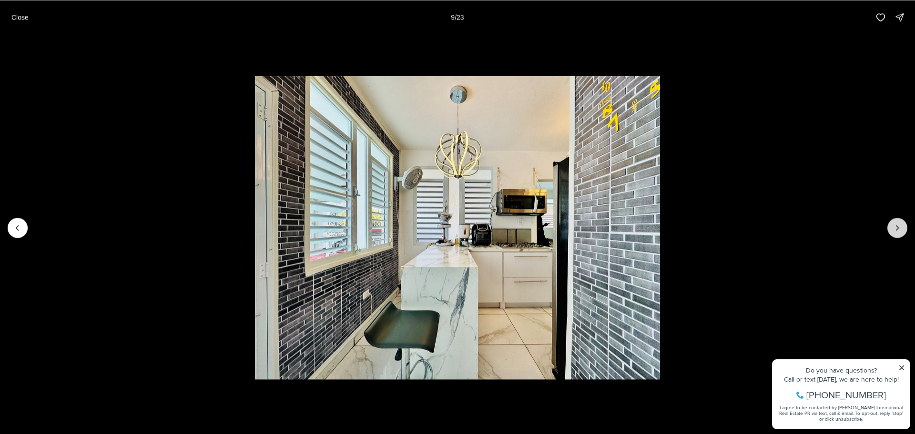
click at [896, 228] on icon "Next slide" at bounding box center [898, 228] width 10 height 10
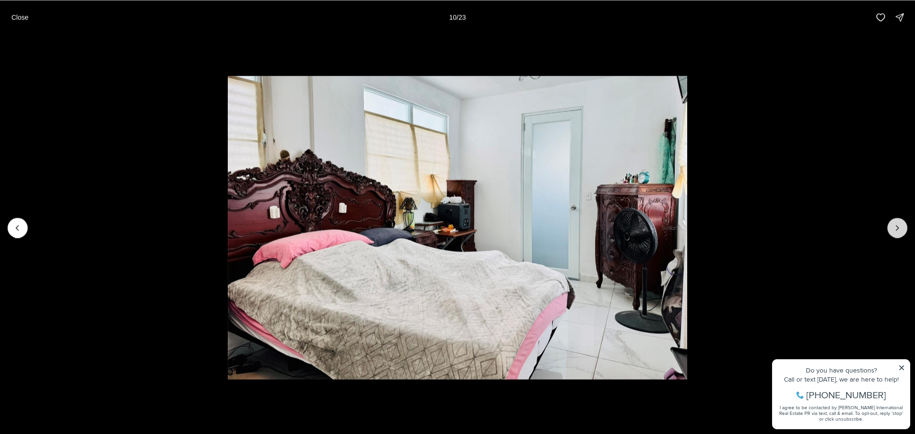
click at [896, 228] on icon "Next slide" at bounding box center [898, 228] width 10 height 10
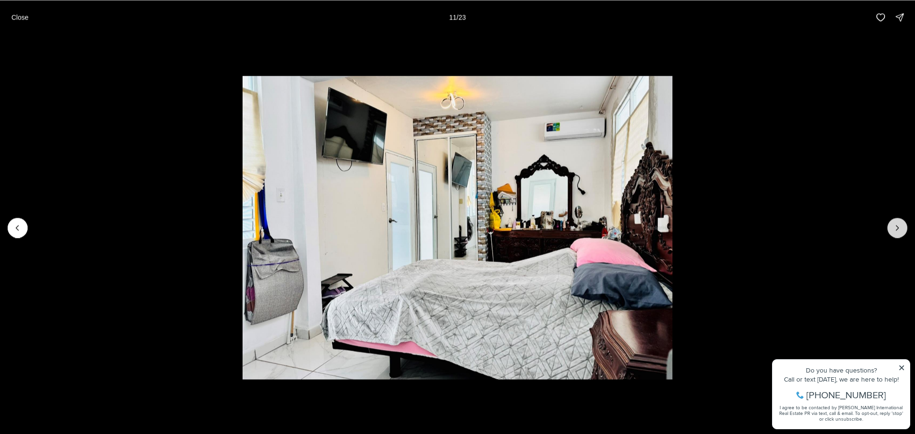
click at [896, 228] on icon "Next slide" at bounding box center [898, 228] width 10 height 10
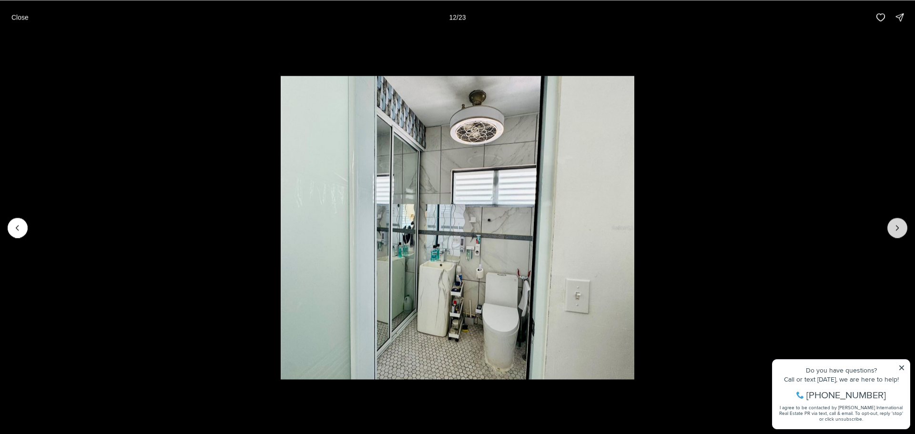
click at [896, 228] on icon "Next slide" at bounding box center [898, 228] width 10 height 10
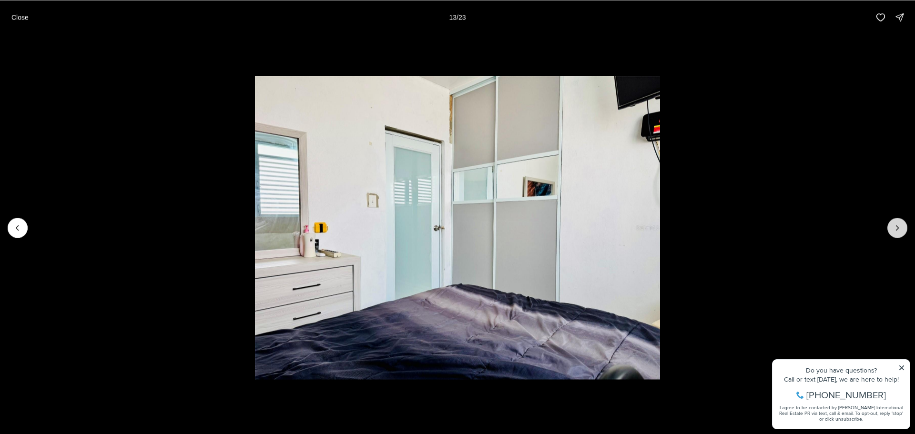
click at [896, 228] on icon "Next slide" at bounding box center [898, 228] width 10 height 10
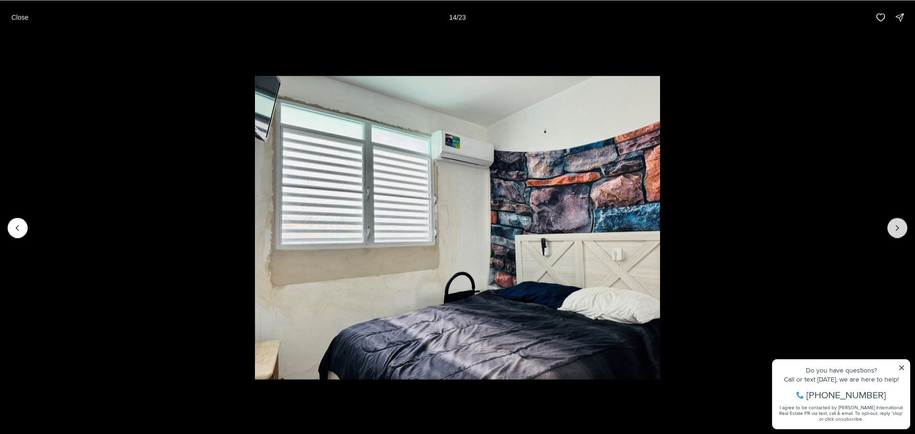
click at [896, 228] on icon "Next slide" at bounding box center [898, 228] width 10 height 10
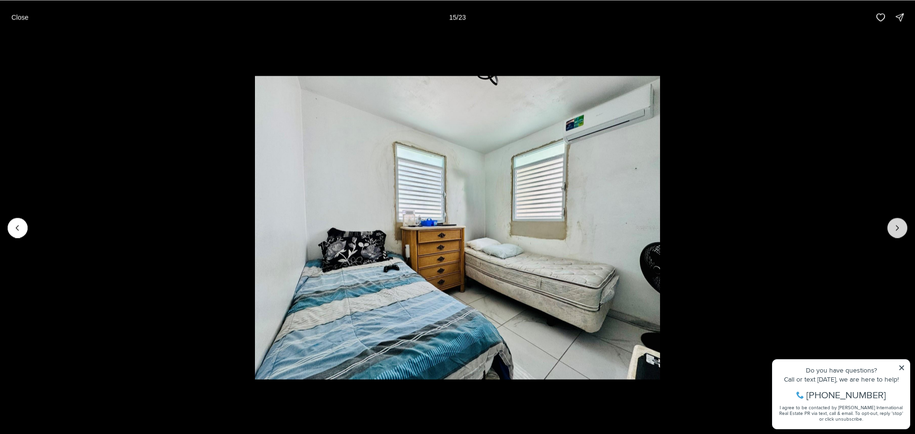
click at [896, 228] on icon "Next slide" at bounding box center [898, 228] width 10 height 10
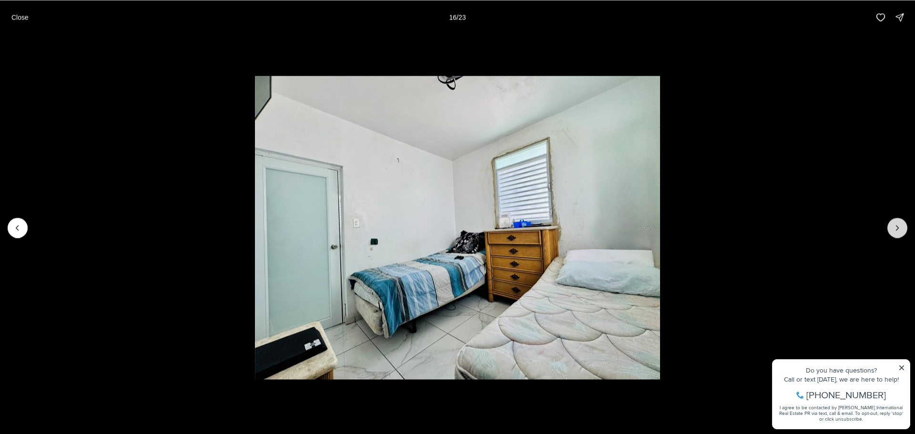
click at [896, 228] on icon "Next slide" at bounding box center [898, 228] width 10 height 10
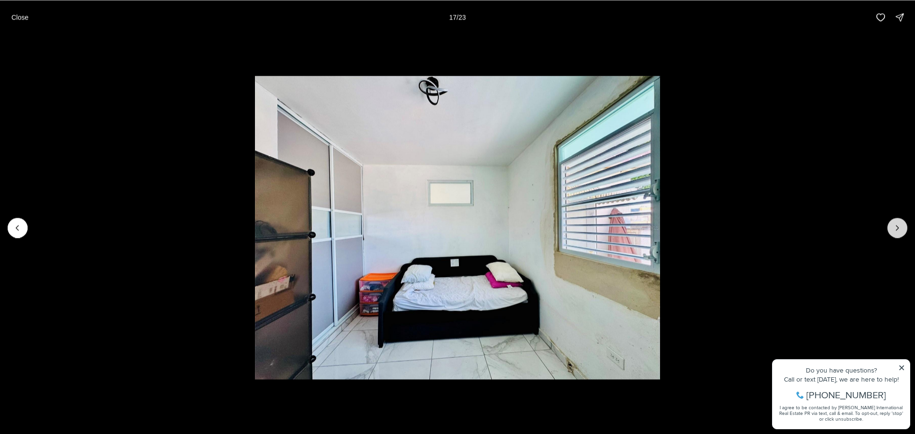
click at [896, 228] on icon "Next slide" at bounding box center [898, 228] width 10 height 10
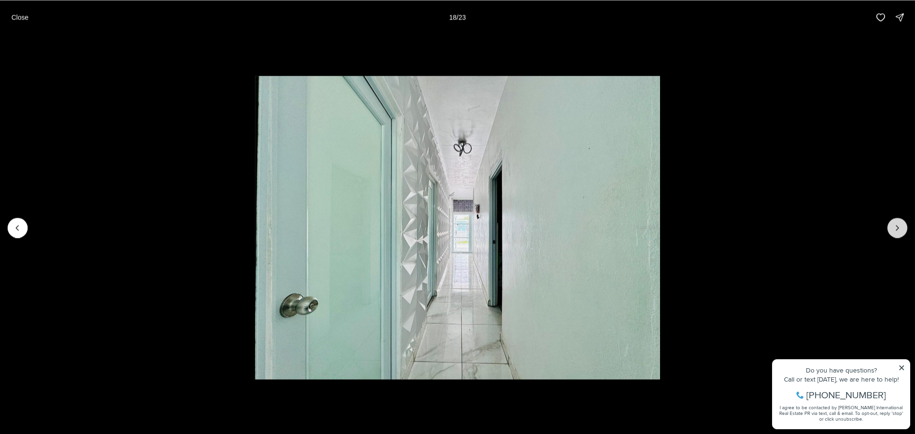
click at [896, 228] on icon "Next slide" at bounding box center [898, 228] width 10 height 10
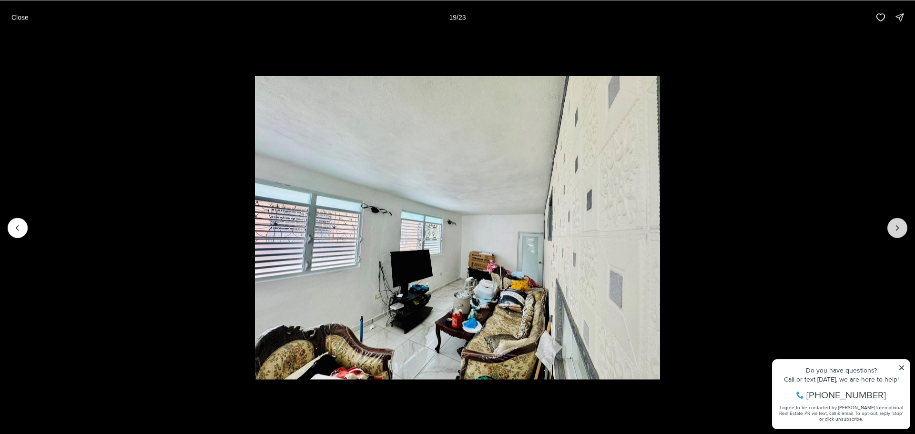
click at [896, 228] on icon "Next slide" at bounding box center [898, 228] width 10 height 10
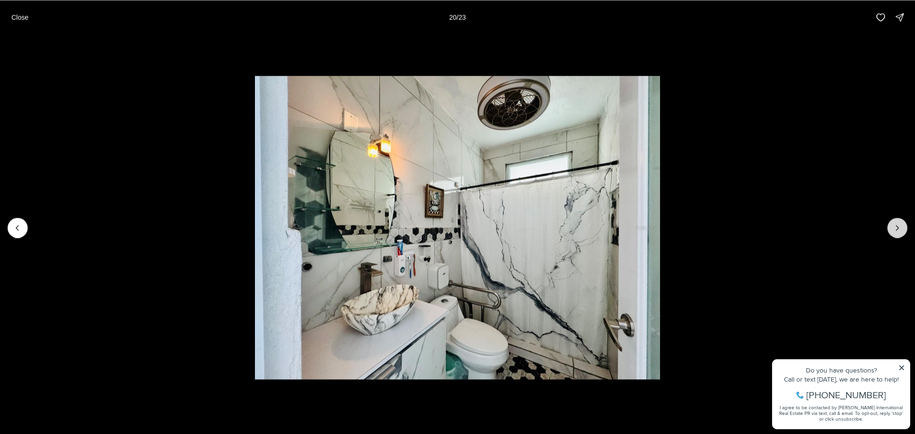
click at [896, 228] on icon "Next slide" at bounding box center [898, 228] width 10 height 10
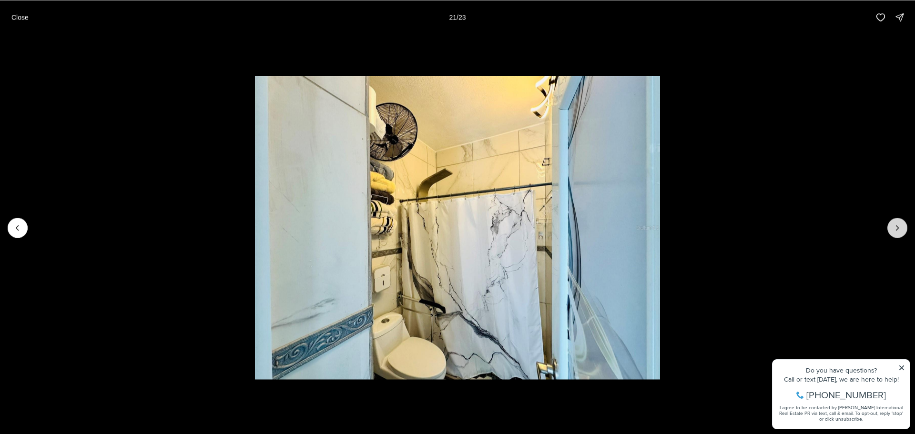
click at [896, 228] on icon "Next slide" at bounding box center [898, 228] width 10 height 10
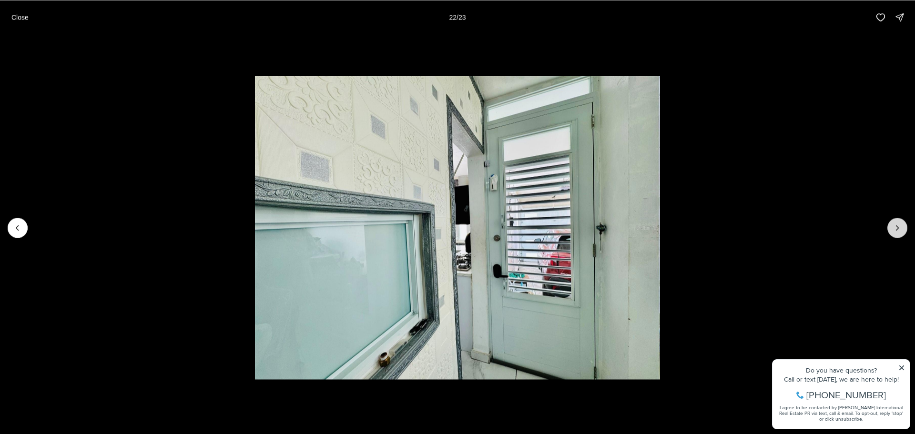
click at [896, 228] on icon "Next slide" at bounding box center [898, 228] width 10 height 10
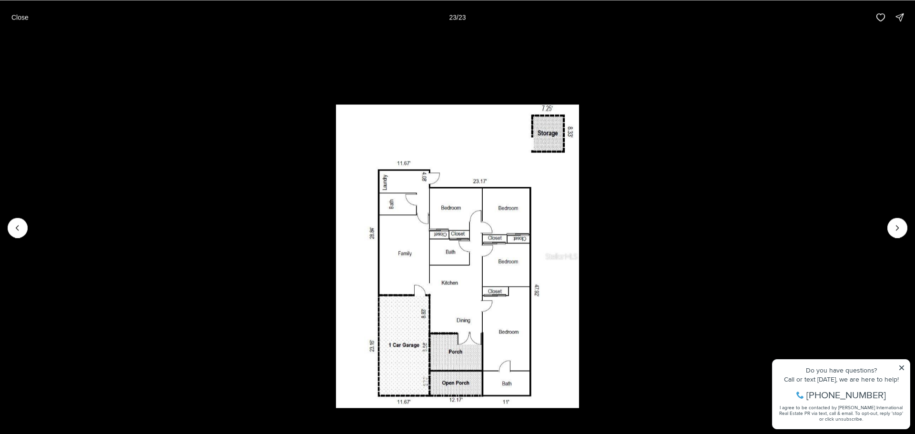
click at [899, 227] on div at bounding box center [898, 228] width 20 height 20
click at [830, 240] on li "23 of 23" at bounding box center [457, 227] width 915 height 387
click at [18, 19] on p "Close" at bounding box center [19, 17] width 17 height 8
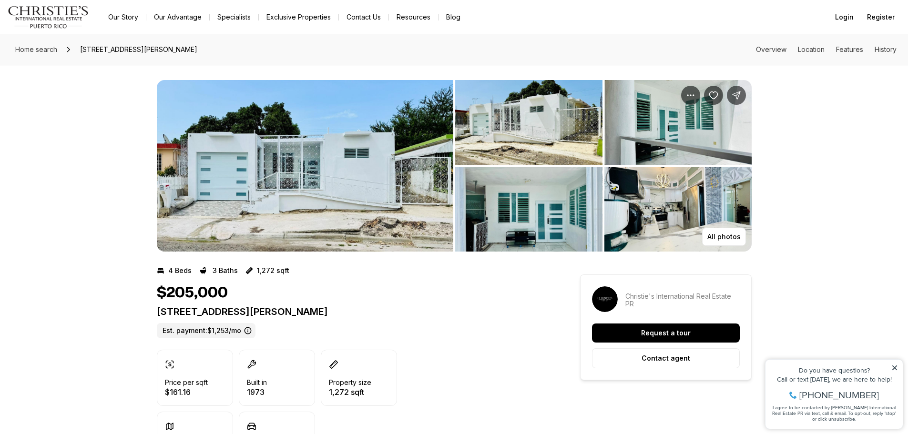
drag, startPoint x: 156, startPoint y: 310, endPoint x: 347, endPoint y: 322, distance: 191.5
copy p "2606 LAS CARROZAS PONCE PR, 00717"
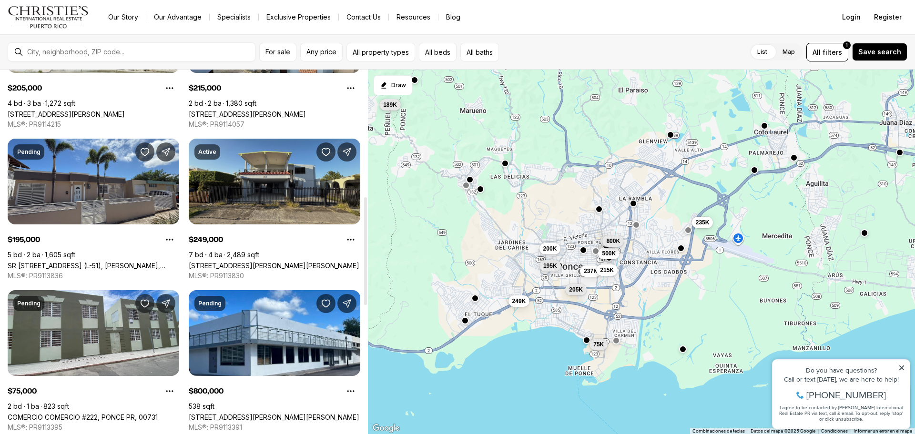
scroll to position [429, 0]
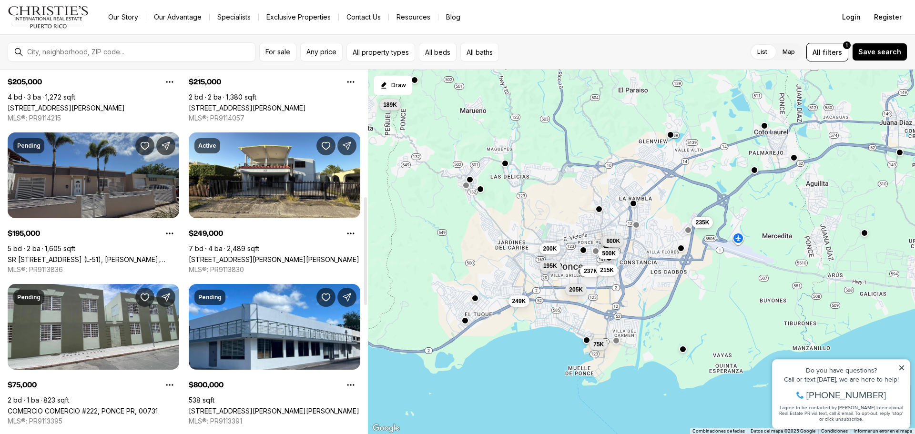
click at [80, 256] on link "SR [STREET_ADDRESS] (L-51), [PERSON_NAME], 00730" at bounding box center [94, 260] width 172 height 8
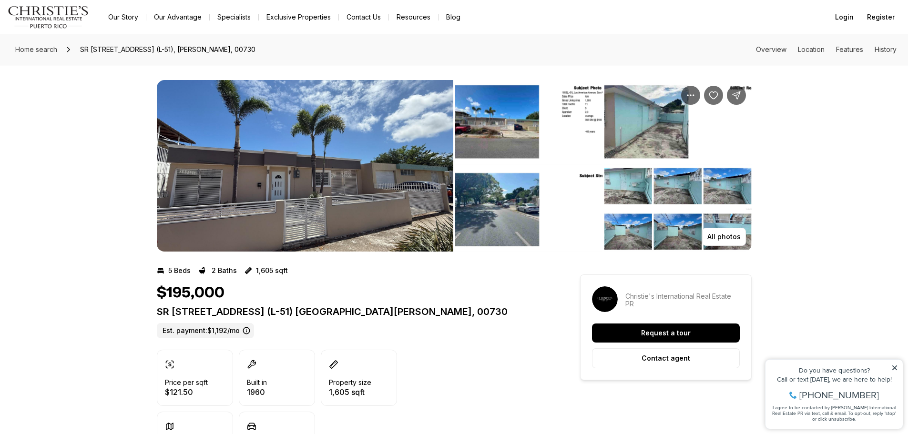
click at [351, 162] on img "View image gallery" at bounding box center [305, 166] width 297 height 172
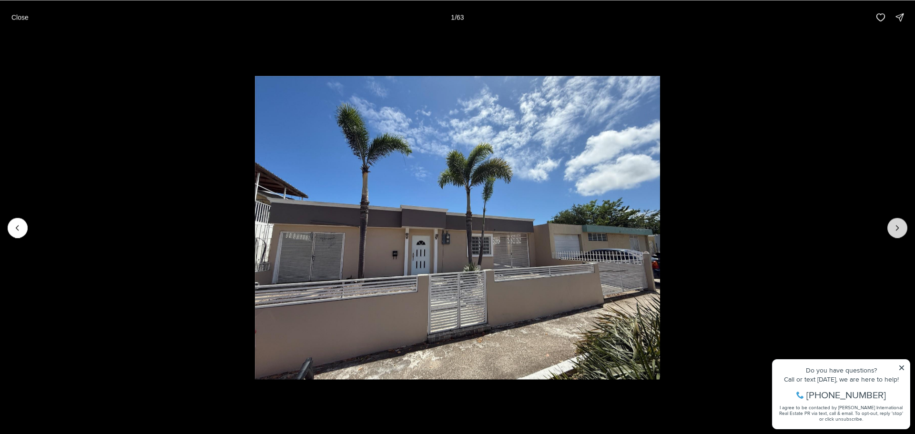
click at [894, 232] on icon "Next slide" at bounding box center [898, 228] width 10 height 10
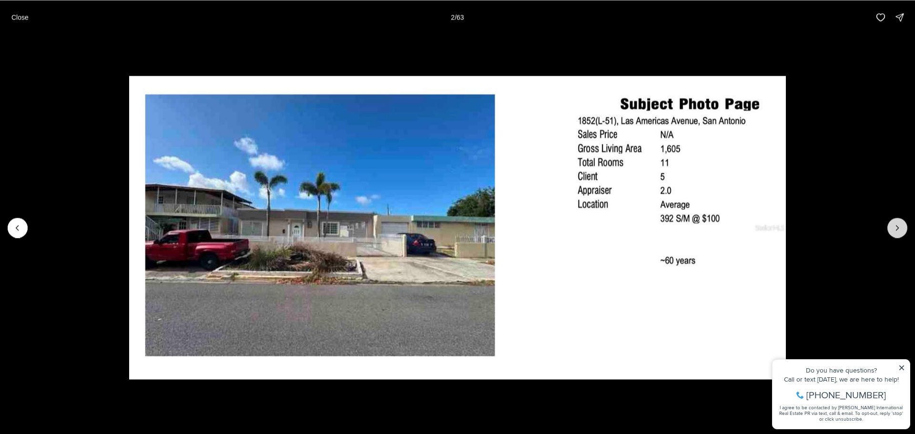
click at [894, 232] on icon "Next slide" at bounding box center [898, 228] width 10 height 10
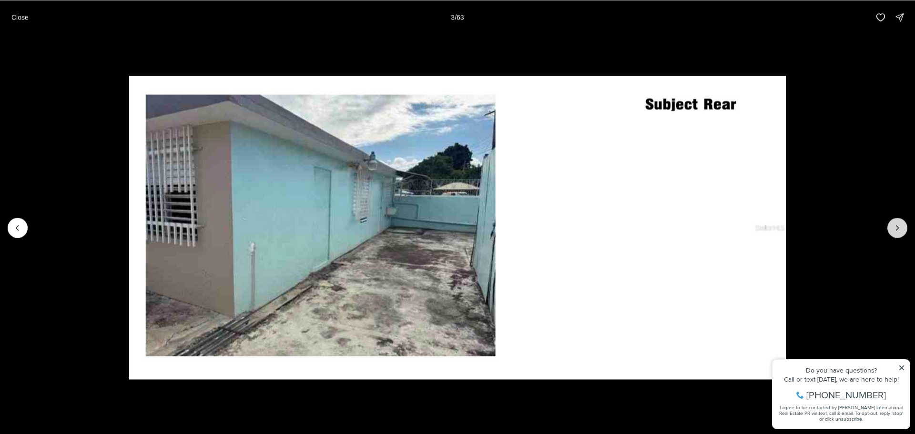
click at [894, 232] on icon "Next slide" at bounding box center [898, 228] width 10 height 10
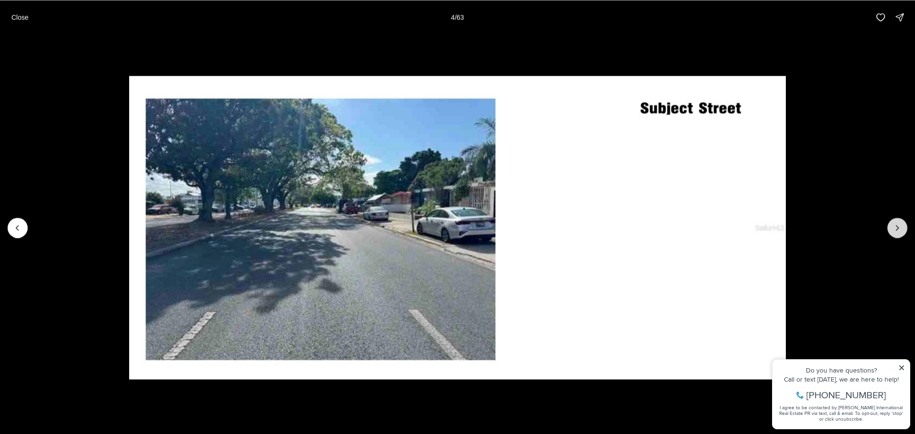
click at [894, 232] on icon "Next slide" at bounding box center [898, 228] width 10 height 10
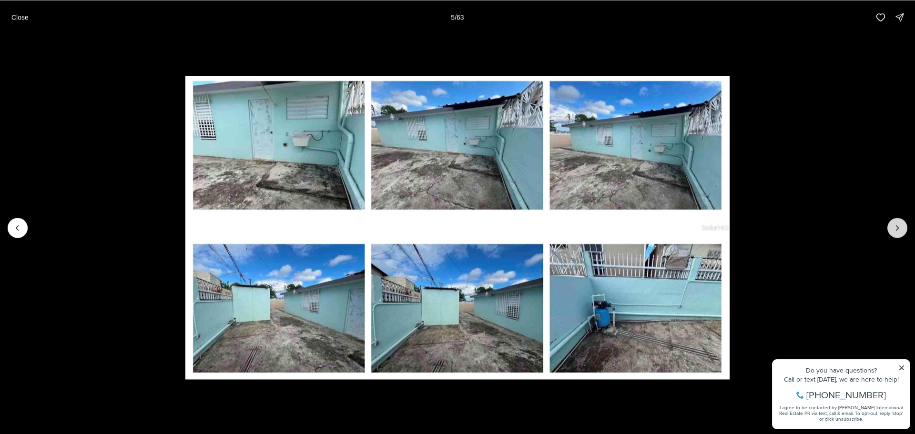
click at [894, 232] on icon "Next slide" at bounding box center [898, 228] width 10 height 10
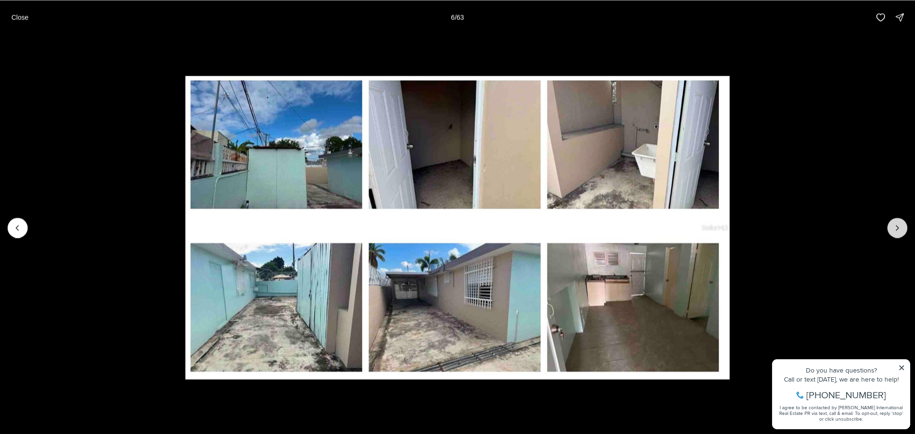
click at [894, 232] on icon "Next slide" at bounding box center [898, 228] width 10 height 10
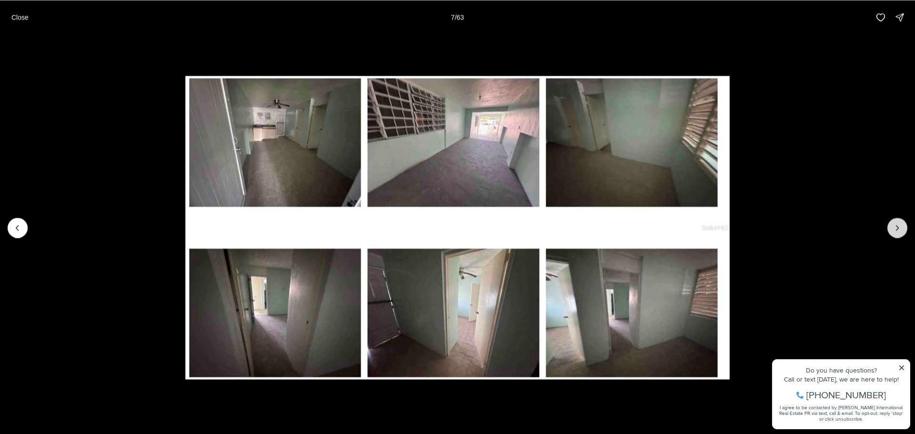
click at [894, 232] on icon "Next slide" at bounding box center [898, 228] width 10 height 10
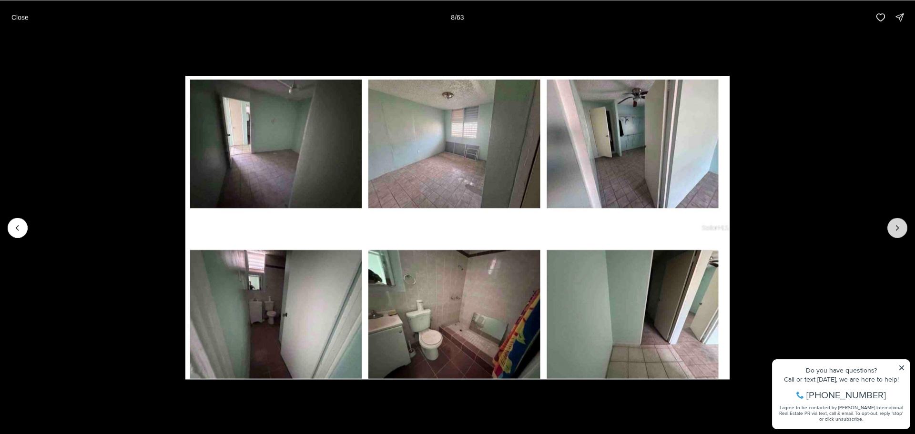
click at [894, 232] on icon "Next slide" at bounding box center [898, 228] width 10 height 10
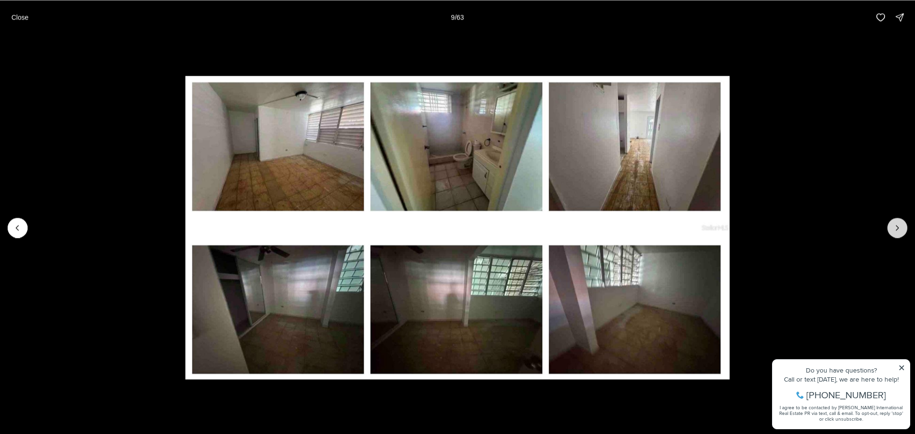
click at [894, 232] on icon "Next slide" at bounding box center [898, 228] width 10 height 10
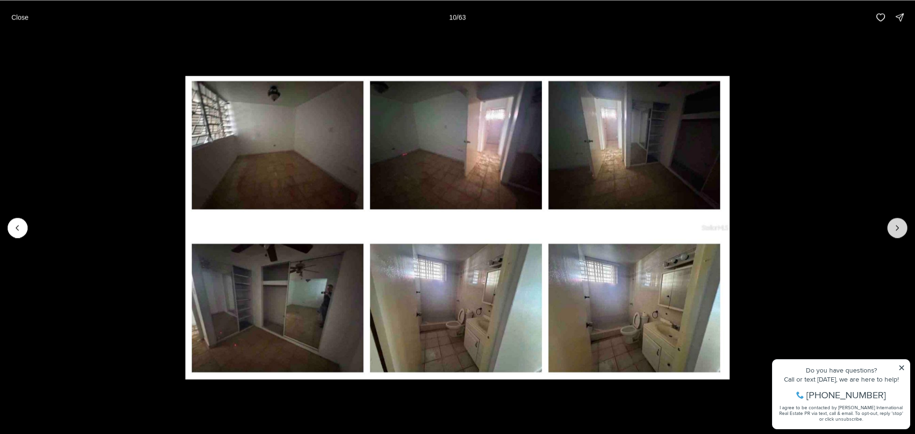
click at [894, 232] on icon "Next slide" at bounding box center [898, 228] width 10 height 10
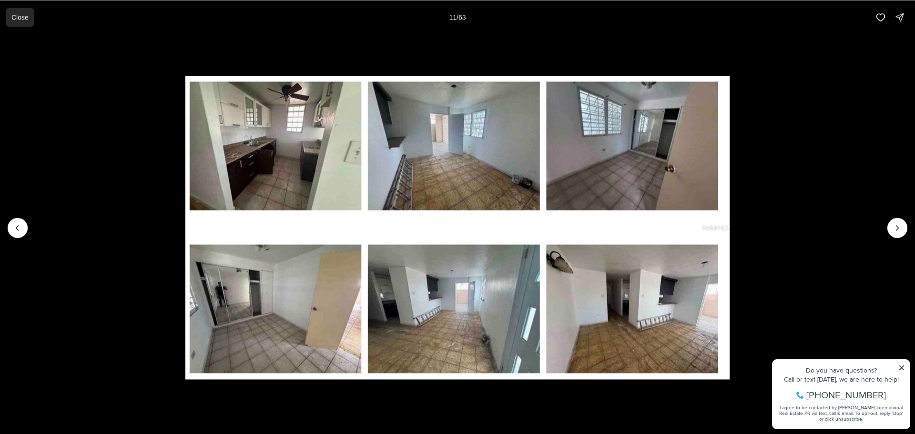
click at [20, 13] on p "Close" at bounding box center [19, 17] width 17 height 8
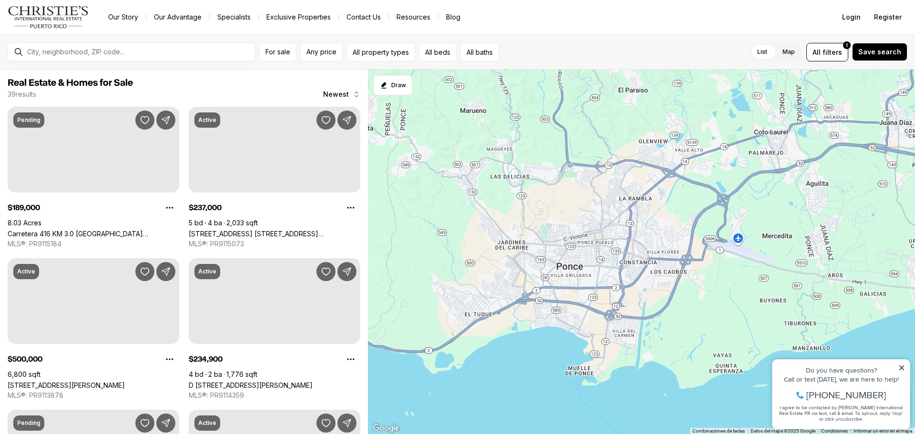
scroll to position [429, 0]
